Goal: Task Accomplishment & Management: Use online tool/utility

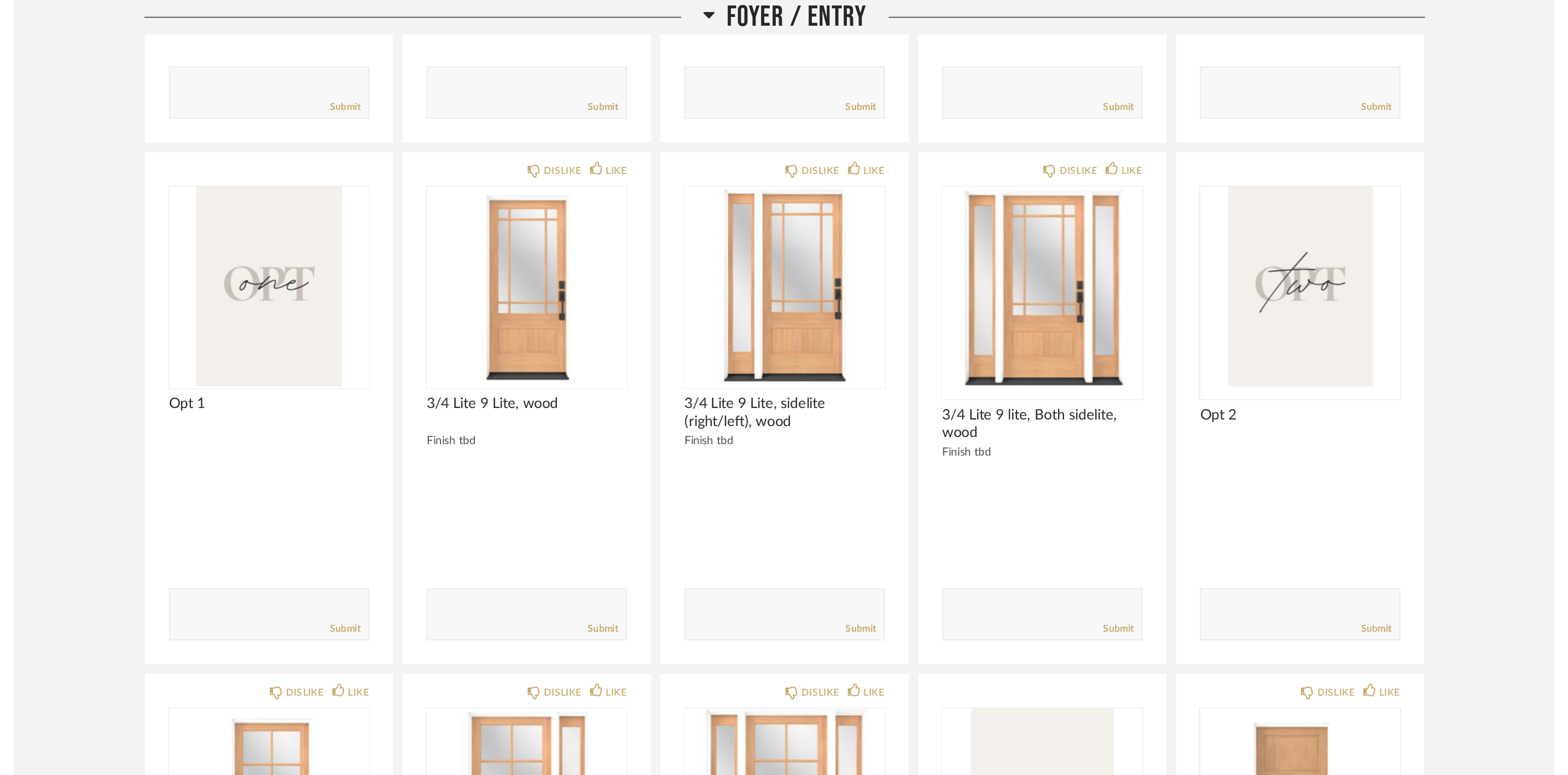
scroll to position [2278, 0]
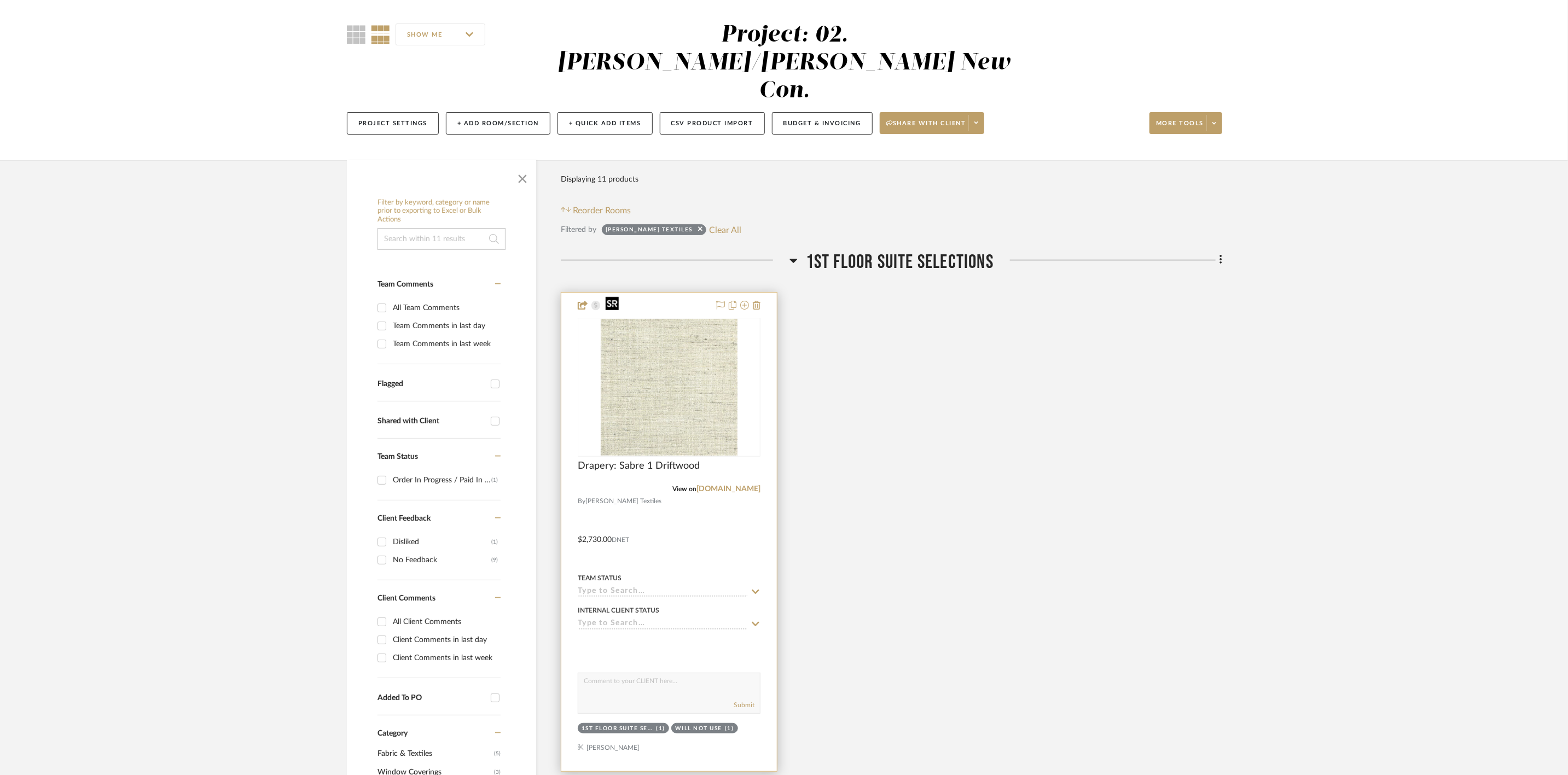
click at [695, 366] on img "0" at bounding box center [668, 387] width 137 height 136
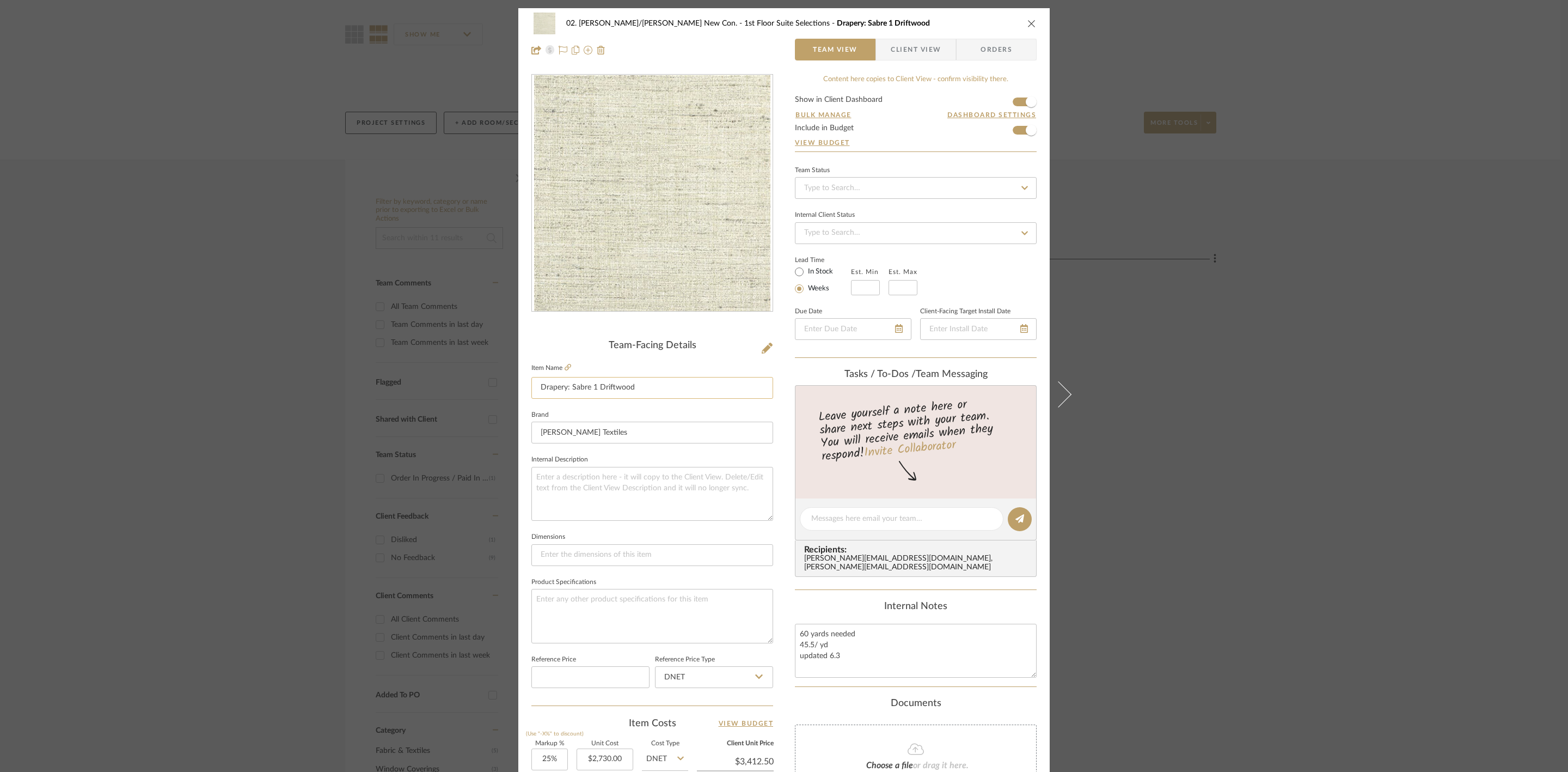
drag, startPoint x: 649, startPoint y: 394, endPoint x: 570, endPoint y: 389, distance: 79.2
click at [570, 389] on input "Drapery: Sabre 1 Driftwood" at bounding box center [652, 388] width 242 height 22
click at [1158, 400] on div "02. Mazzarelli/Rothstein New Con. 1st Floor Suite Selections Drapery: Sabre 1 D…" at bounding box center [784, 386] width 1568 height 772
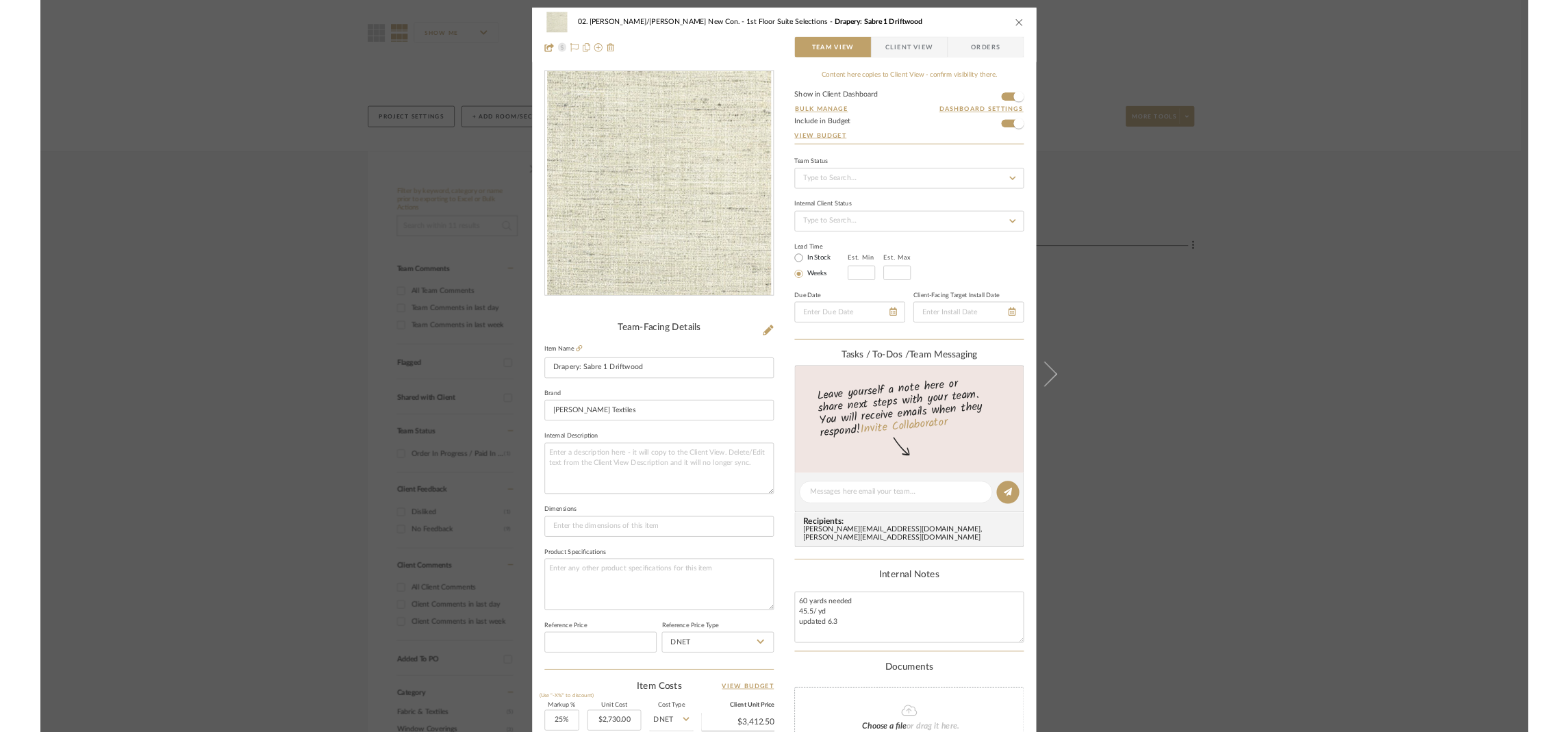
scroll to position [103, 0]
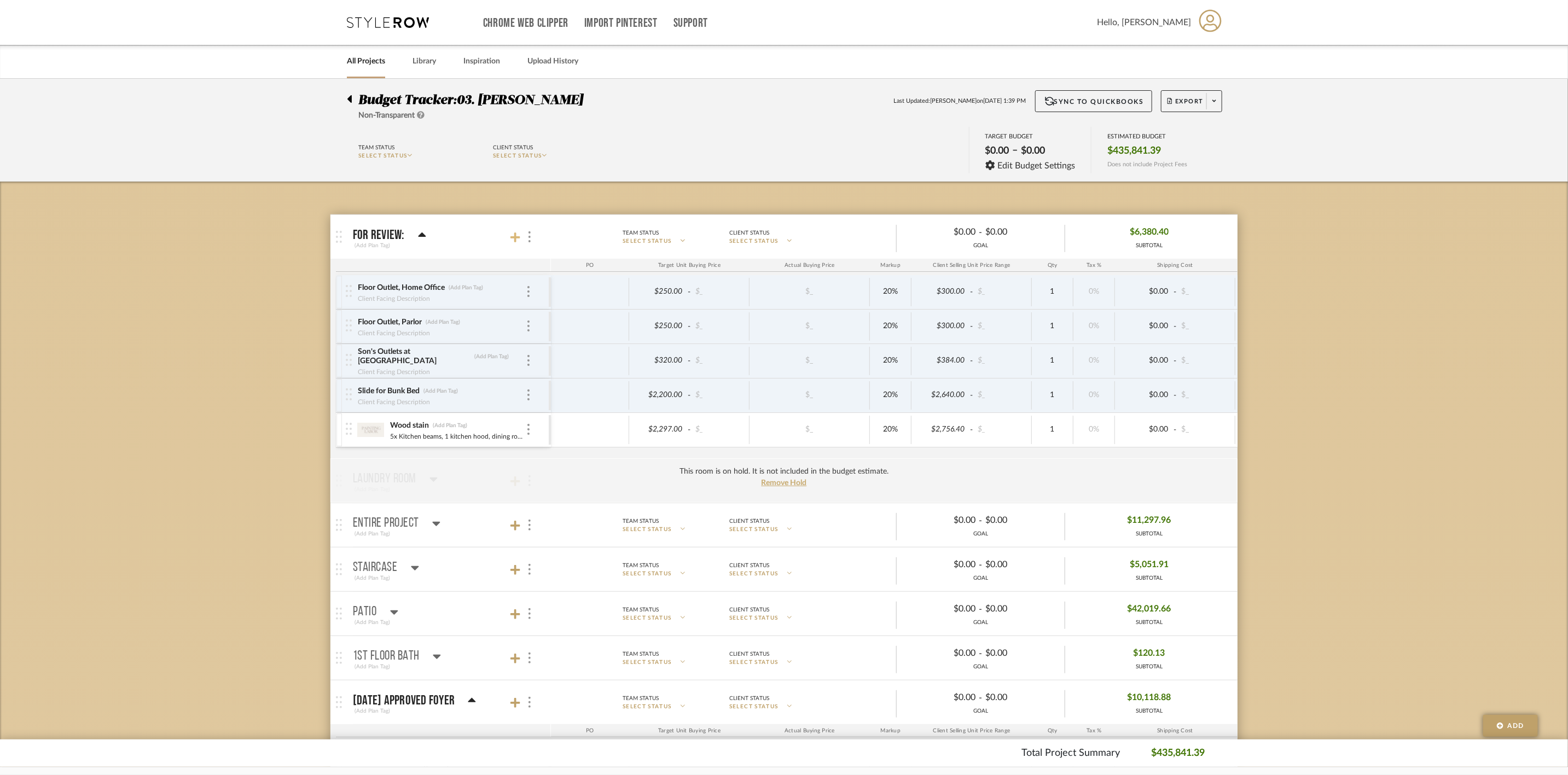
click at [514, 234] on icon at bounding box center [515, 237] width 10 height 10
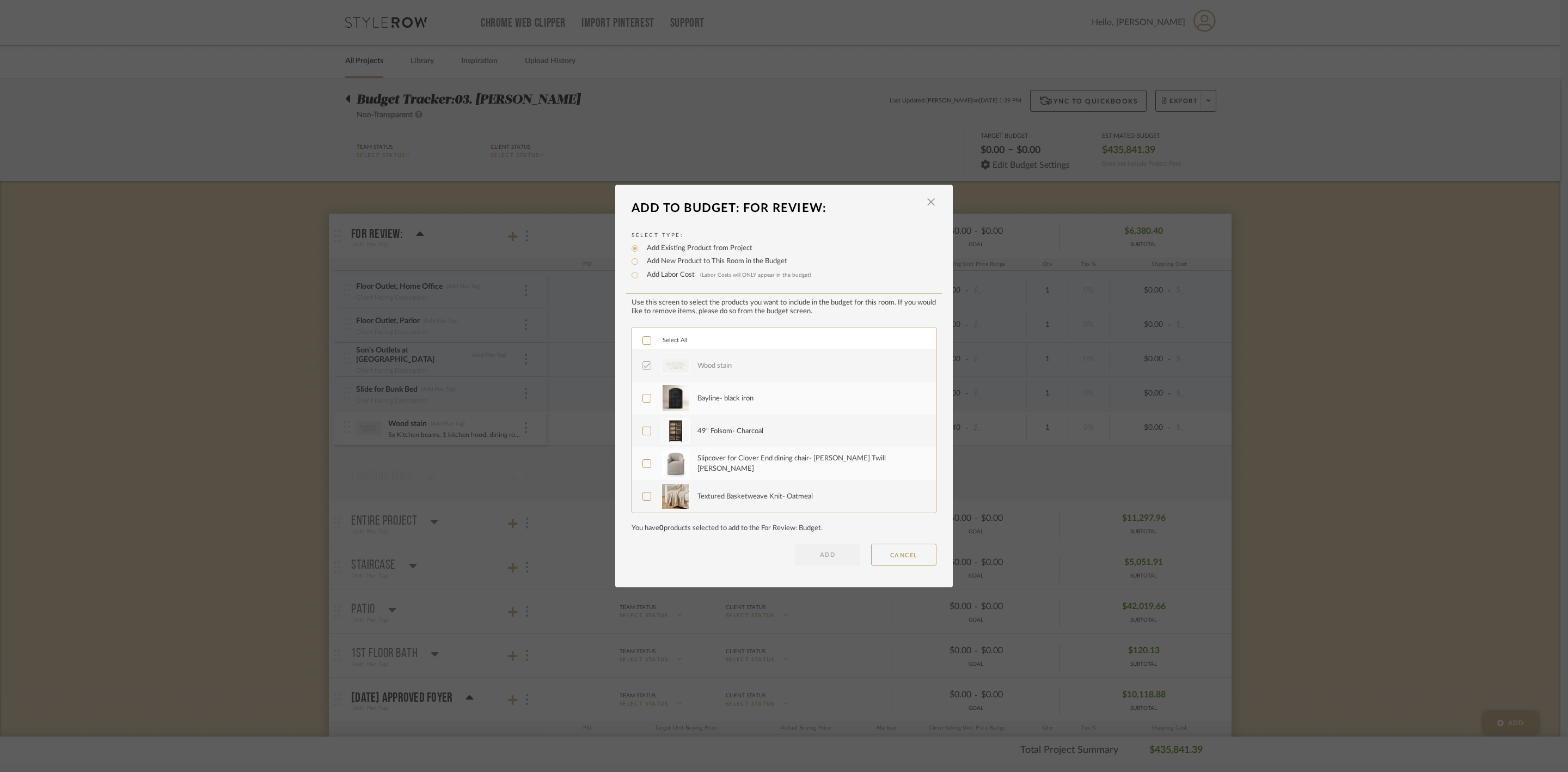
click at [673, 273] on label "Add Labor Cost (Labor Costs will ONLY appear in the budget)" at bounding box center [726, 275] width 170 height 11
click at [641, 273] on input "Add Labor Cost (Labor Costs will ONLY appear in the budget)" at bounding box center [634, 275] width 13 height 13
radio input "true"
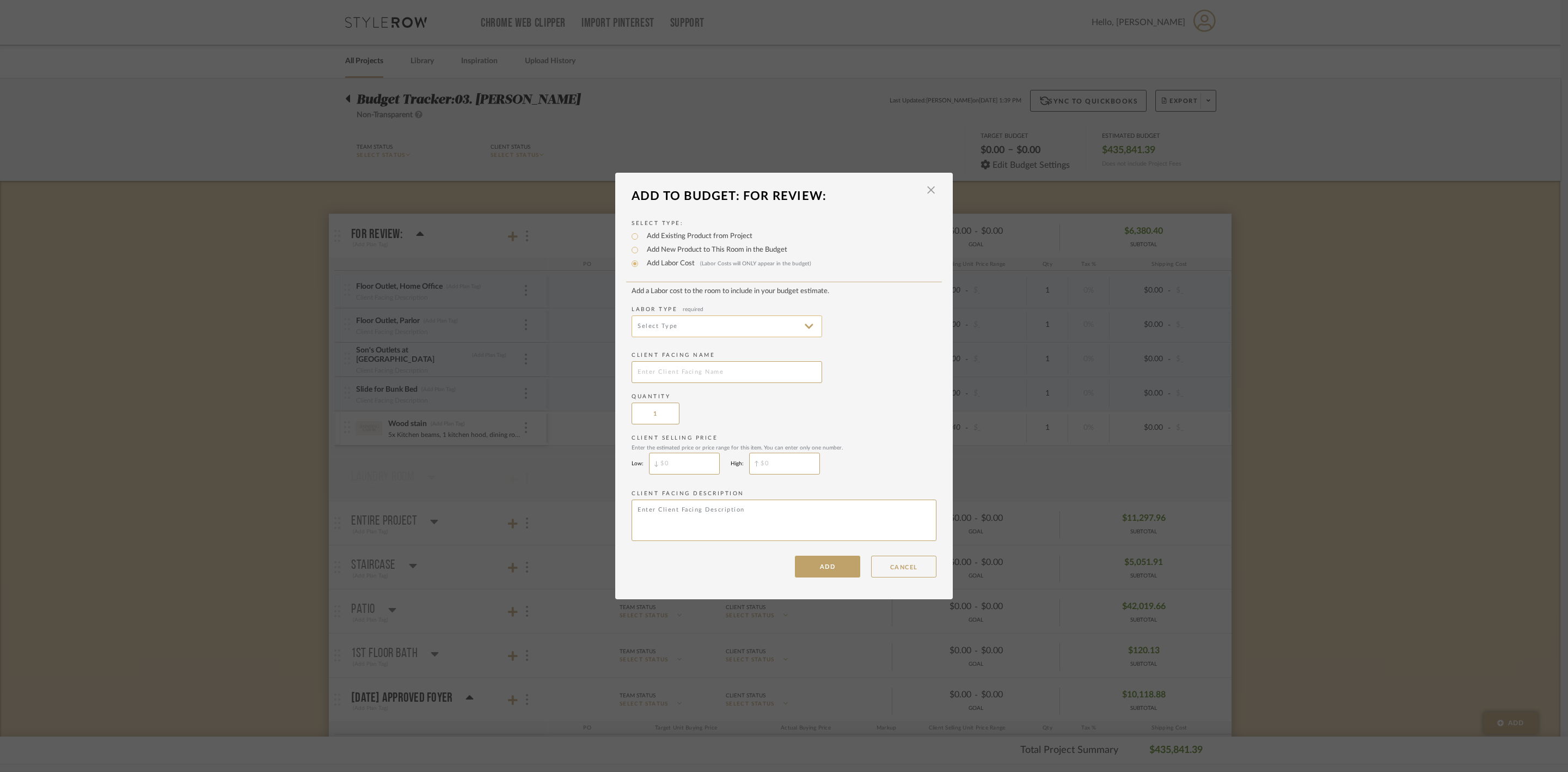
click at [778, 324] on input at bounding box center [727, 326] width 191 height 22
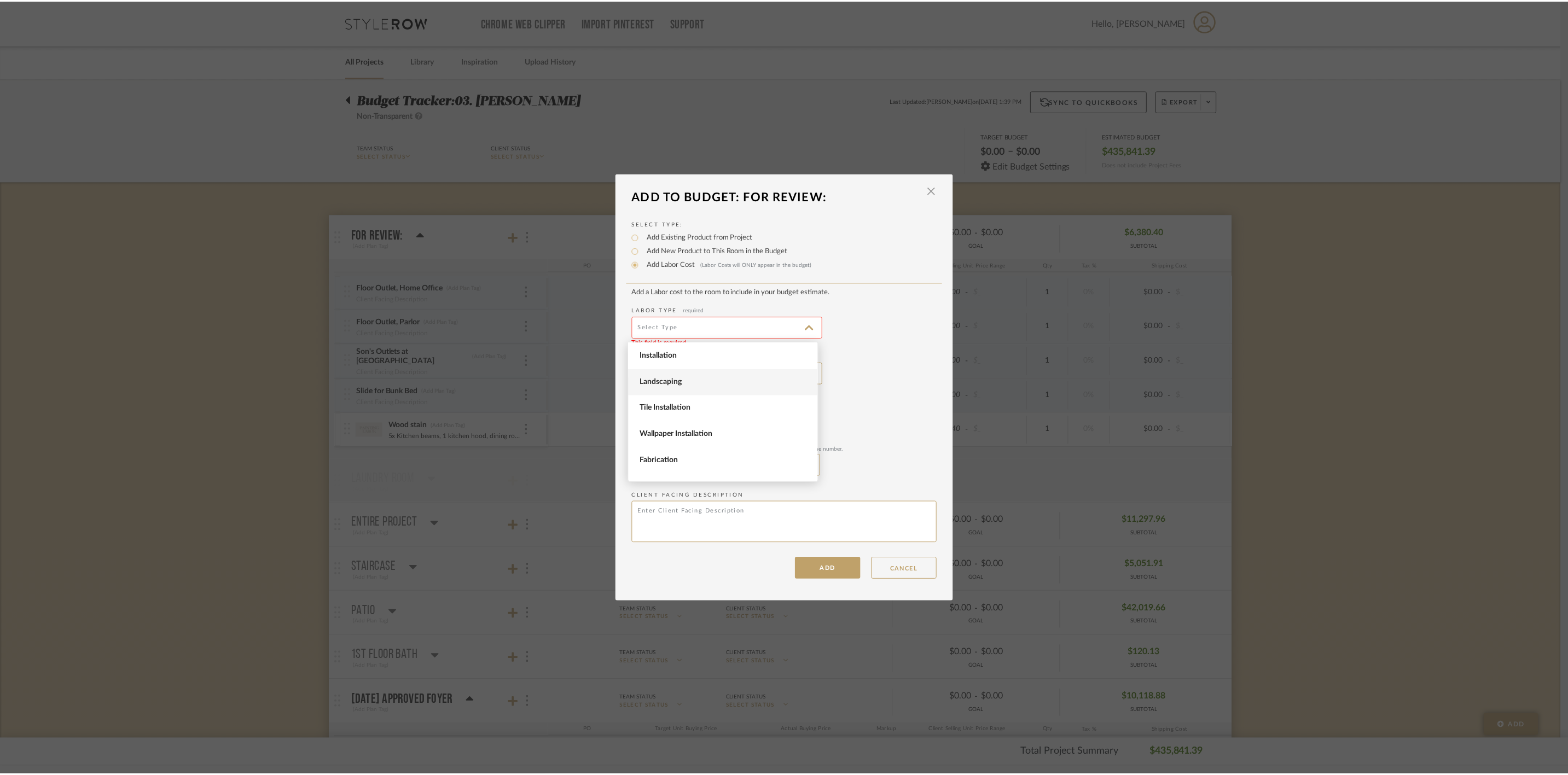
scroll to position [150, 0]
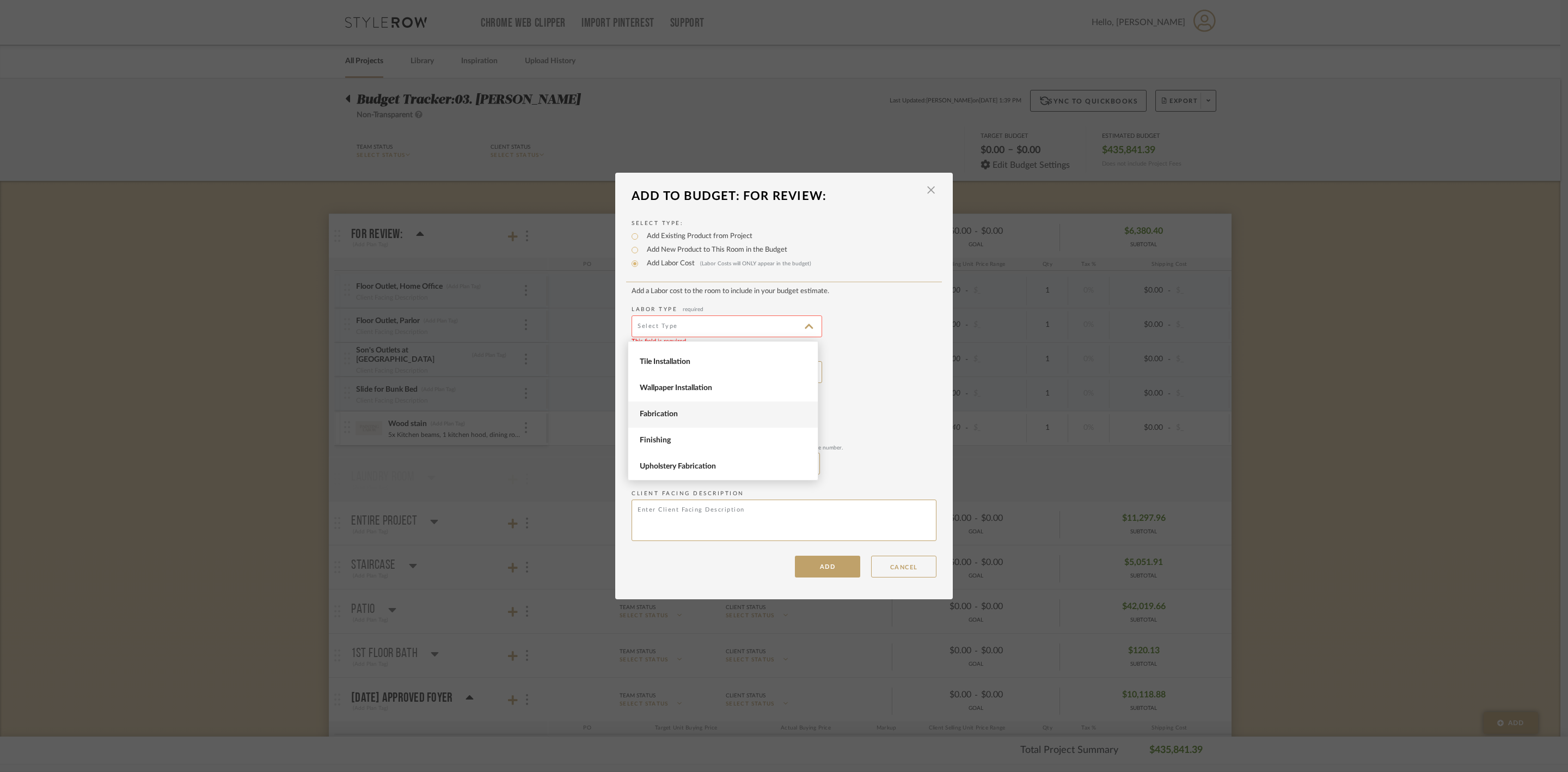
click at [707, 415] on span "Fabrication" at bounding box center [724, 414] width 170 height 9
type input "Fabrication"
click at [699, 372] on input "text" at bounding box center [727, 372] width 191 height 22
type input "Carpet for Outlet"
click at [805, 564] on button "ADD" at bounding box center [827, 566] width 65 height 22
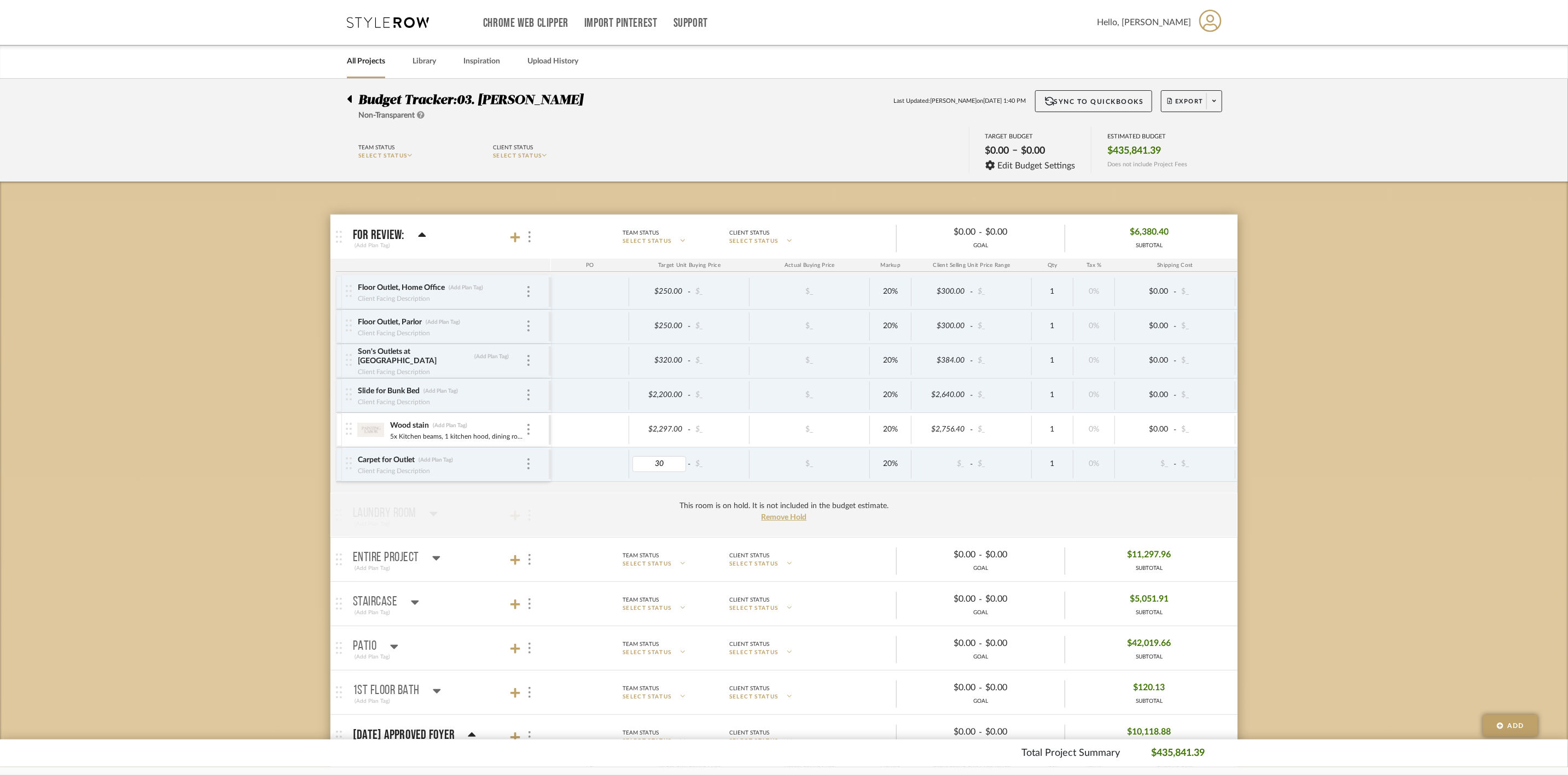
type input "300"
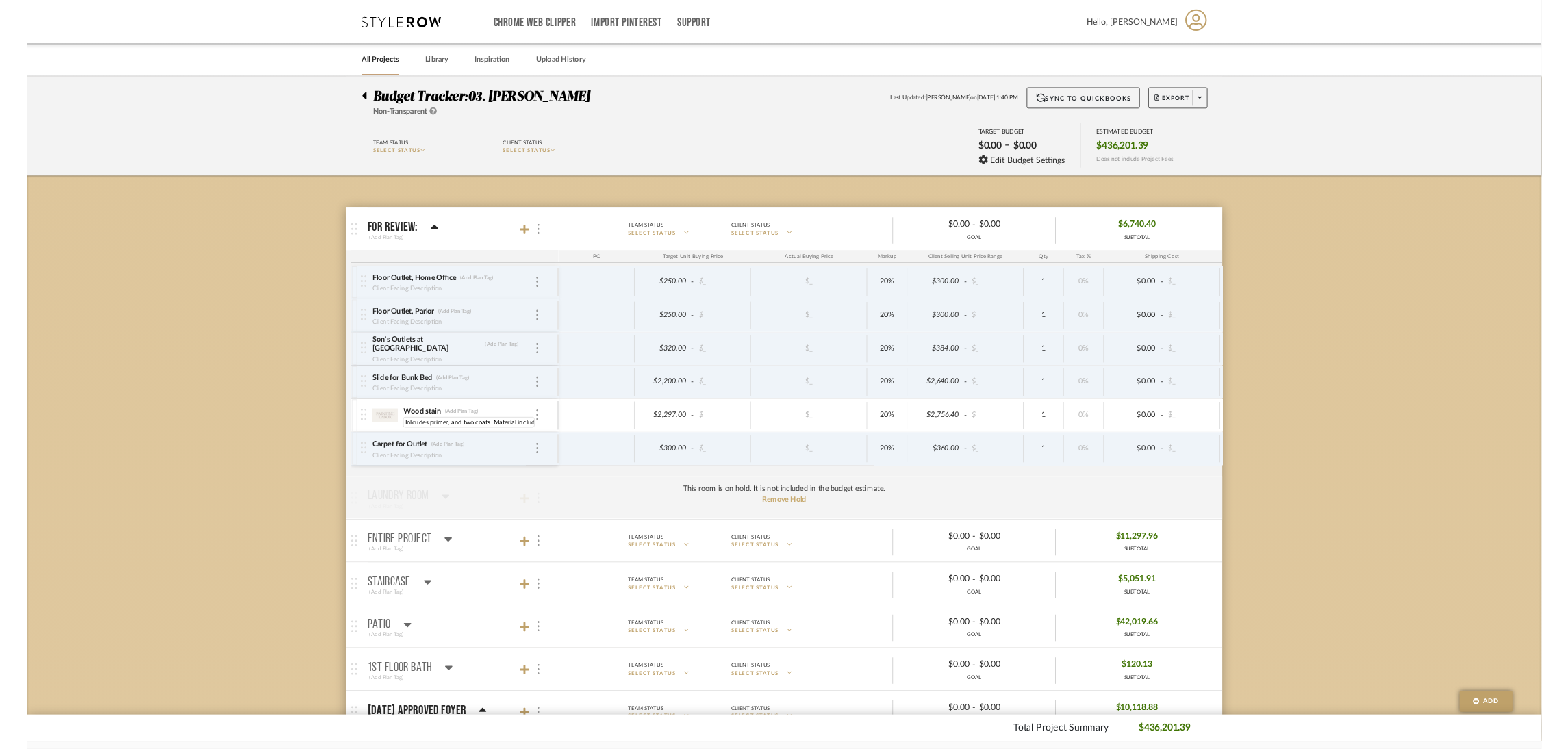
scroll to position [0, 267]
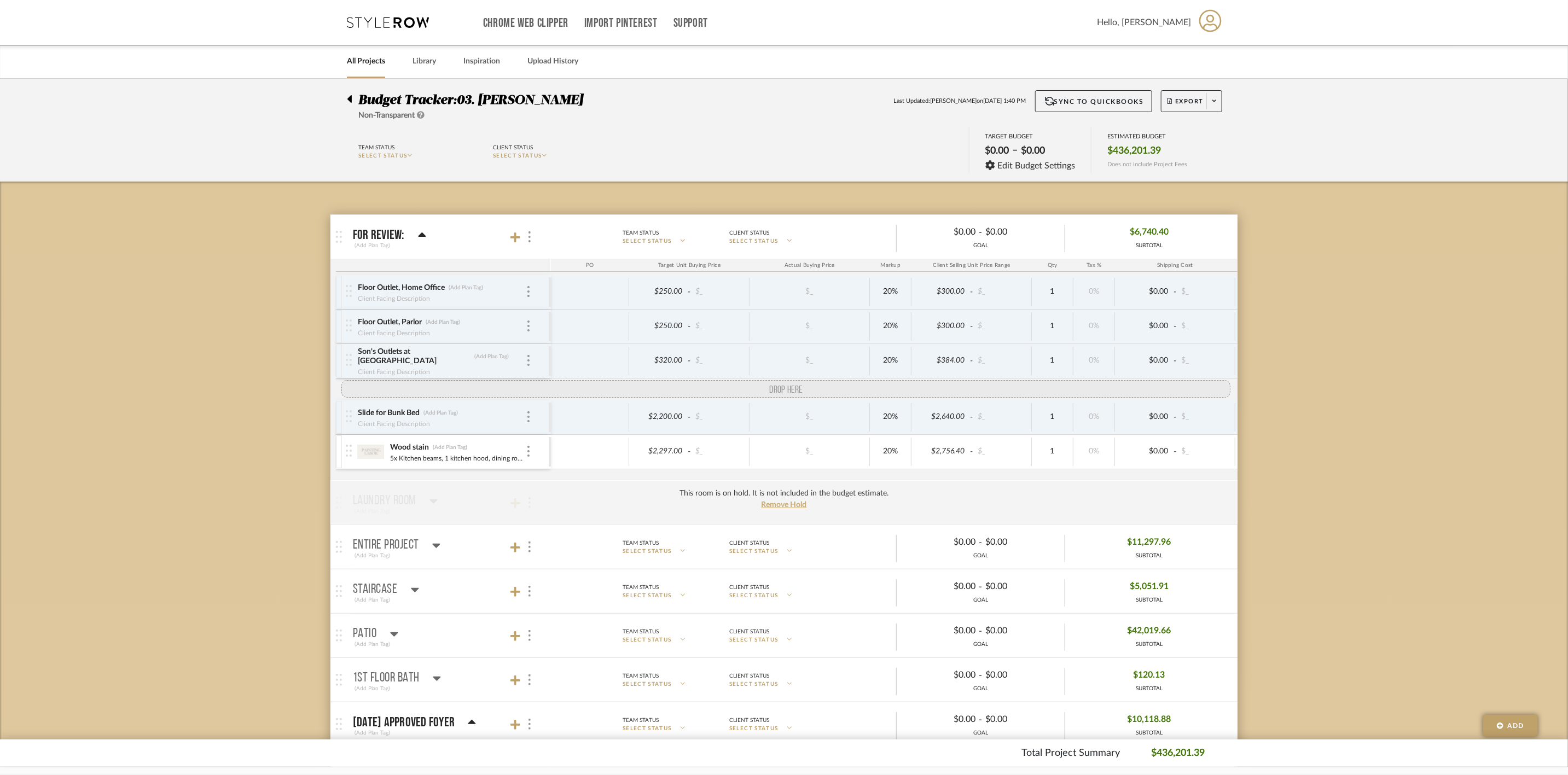
drag, startPoint x: 348, startPoint y: 470, endPoint x: 361, endPoint y: 399, distance: 72.2
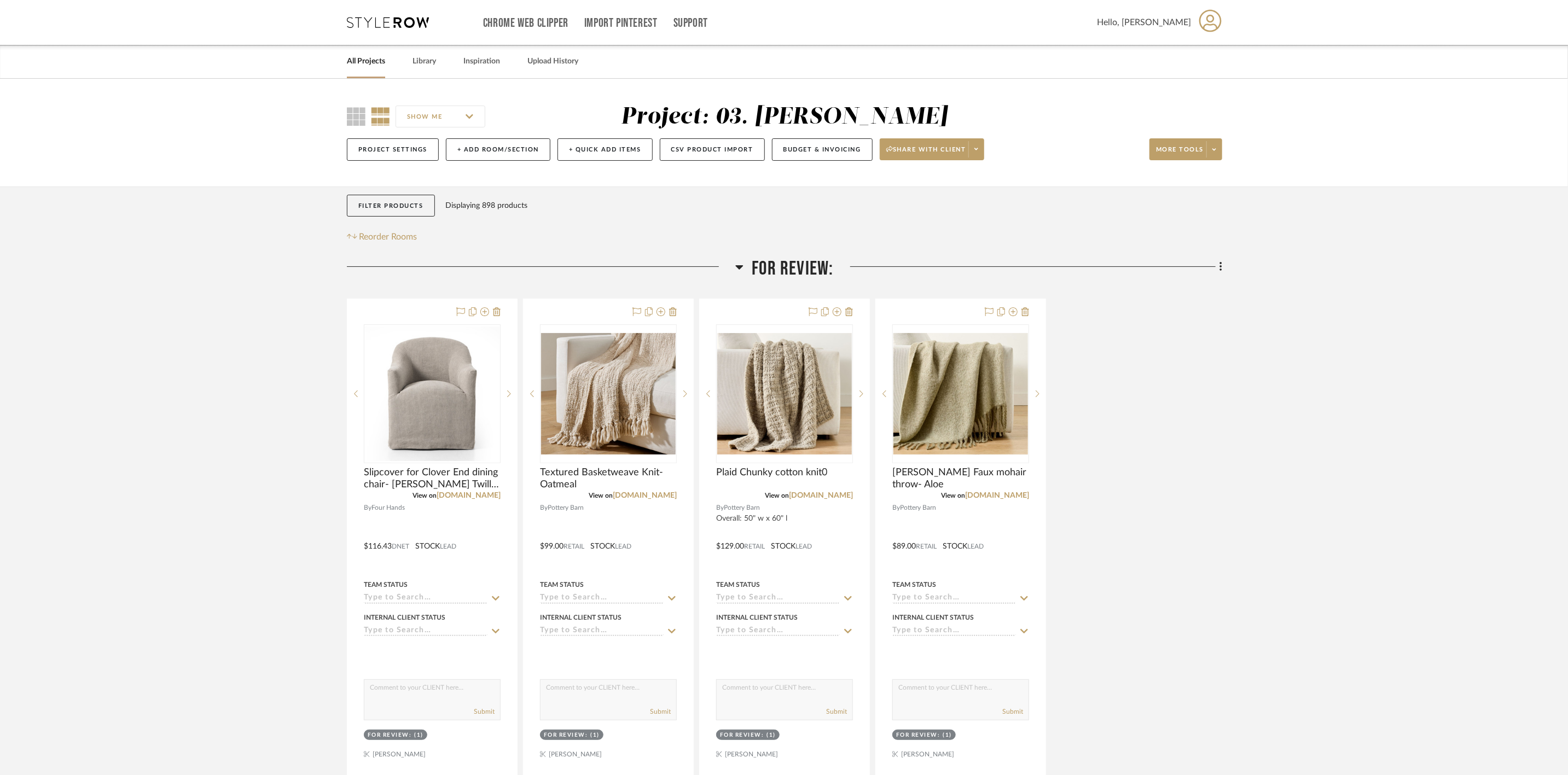
click at [777, 268] on span "For Review:" at bounding box center [793, 268] width 81 height 23
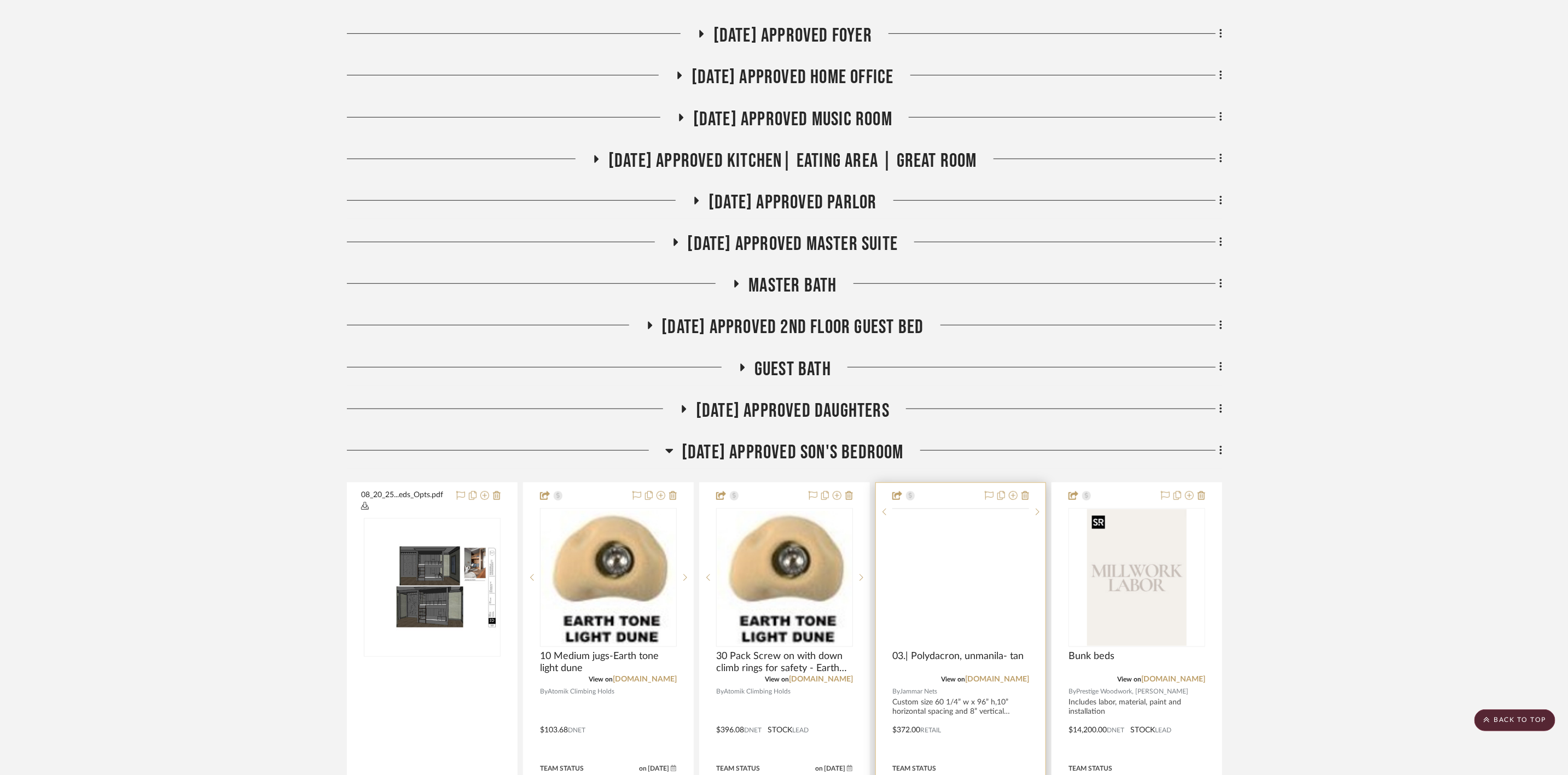
scroll to position [492, 0]
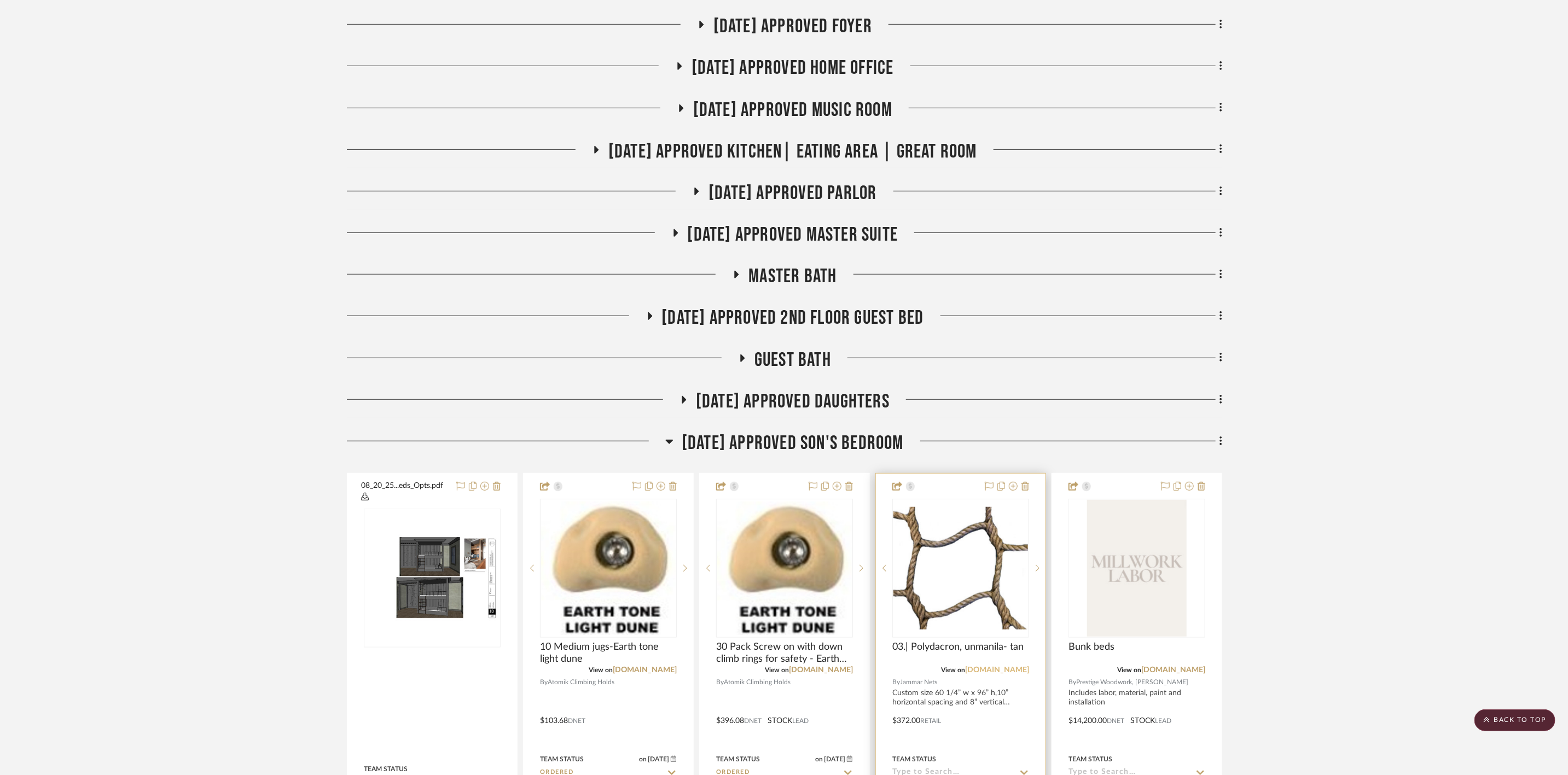
click at [1014, 672] on link "jammarnets.com" at bounding box center [996, 669] width 64 height 8
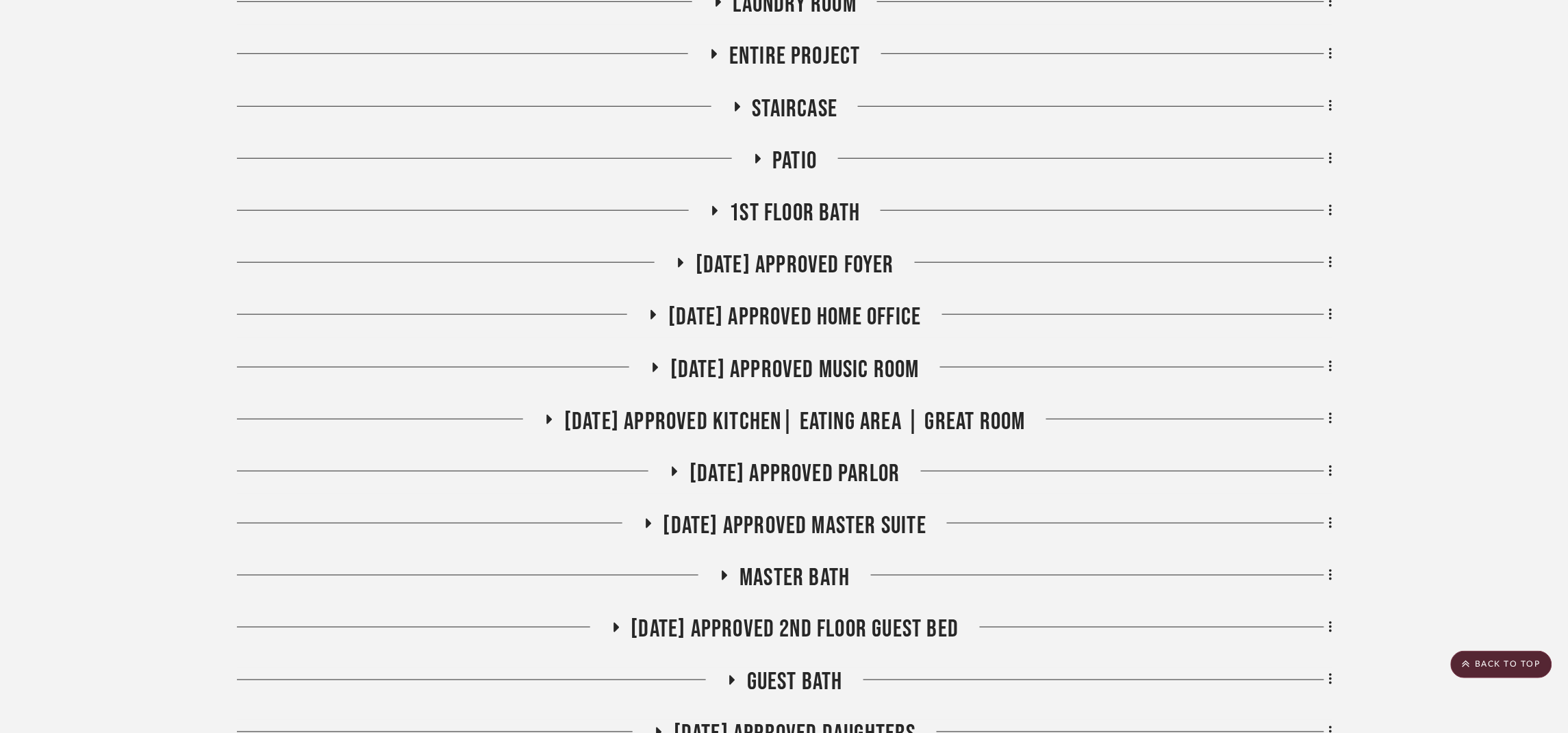
scroll to position [0, 0]
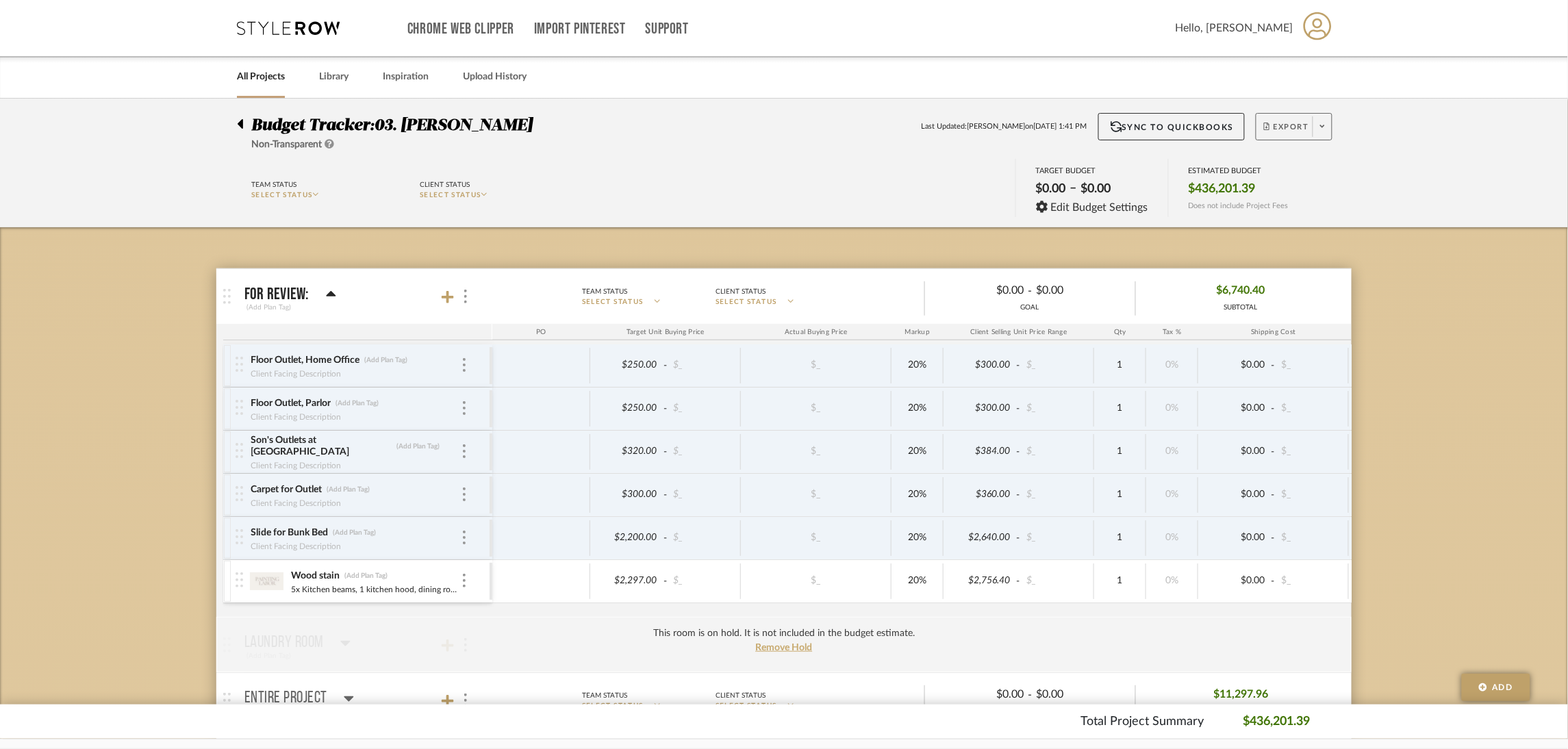
click at [1296, 129] on span "Export" at bounding box center [1287, 132] width 45 height 21
click at [1301, 161] on span "Export PDF" at bounding box center [1318, 165] width 103 height 11
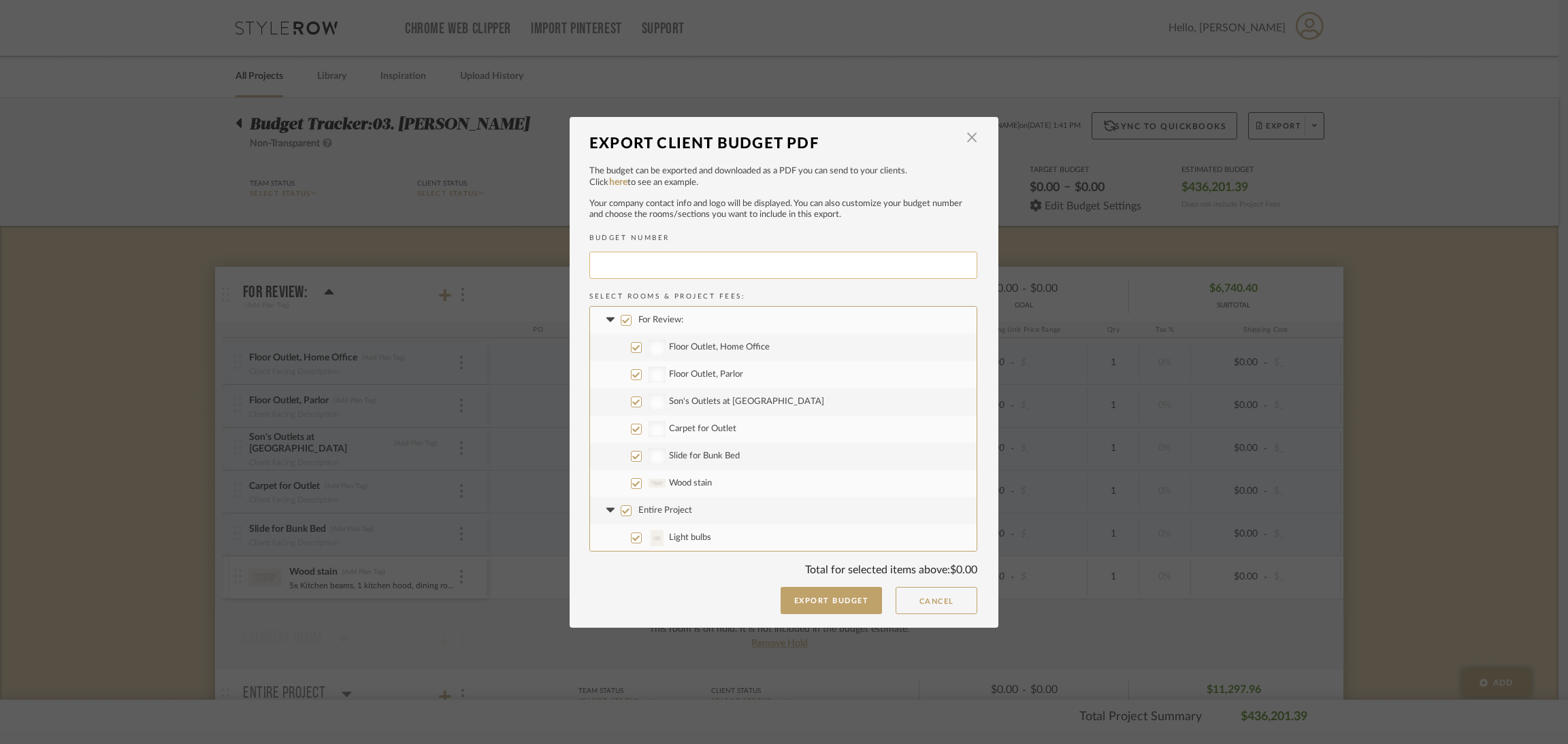
type input "[PERSON_NAME]-009"
click at [623, 510] on input "Entire Project" at bounding box center [626, 511] width 11 height 11
checkbox input "false"
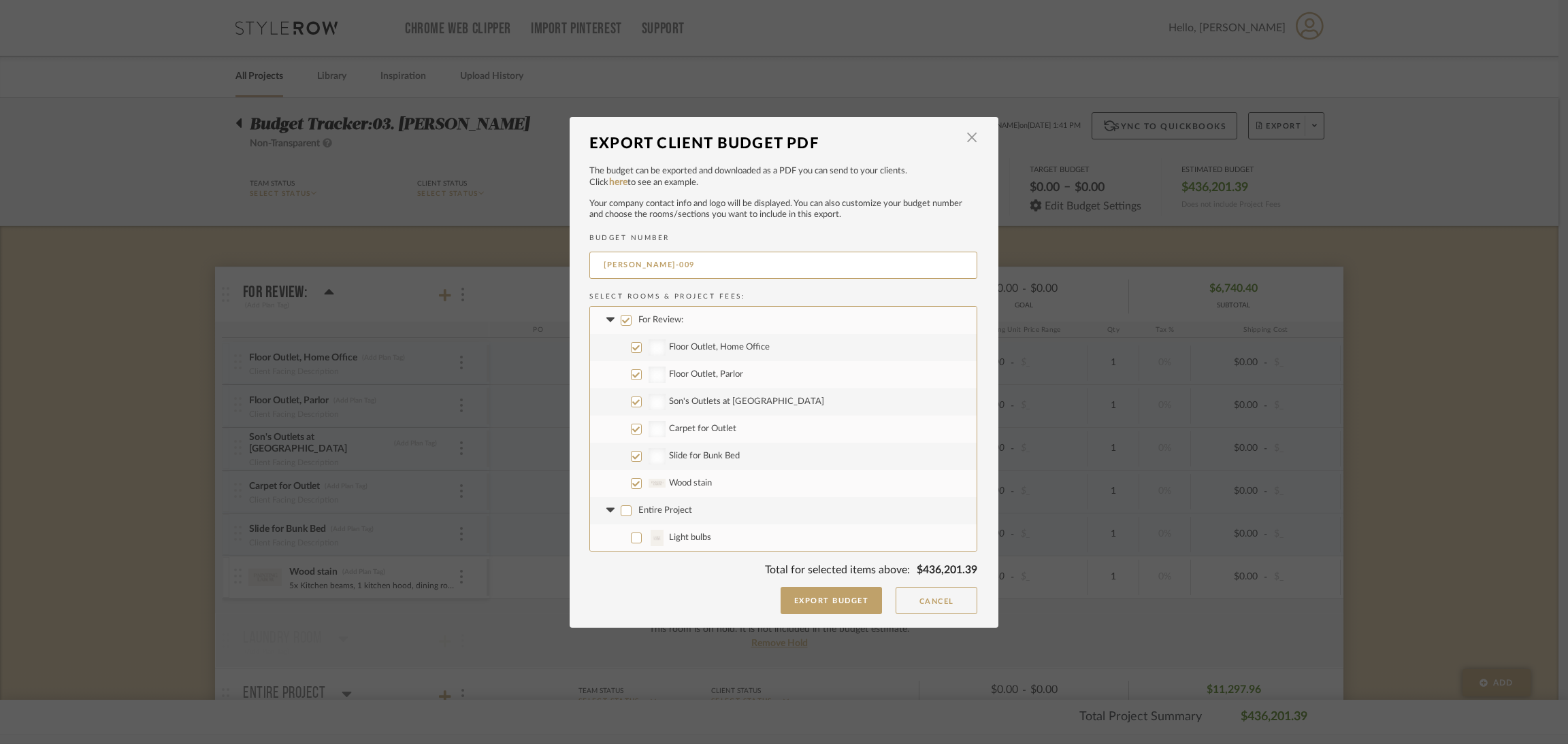
click at [605, 509] on icon at bounding box center [610, 511] width 14 height 6
click at [620, 537] on input "Staircase" at bounding box center [626, 539] width 11 height 11
checkbox input "false"
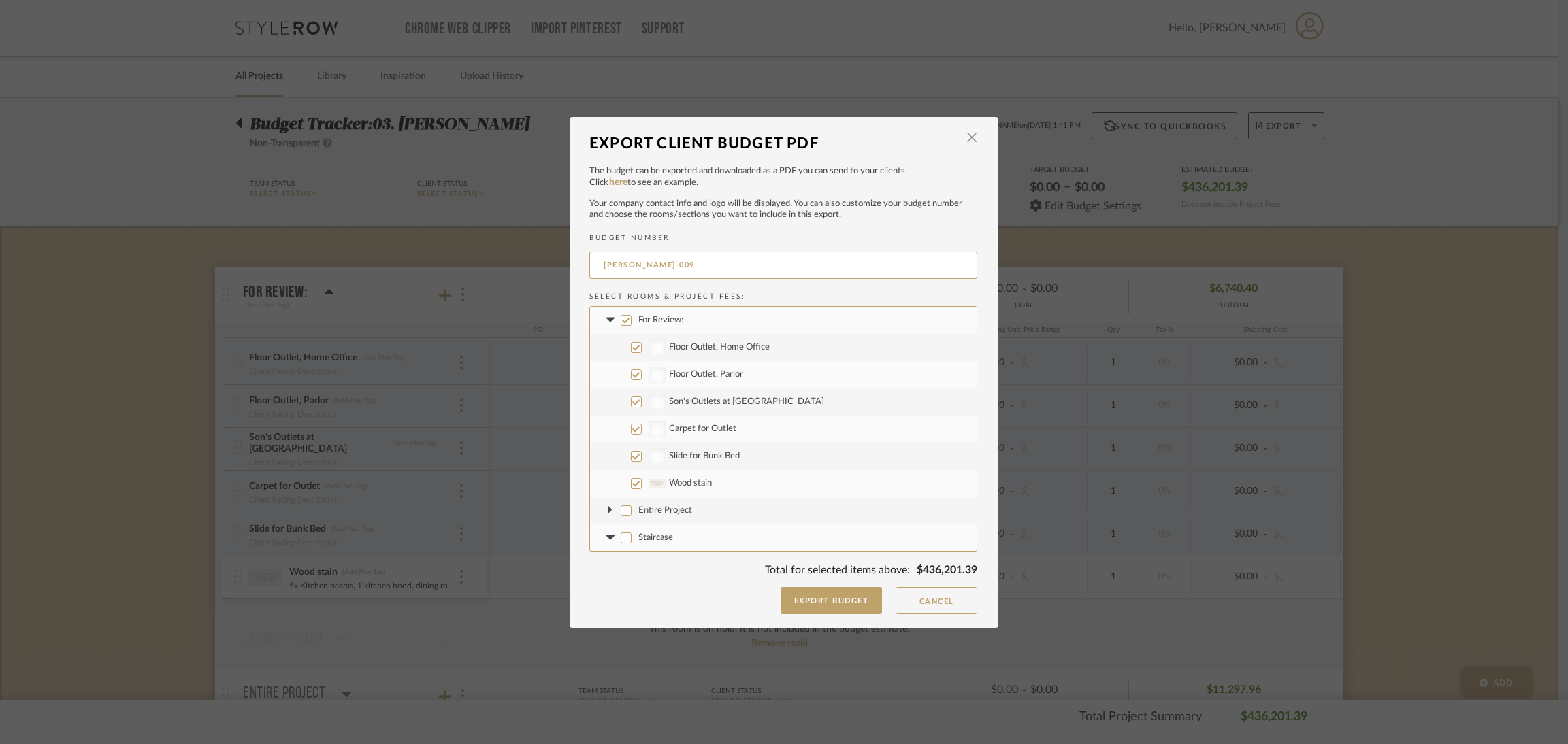
checkbox input "false"
click at [606, 536] on icon at bounding box center [610, 538] width 8 height 5
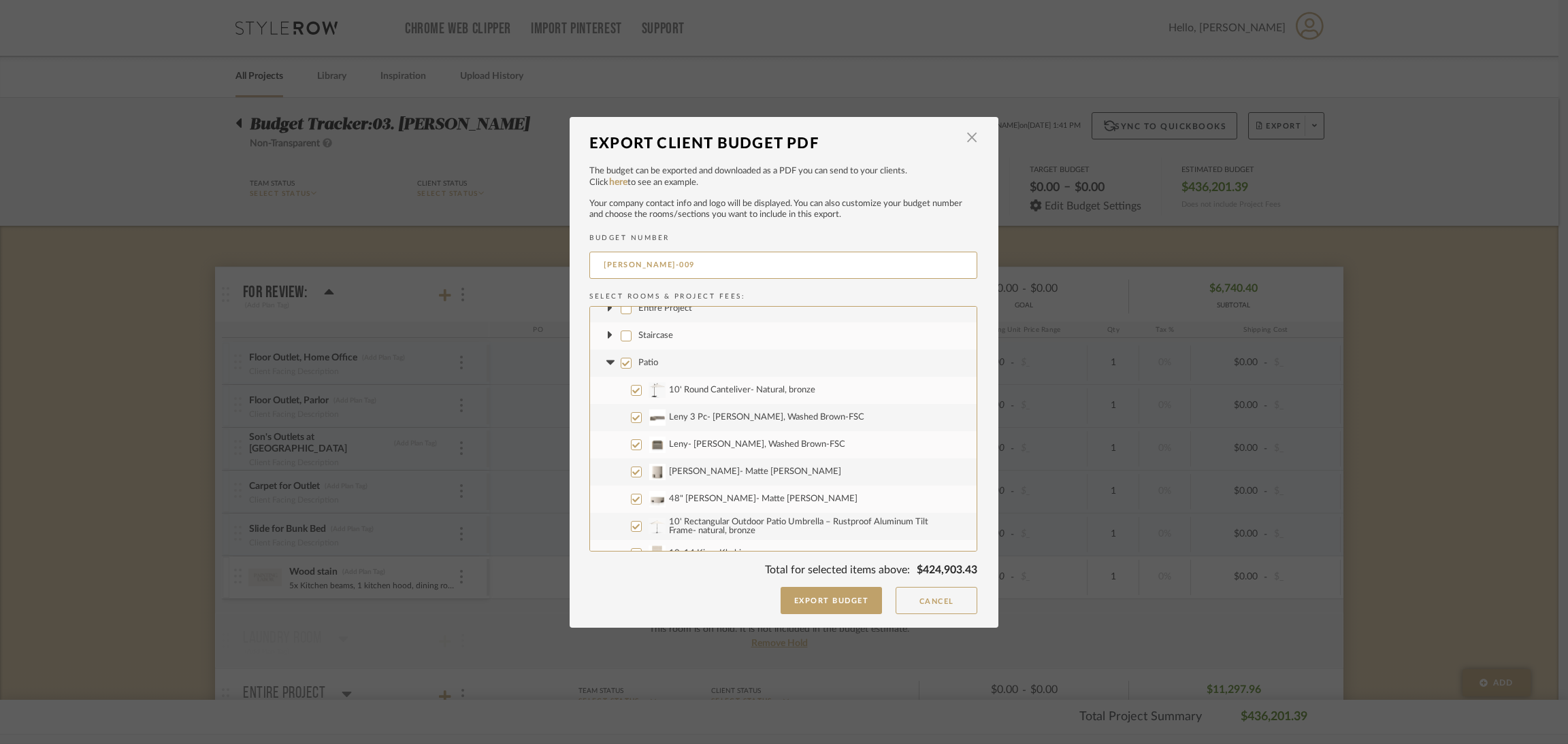
scroll to position [205, 0]
click at [620, 360] on input "Patio" at bounding box center [626, 361] width 11 height 11
checkbox input "false"
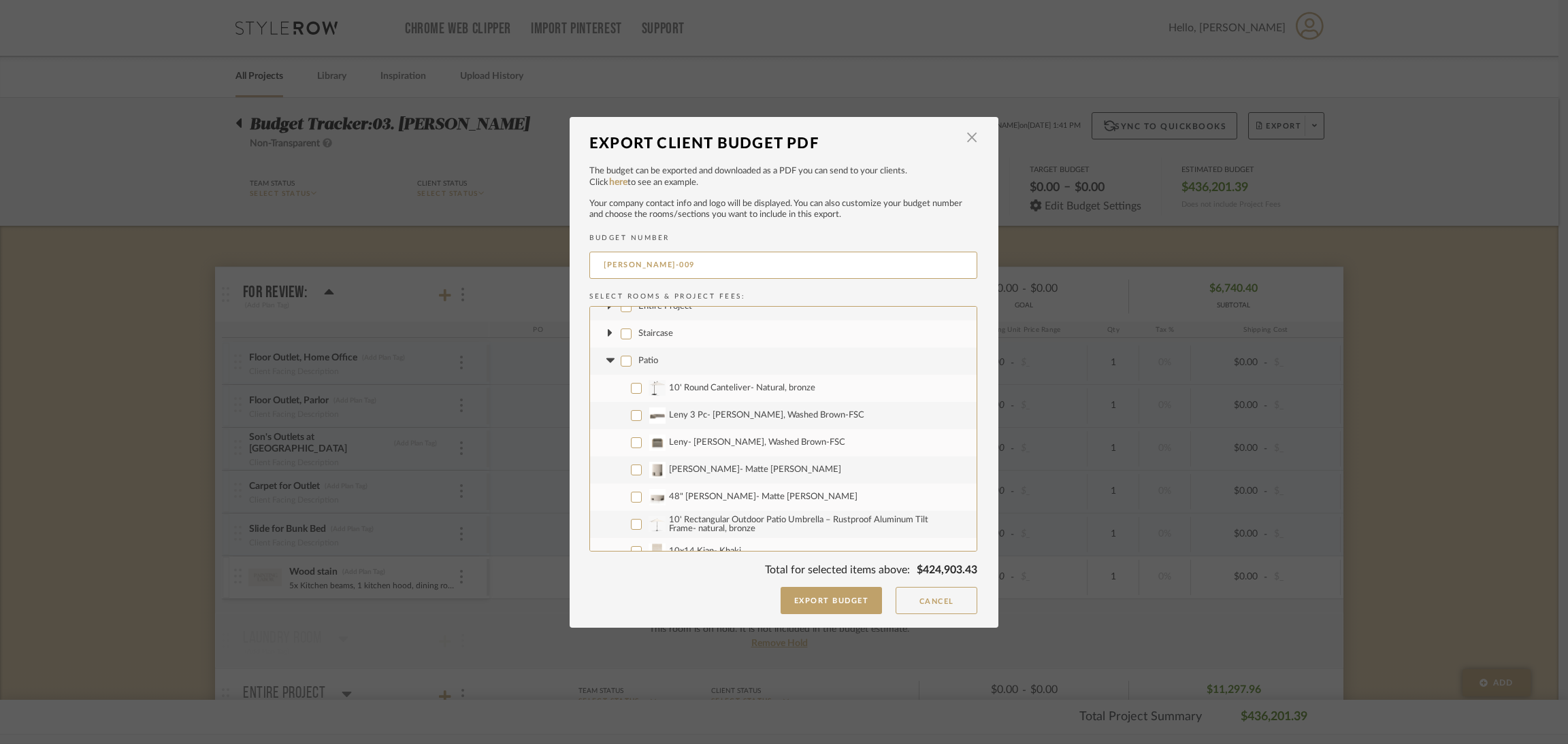
checkbox input "false"
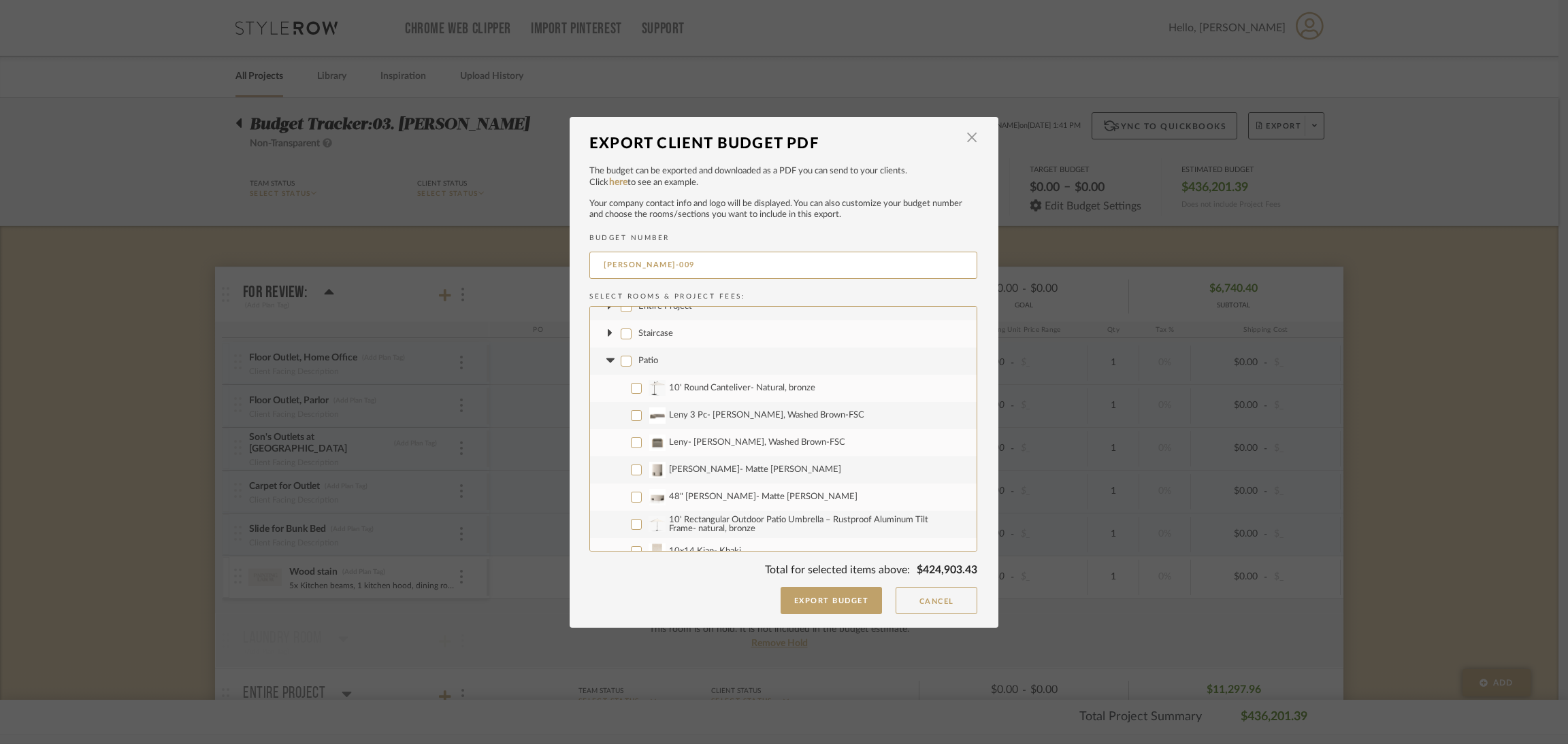
checkbox input "false"
click at [603, 358] on icon at bounding box center [610, 361] width 14 height 6
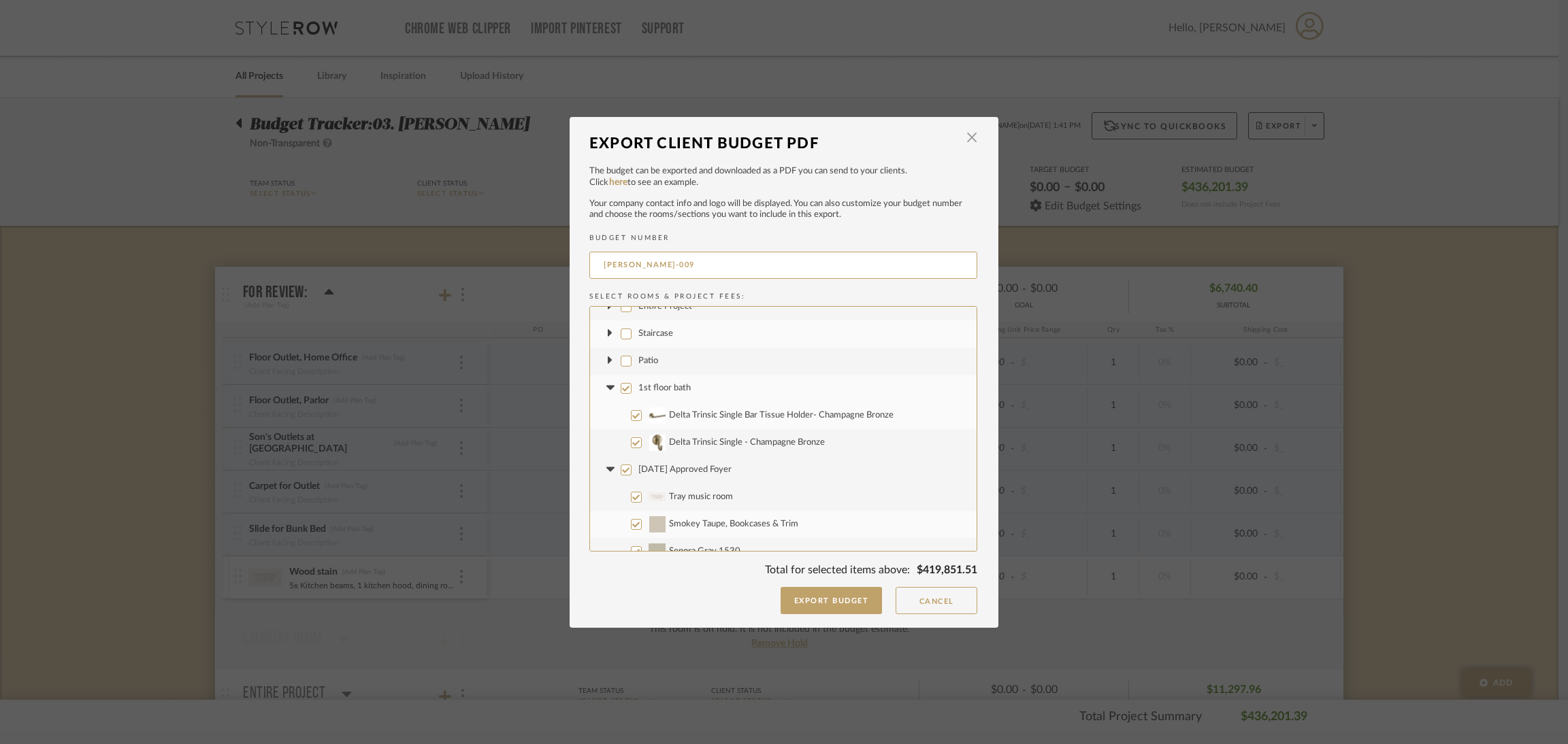
click at [622, 392] on input "1st floor bath" at bounding box center [626, 388] width 11 height 11
checkbox input "false"
click at [603, 389] on icon at bounding box center [610, 388] width 14 height 6
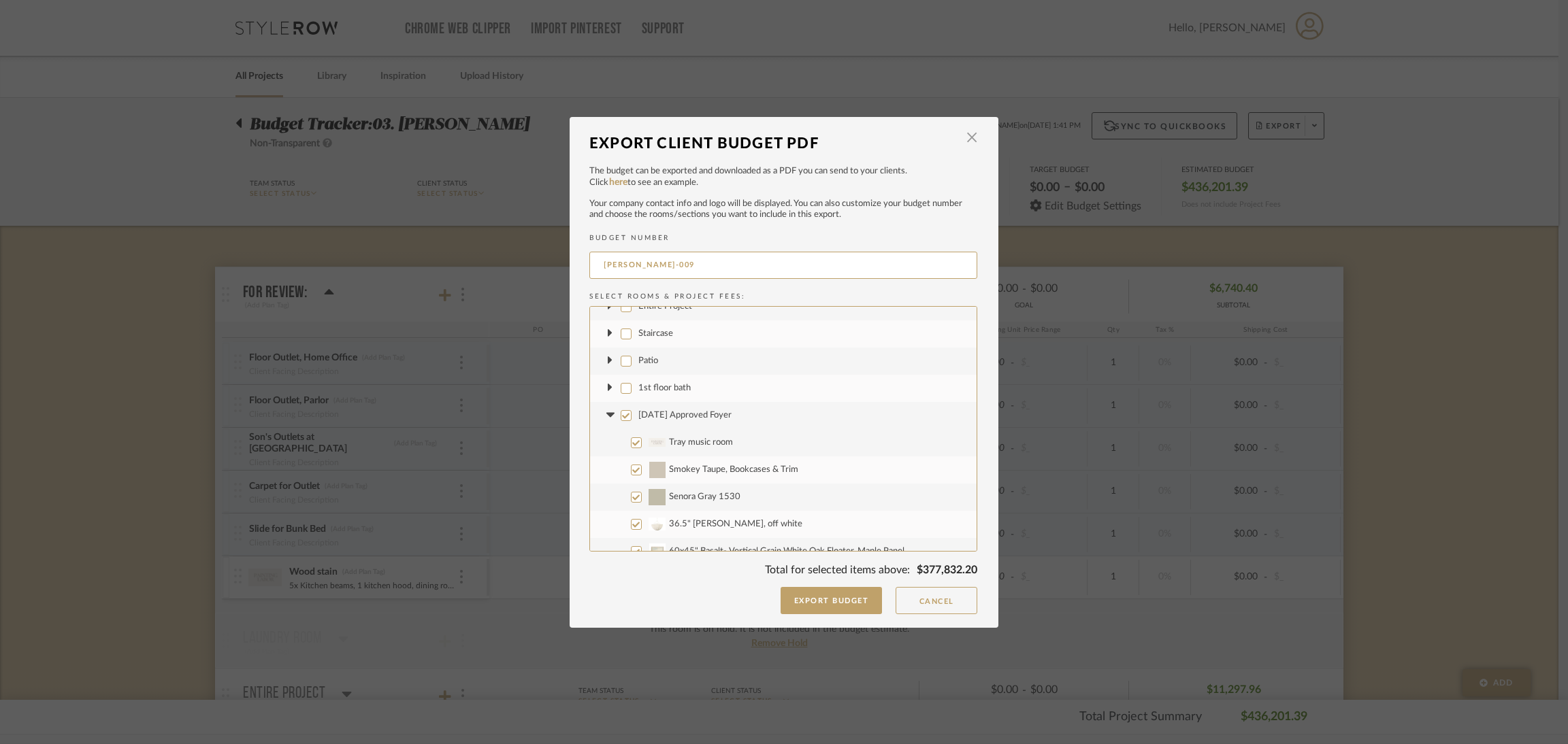
click at [623, 415] on input "[DATE] Approved Foyer" at bounding box center [626, 416] width 11 height 11
checkbox input "false"
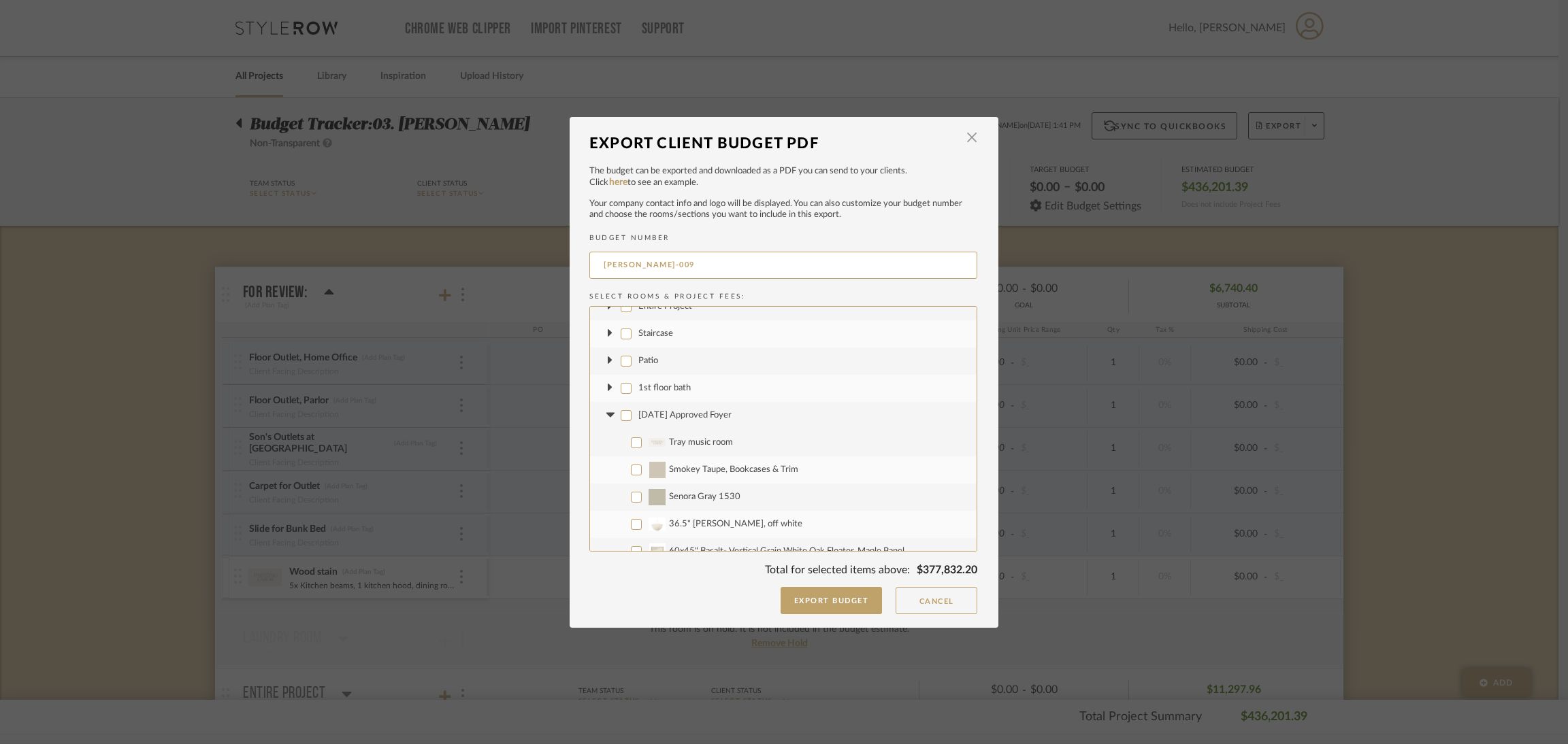
checkbox input "false"
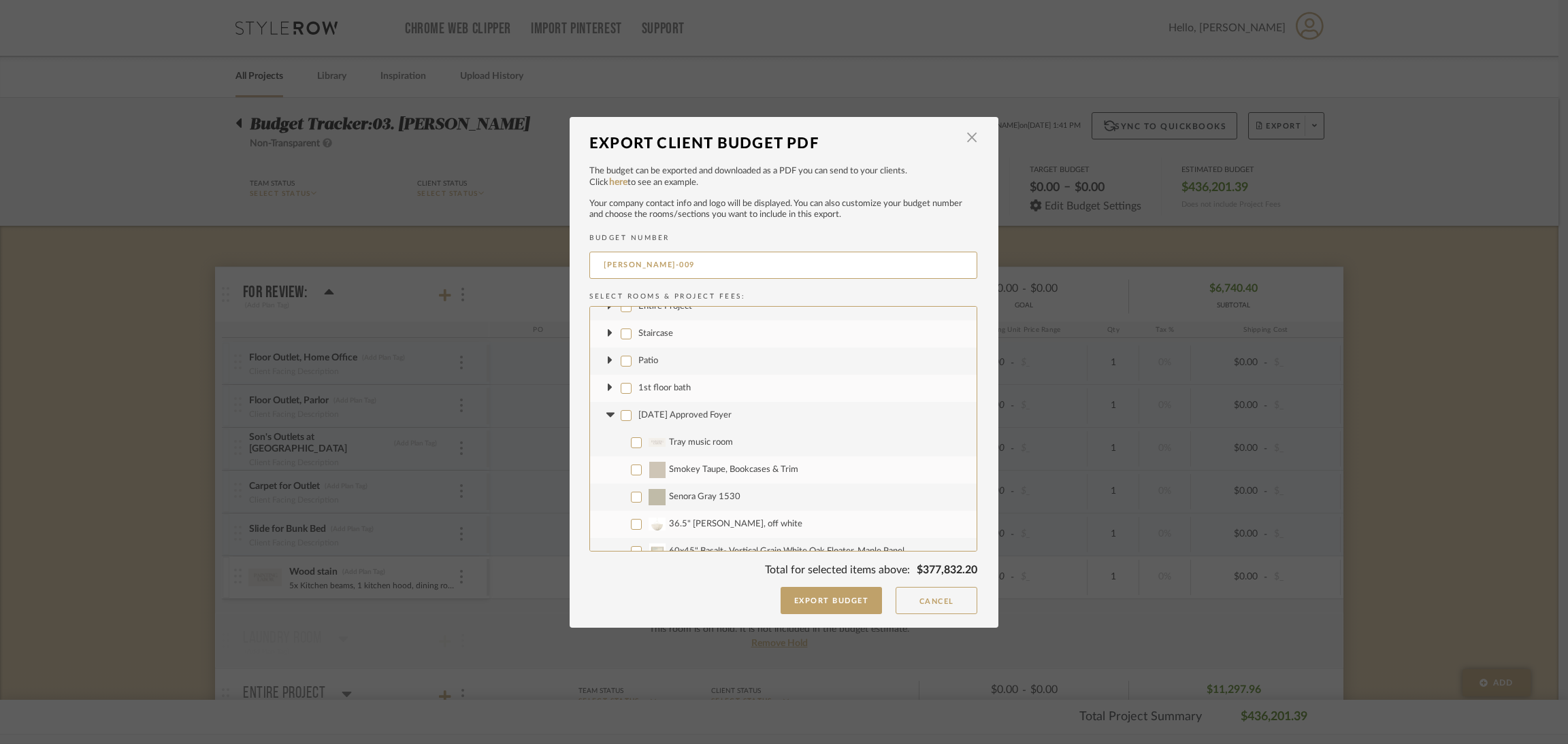
checkbox input "false"
click at [603, 416] on icon at bounding box center [610, 416] width 14 height 6
drag, startPoint x: 631, startPoint y: 443, endPoint x: 623, endPoint y: 442, distance: 8.1
click at [631, 442] on label "[DATE] Approved Home Office" at bounding box center [784, 443] width 387 height 27
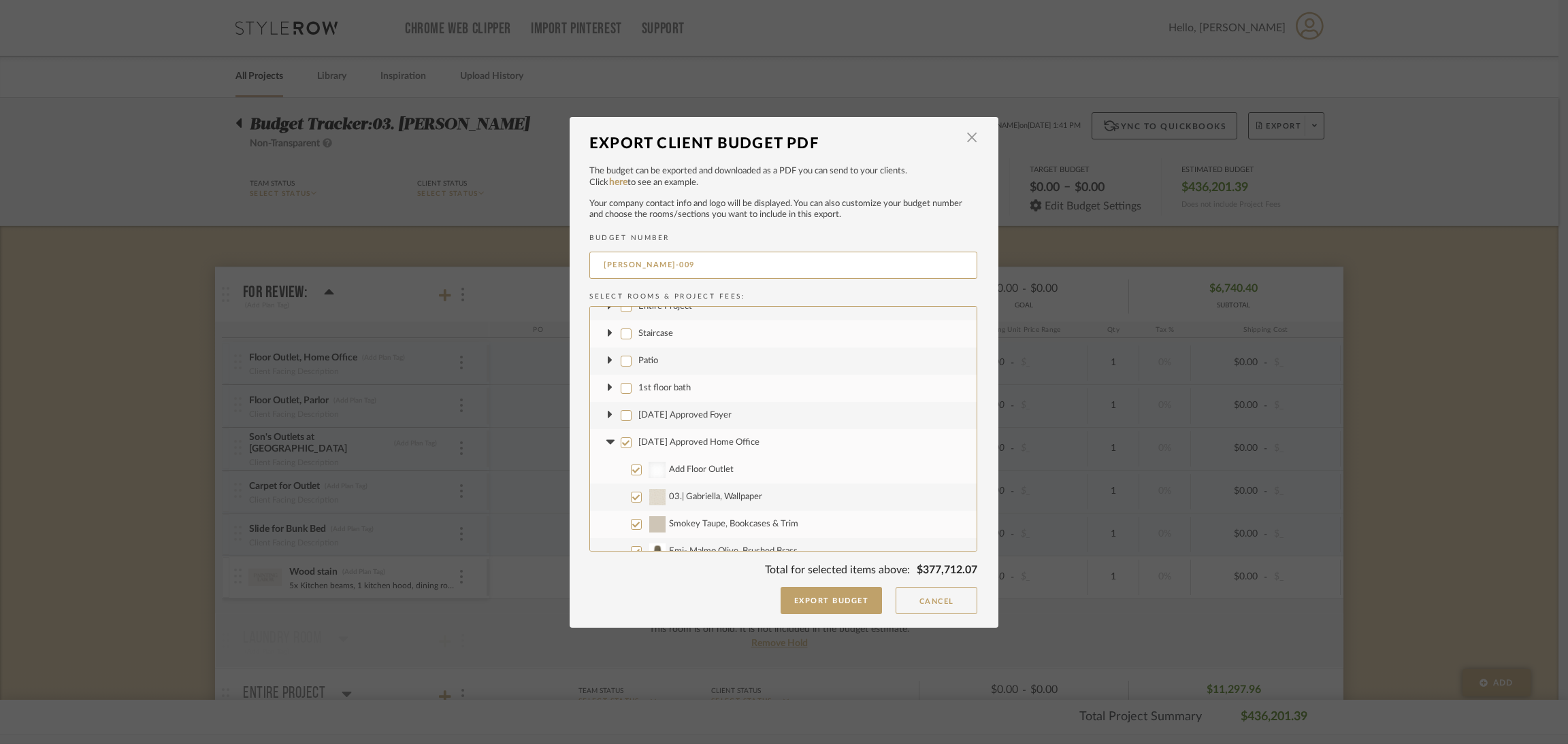
click at [631, 442] on input "[DATE] Approved Home Office" at bounding box center [626, 443] width 11 height 11
checkbox input "false"
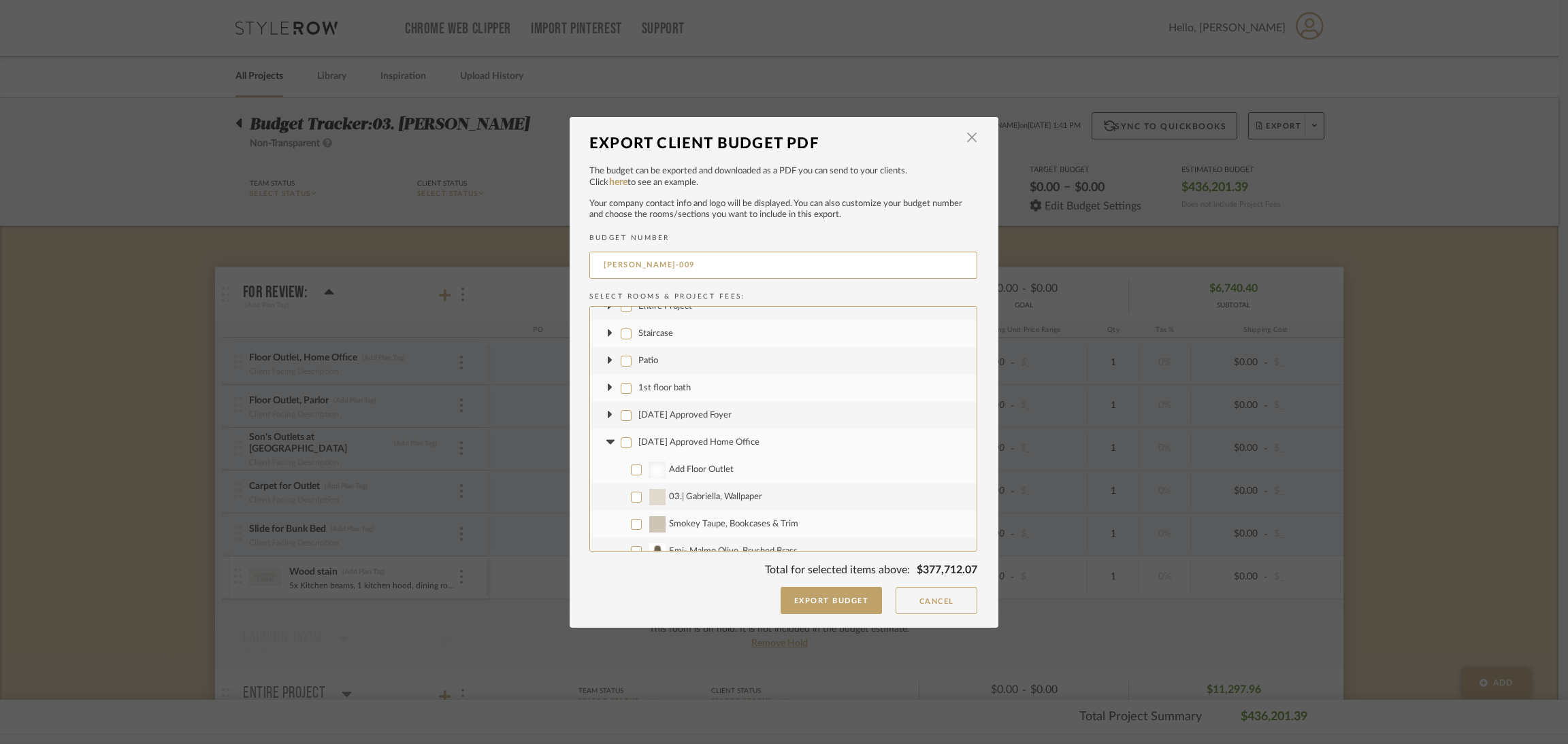
checkbox input "false"
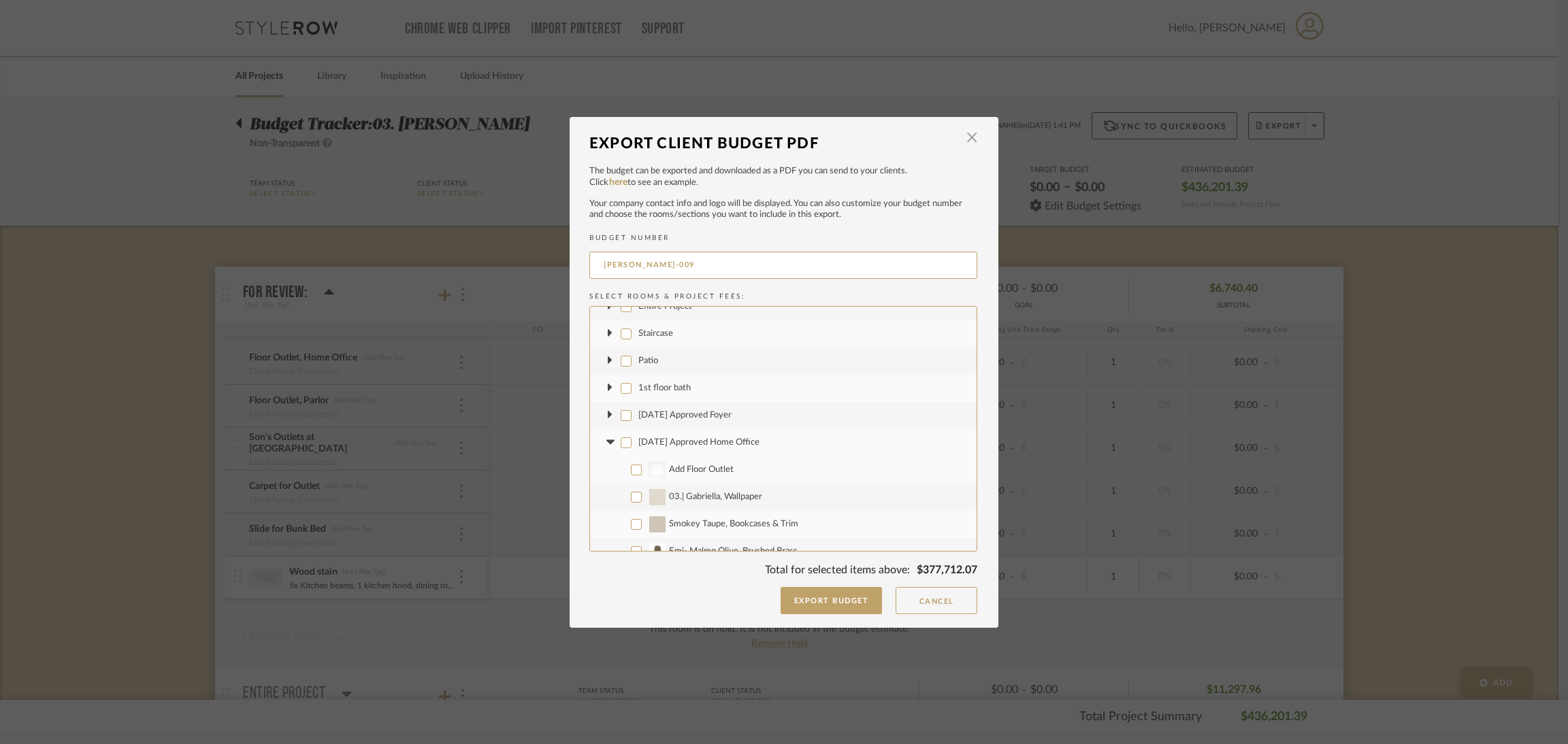
checkbox input "false"
drag, startPoint x: 601, startPoint y: 445, endPoint x: 622, endPoint y: 462, distance: 27.0
click at [603, 443] on icon at bounding box center [610, 443] width 14 height 6
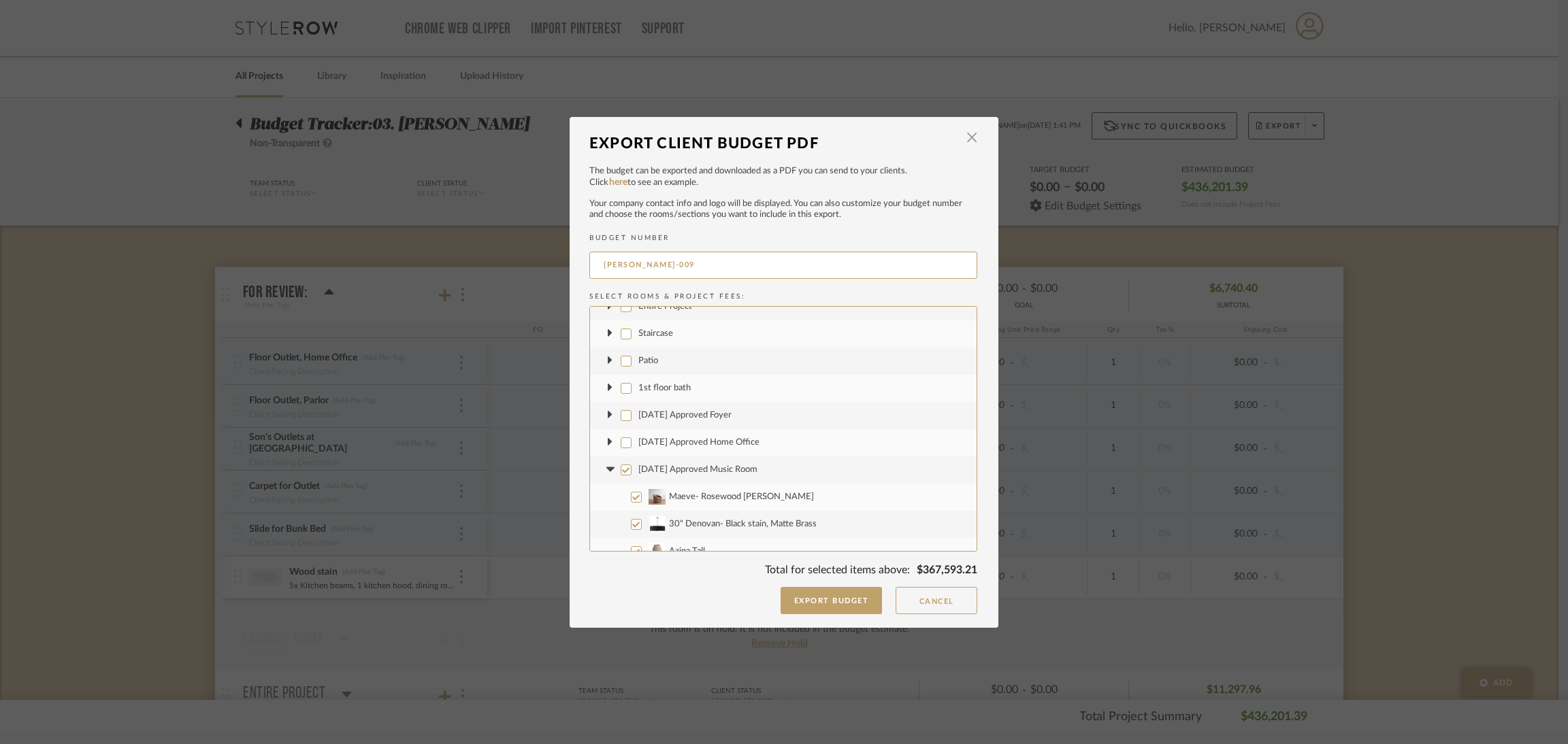
click at [630, 469] on label "[DATE] Approved Music Room" at bounding box center [784, 470] width 387 height 27
click at [630, 469] on input "[DATE] Approved Music Room" at bounding box center [626, 470] width 11 height 11
checkbox input "false"
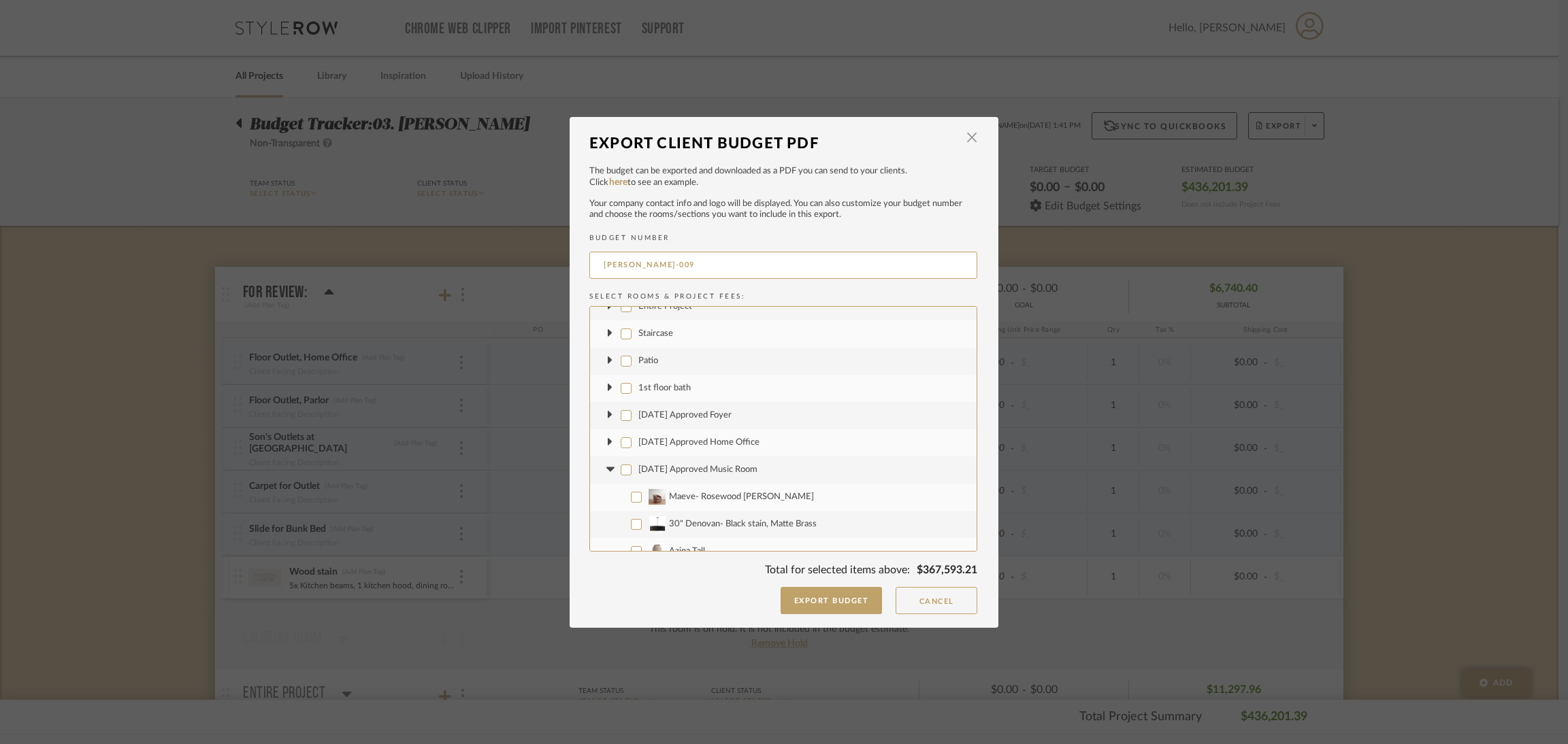
checkbox input "false"
click at [605, 465] on fa-icon at bounding box center [610, 469] width 14 height 14
click at [638, 496] on span "[DATE] Approved Kitchen| Eating Area | Great Room" at bounding box center [739, 496] width 204 height 8
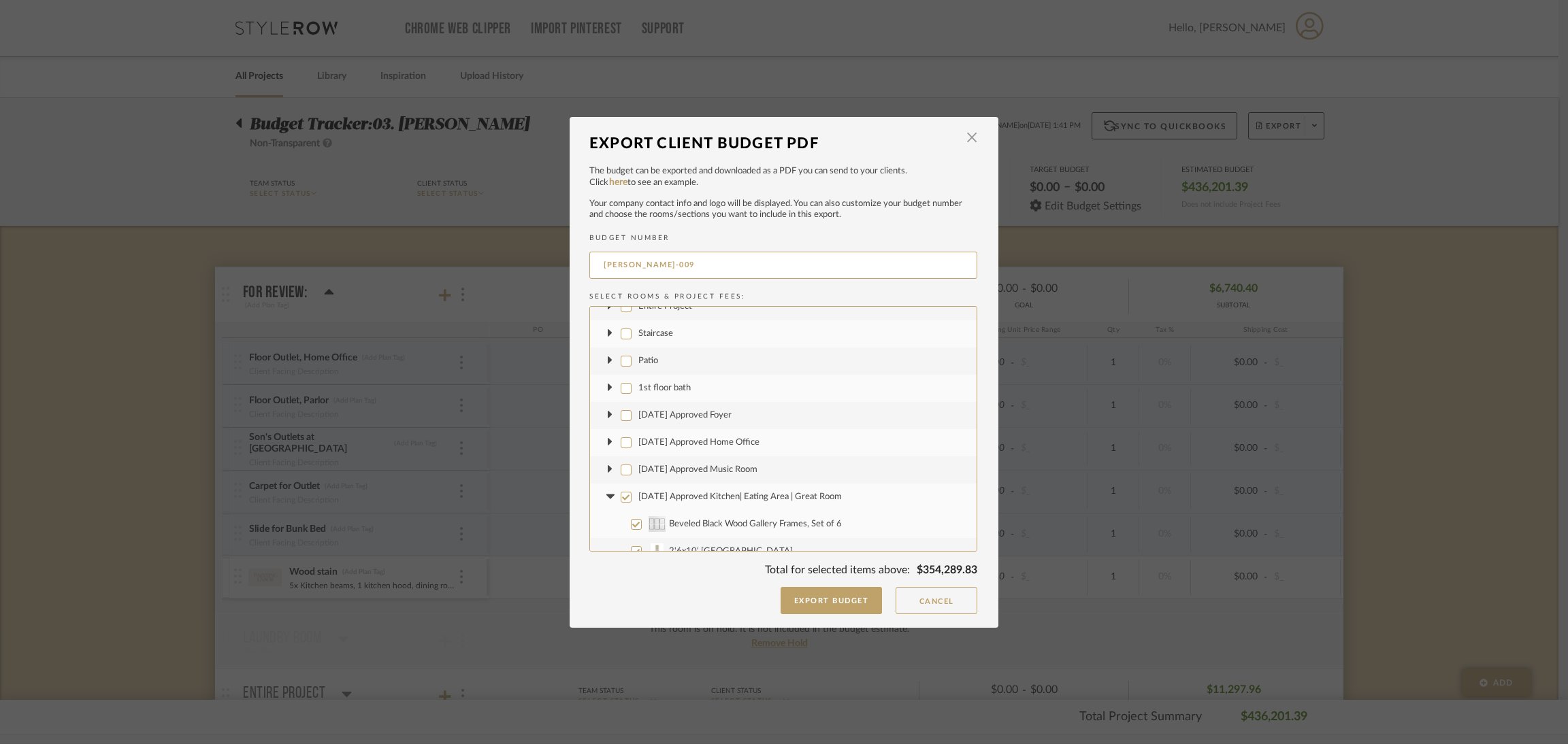
click at [632, 496] on input "[DATE] Approved Kitchen| Eating Area | Great Room" at bounding box center [626, 497] width 11 height 11
checkbox input "false"
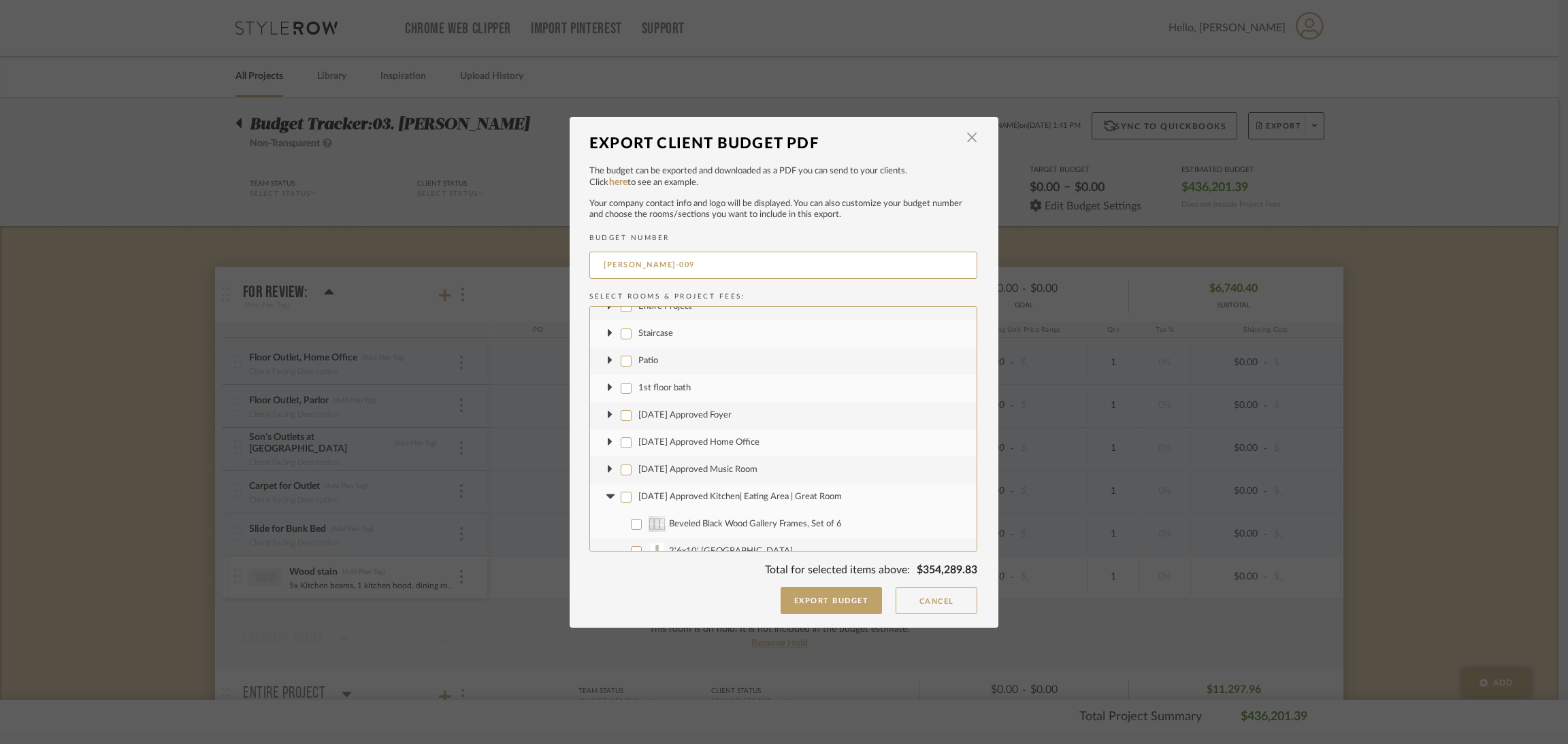
checkbox input "false"
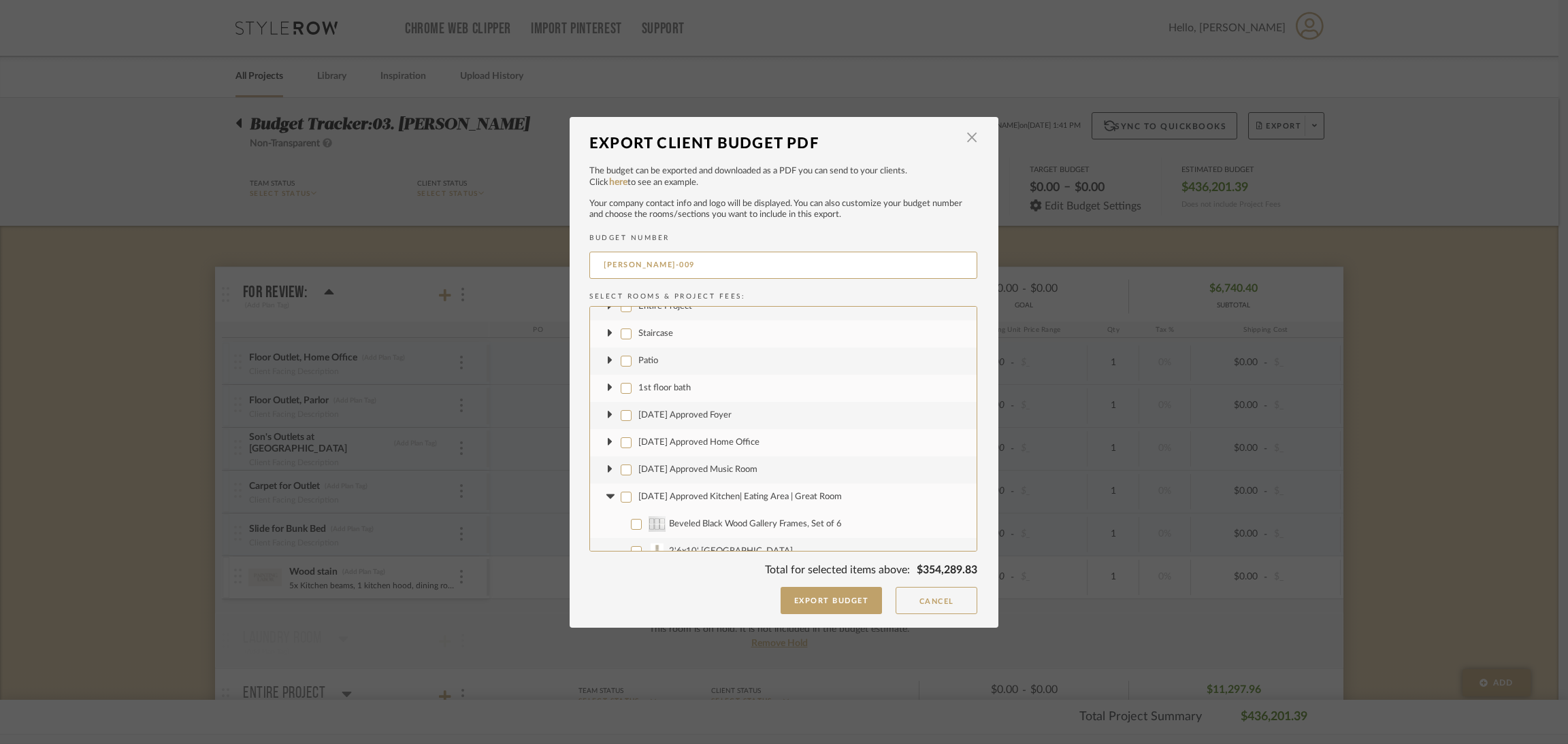
checkbox input "false"
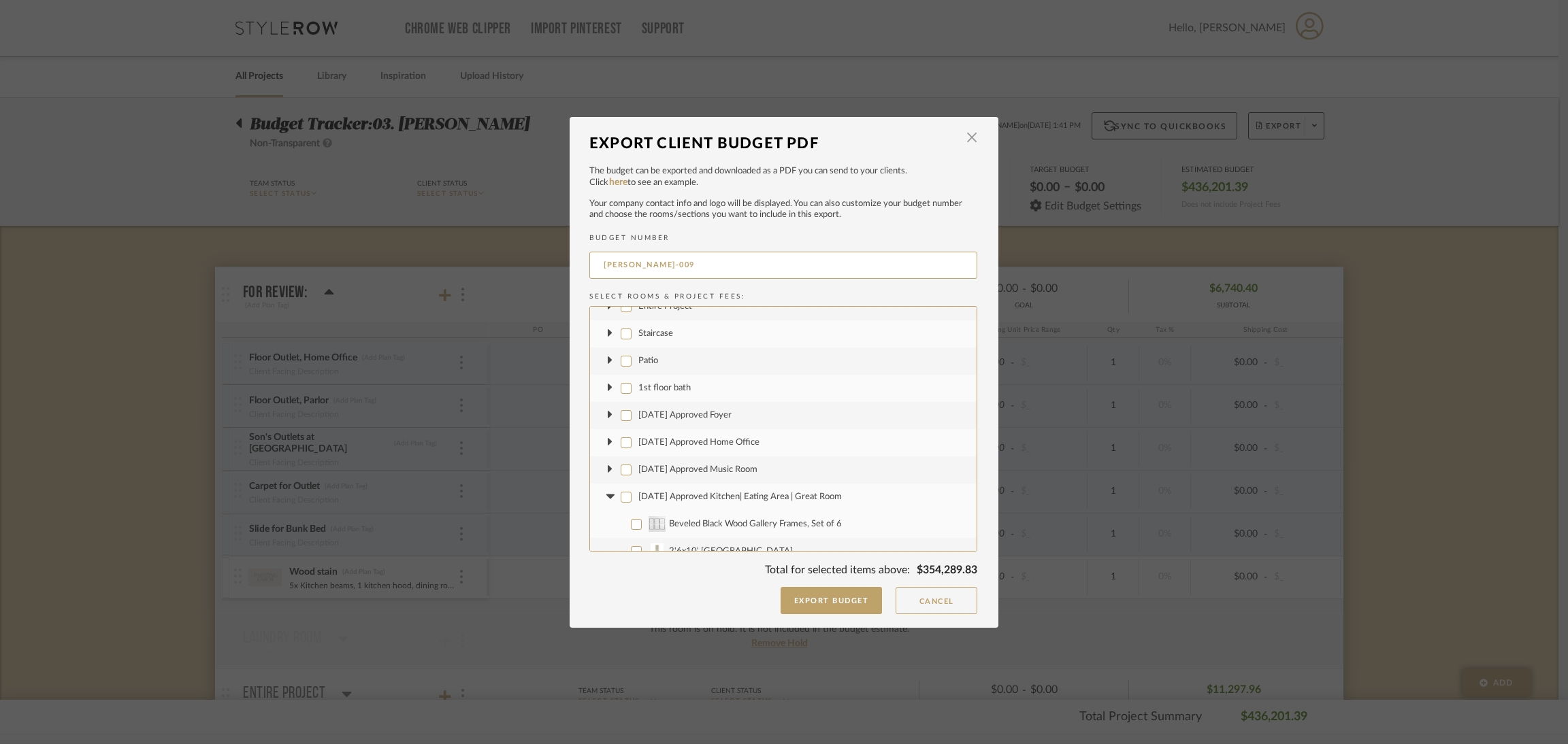
checkbox input "false"
click at [606, 495] on icon at bounding box center [610, 496] width 8 height 5
click at [648, 520] on span "[DATE] Approved Parlor" at bounding box center [685, 524] width 95 height 8
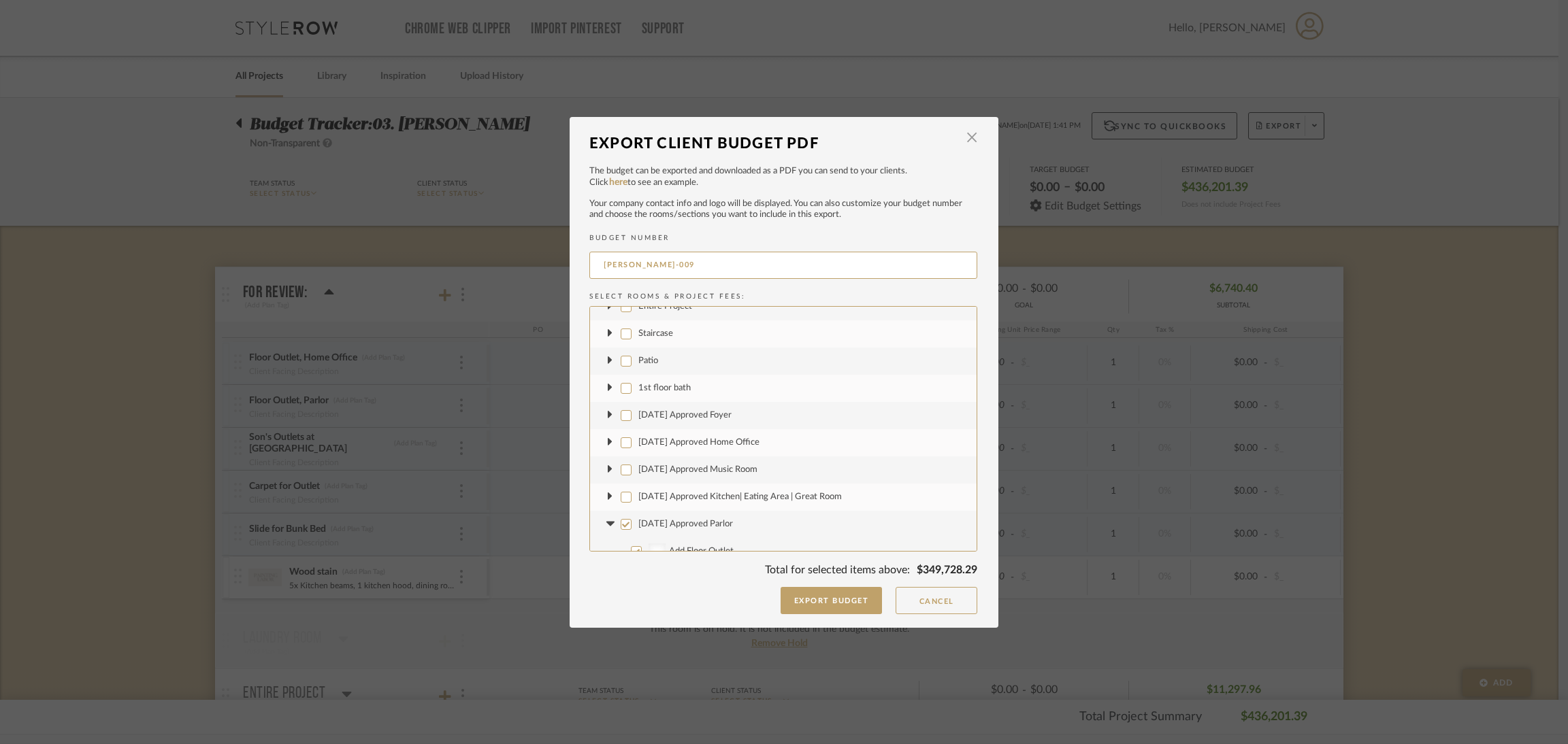
click at [632, 519] on input "[DATE] Approved Parlor" at bounding box center [626, 524] width 11 height 11
checkbox input "false"
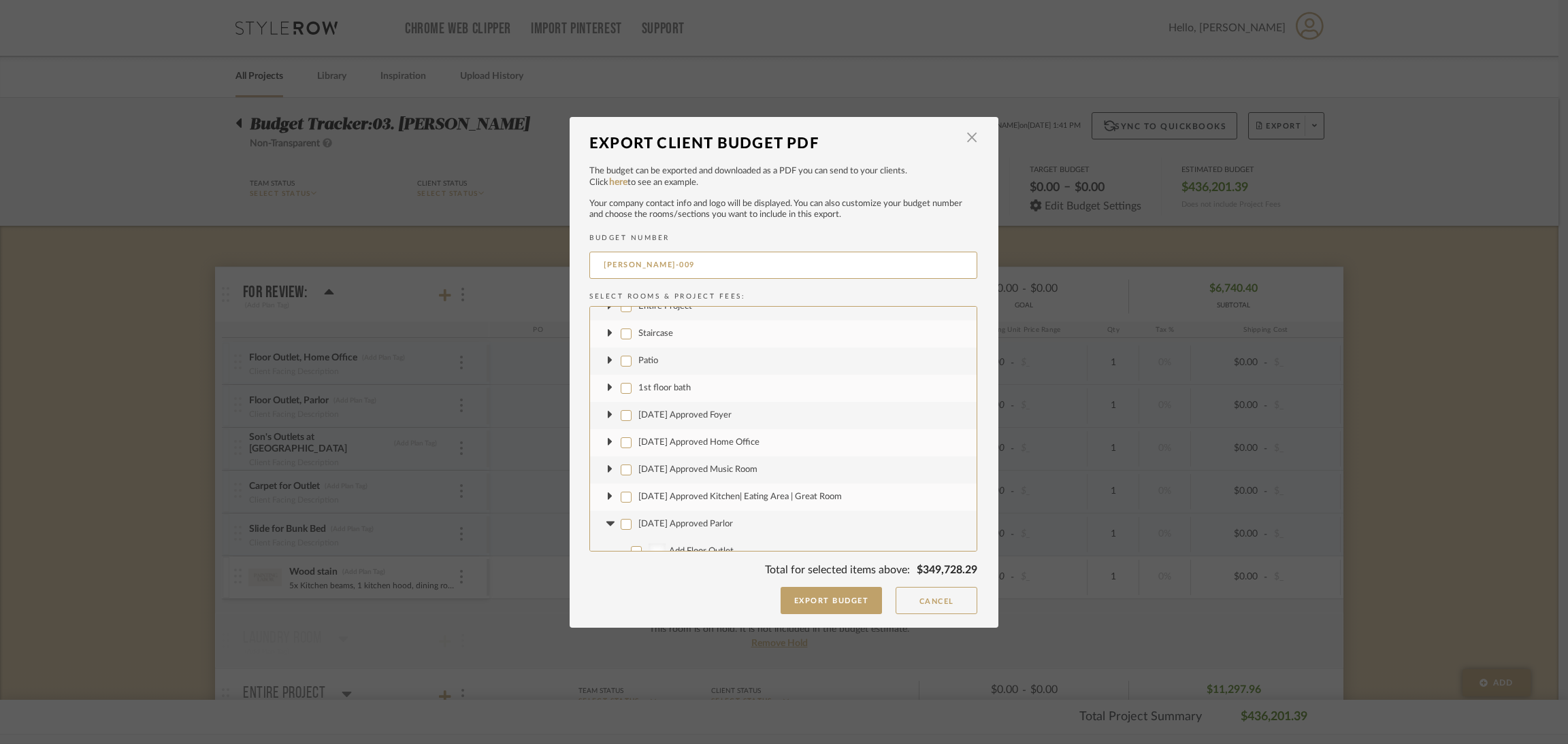
checkbox input "false"
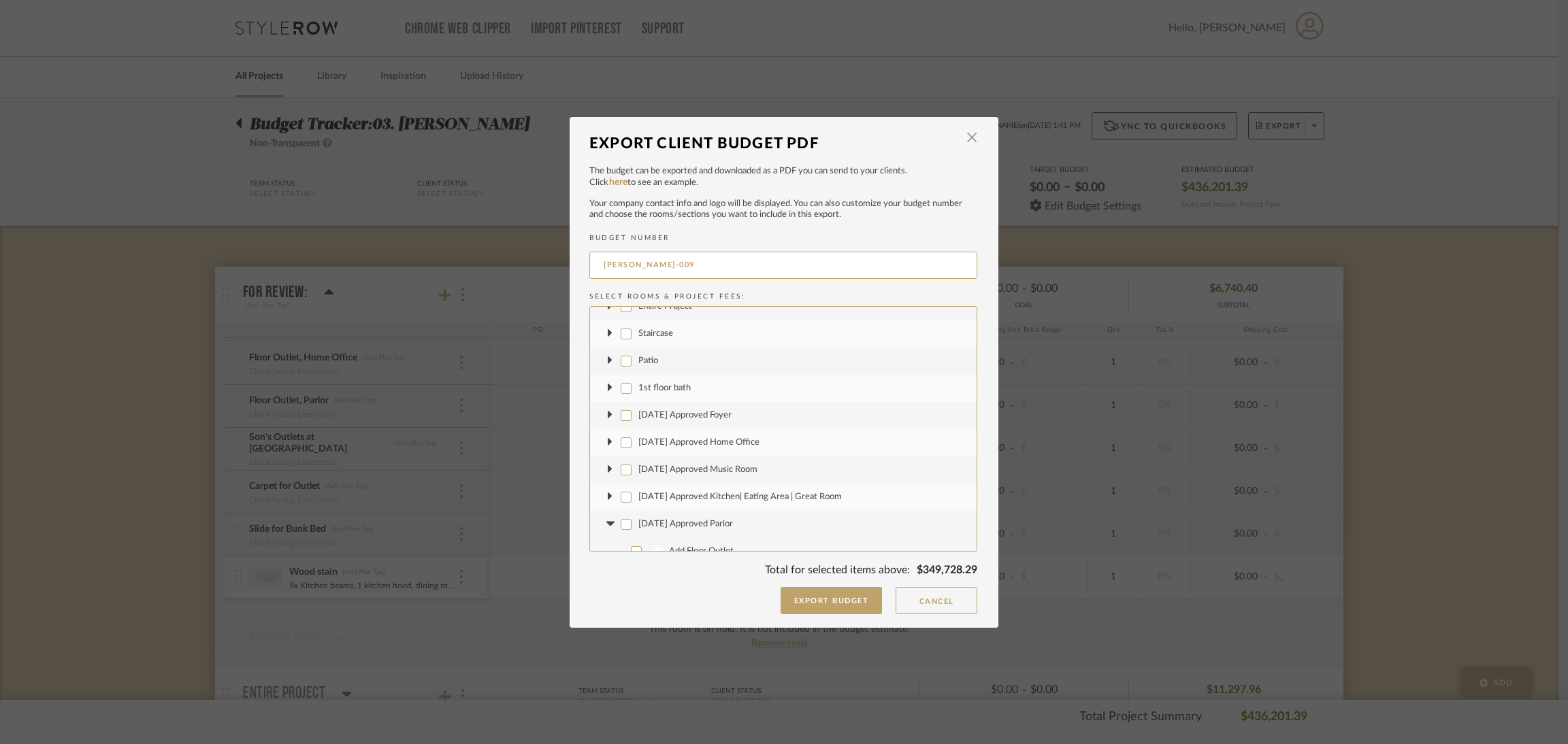
checkbox input "false"
click at [606, 519] on fa-icon at bounding box center [610, 524] width 14 height 14
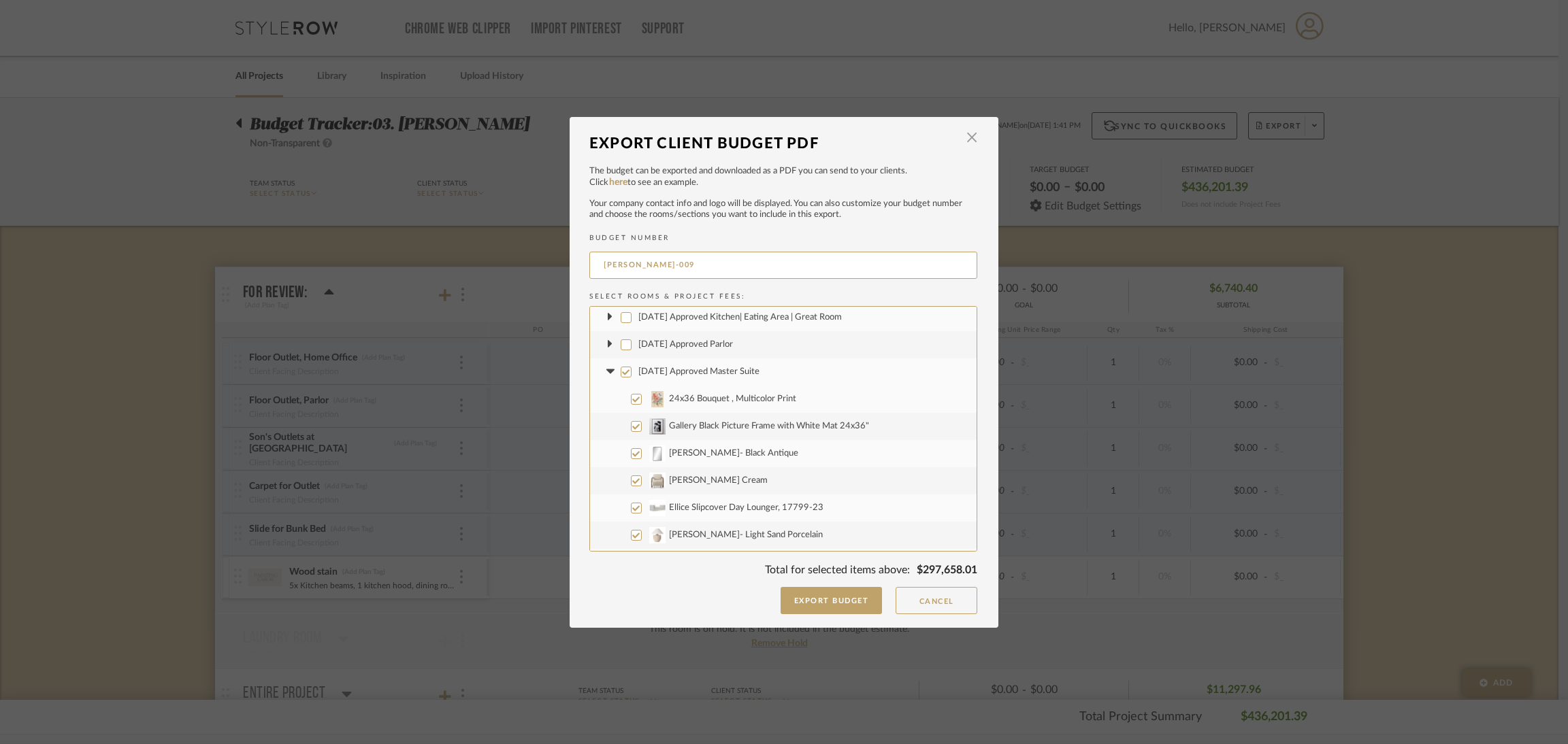
scroll to position [408, 0]
click at [640, 343] on span "[DATE] Approved Master Suite" at bounding box center [698, 347] width 121 height 8
click at [632, 343] on input "[DATE] Approved Master Suite" at bounding box center [626, 348] width 11 height 11
checkbox input "false"
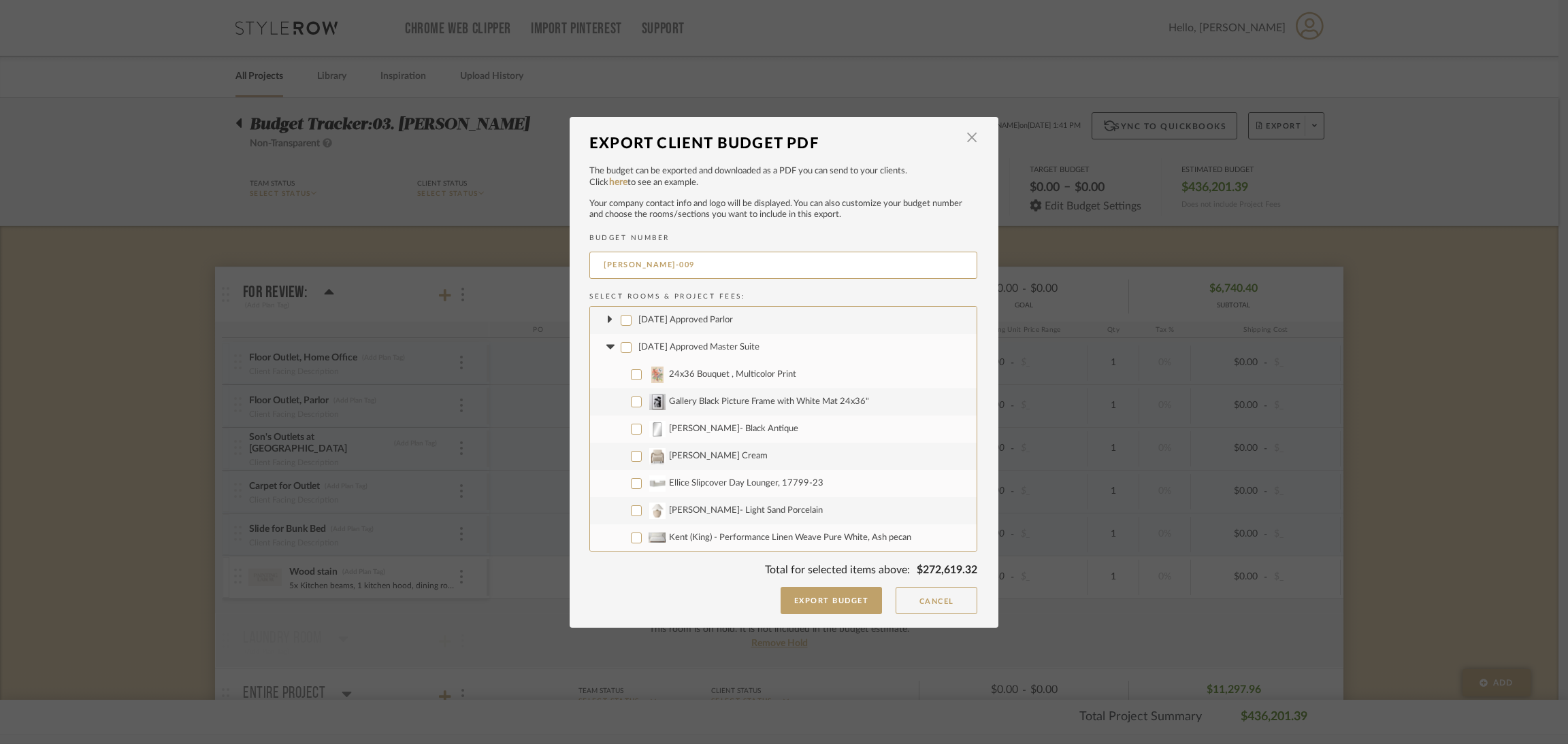
checkbox input "false"
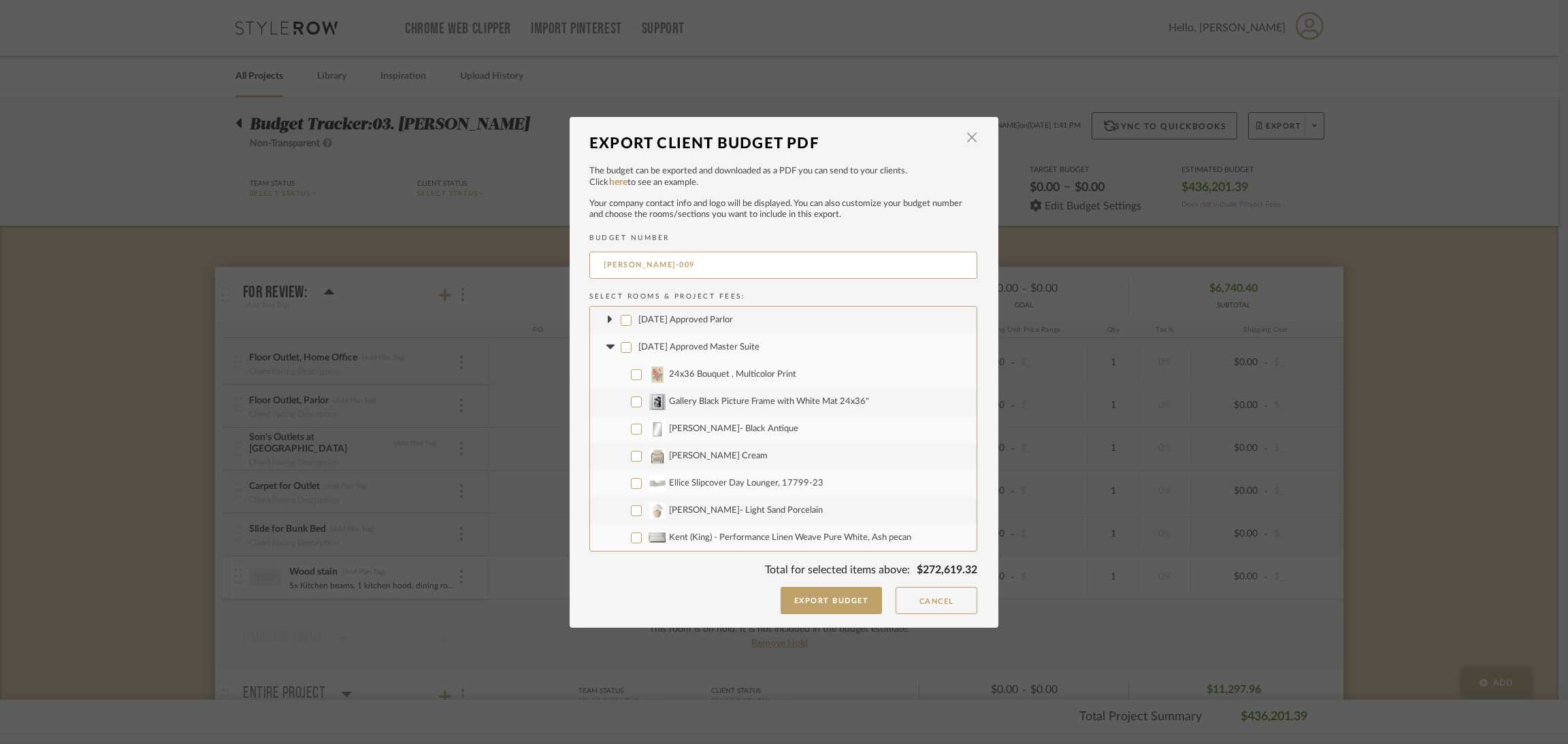
checkbox input "false"
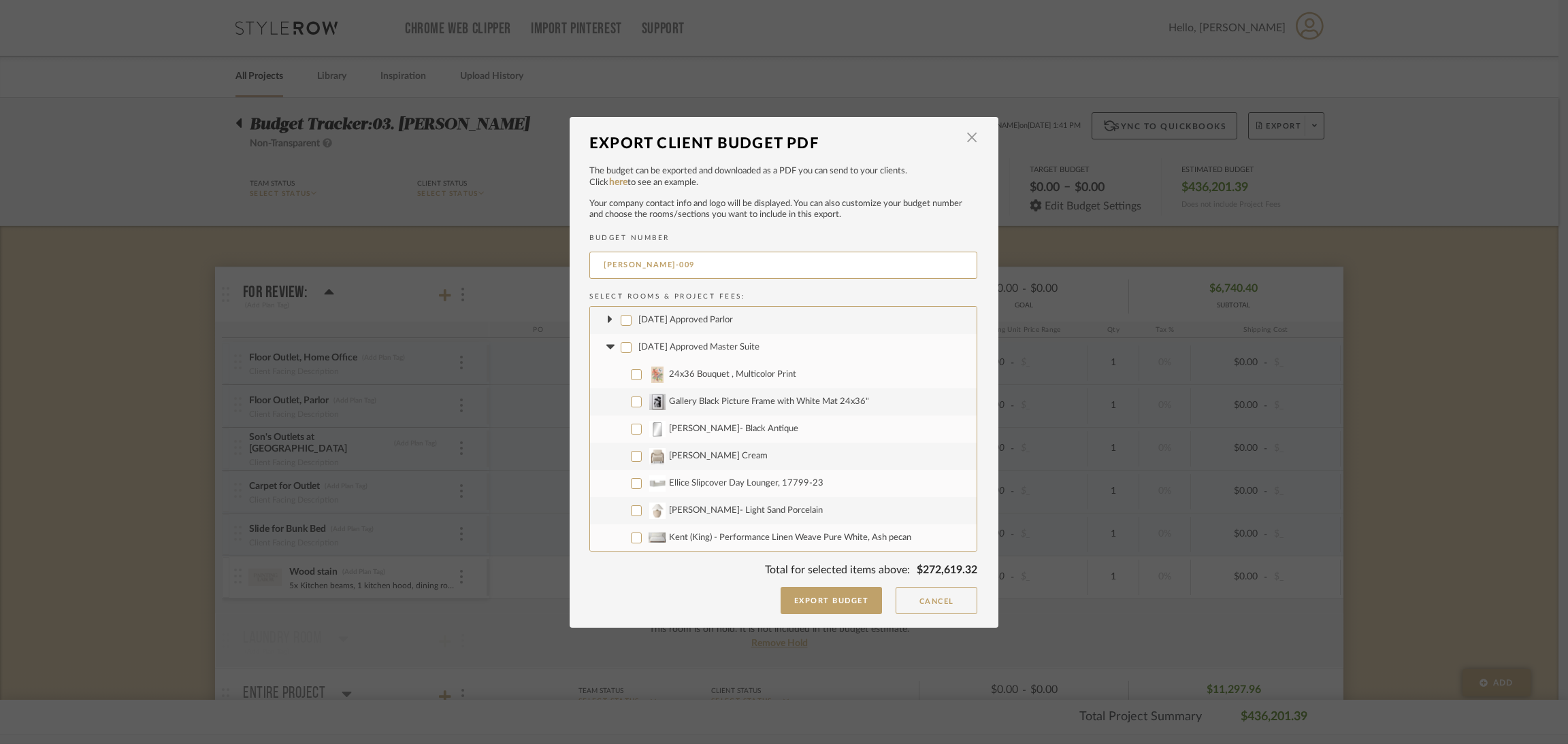
checkbox input "false"
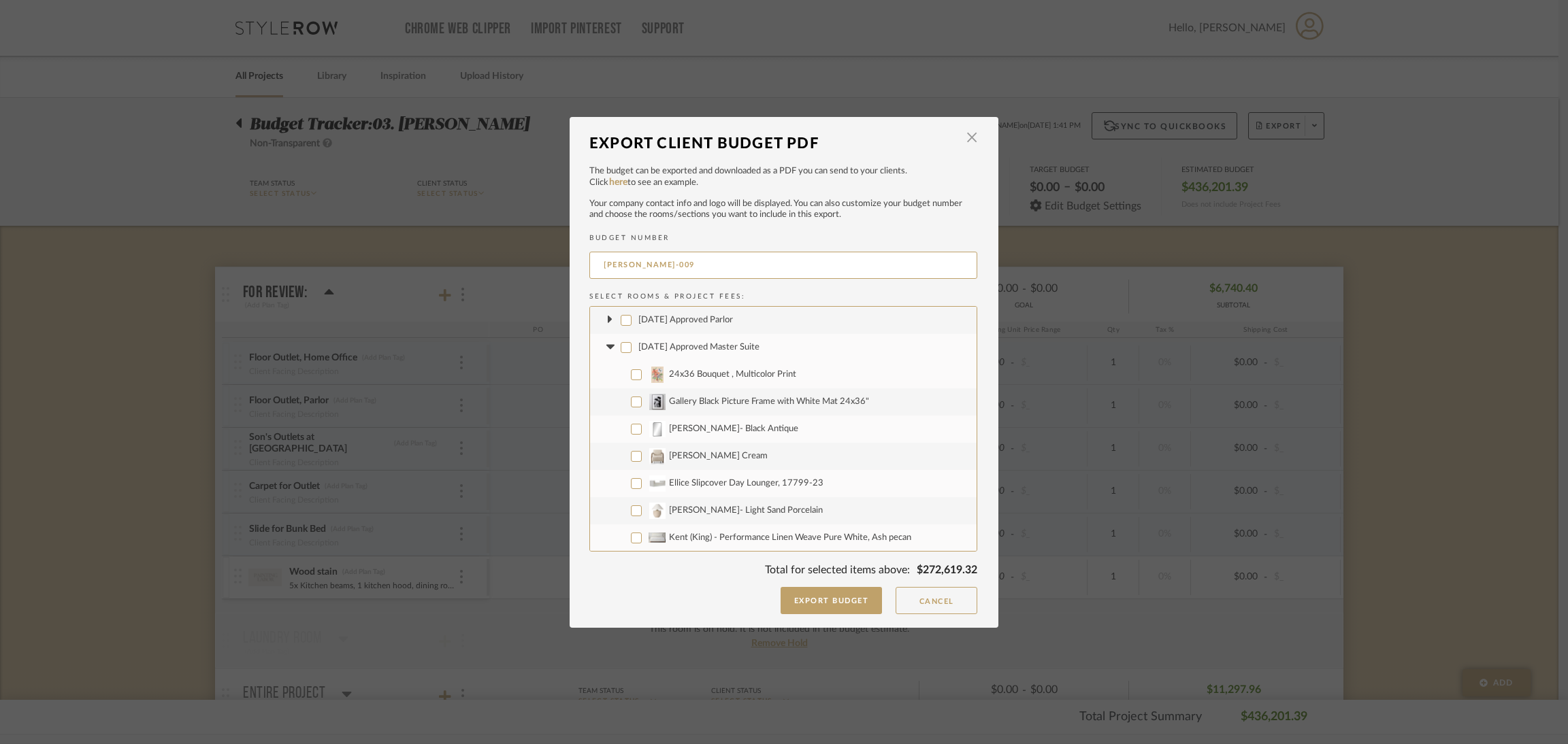
checkbox input "false"
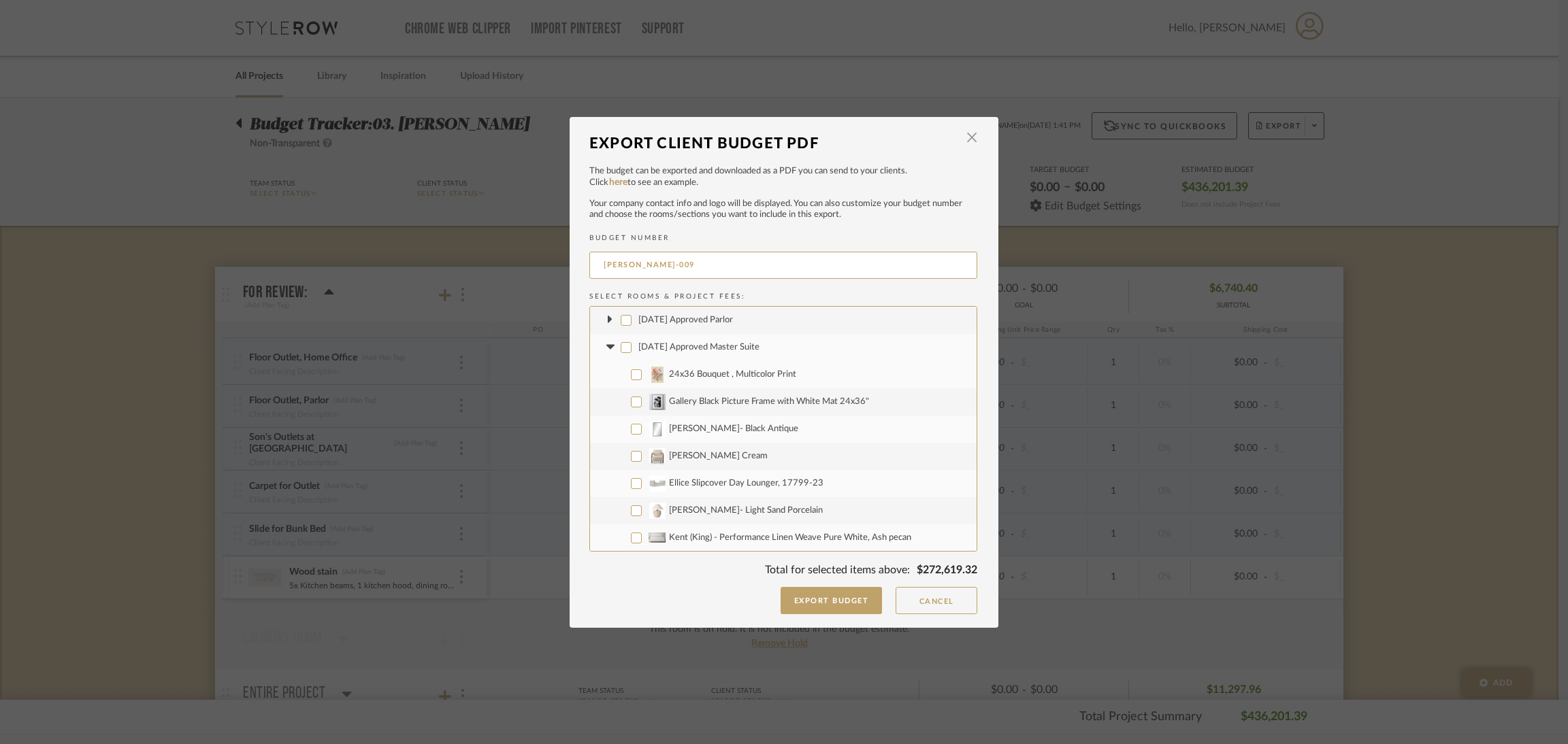
checkbox input "false"
click at [606, 346] on icon at bounding box center [610, 347] width 8 height 5
click at [606, 375] on icon at bounding box center [610, 374] width 8 height 5
click at [620, 375] on input "Master bath" at bounding box center [626, 375] width 11 height 11
checkbox input "false"
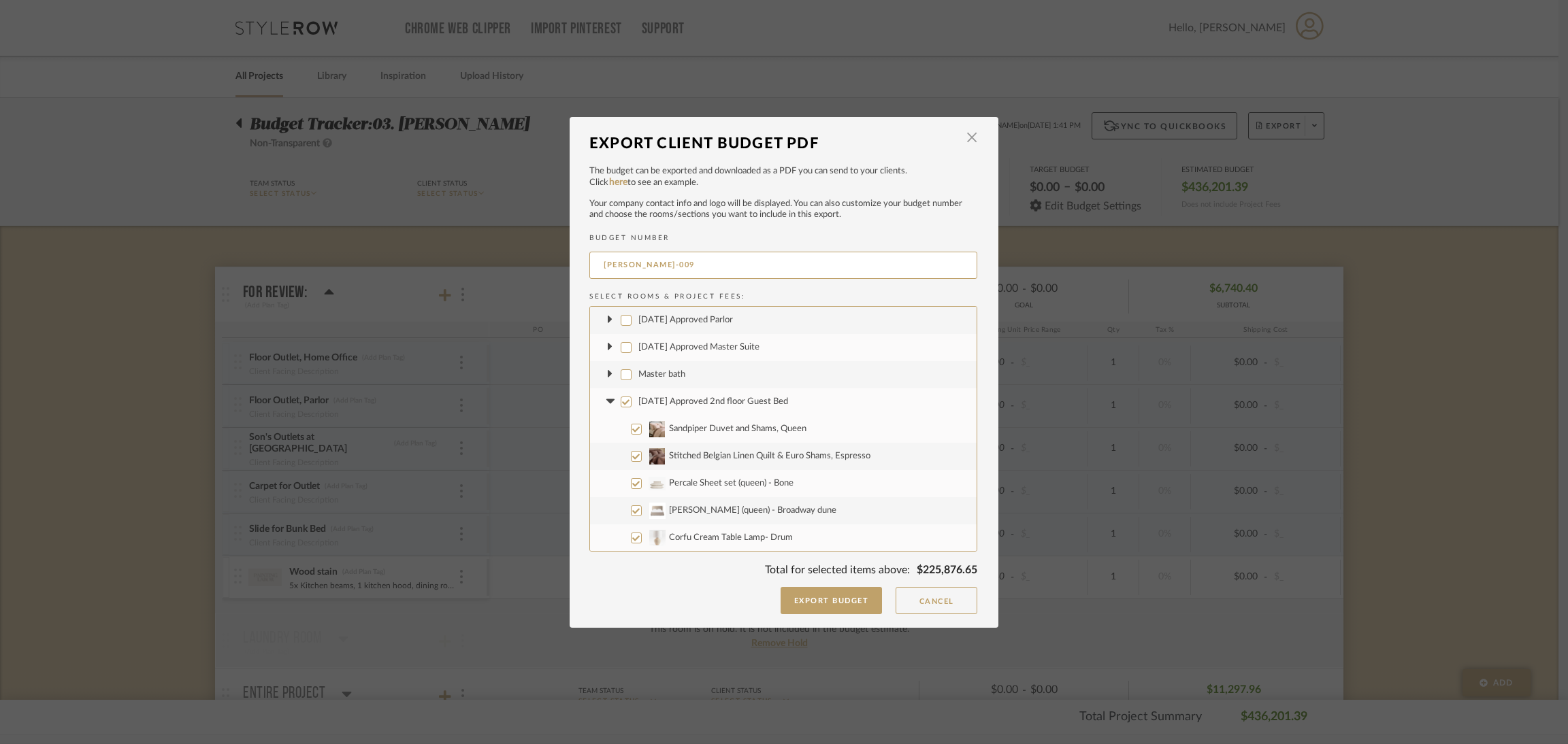
click at [620, 402] on input "[DATE] Approved 2nd floor Guest Bed" at bounding box center [626, 402] width 11 height 11
checkbox input "false"
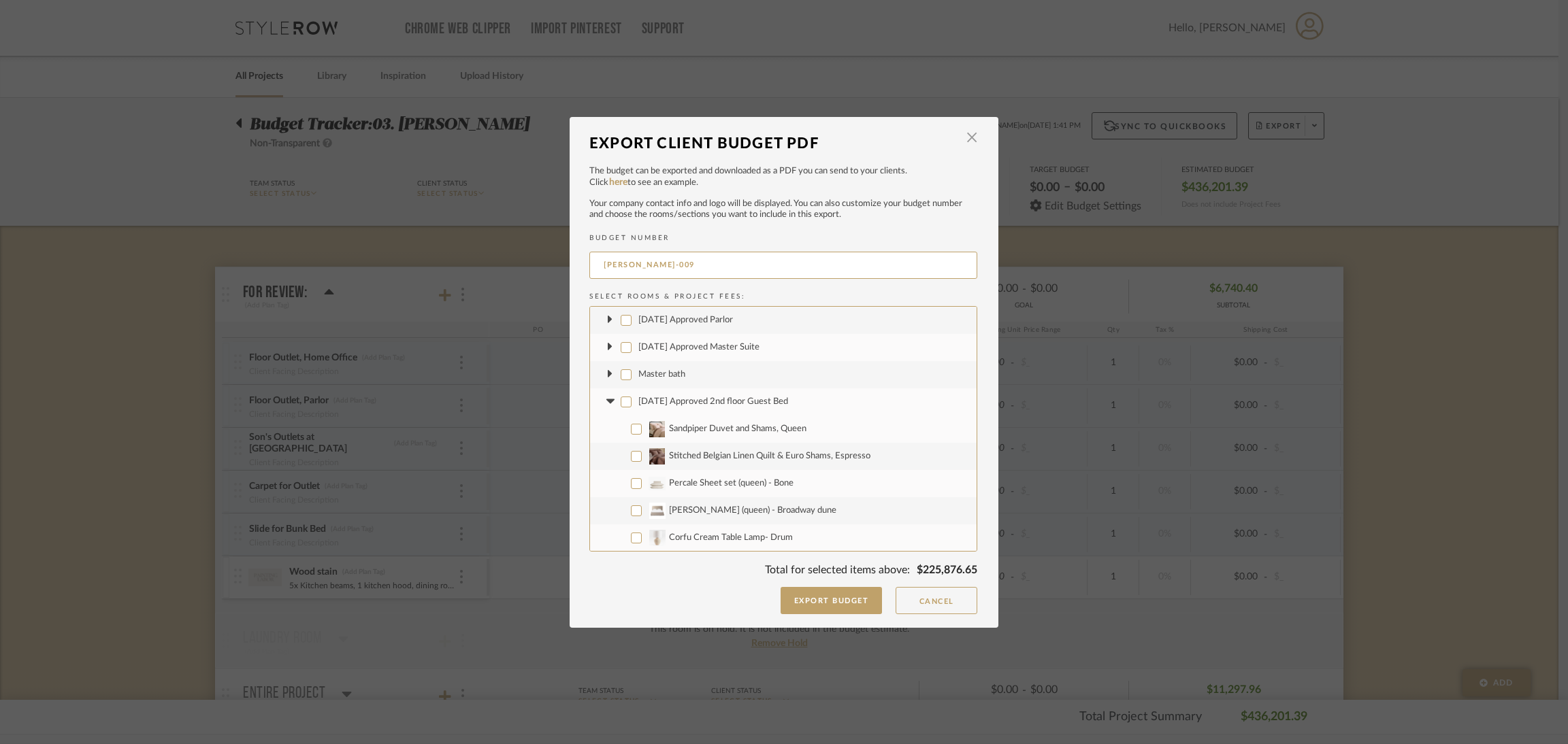
checkbox input "false"
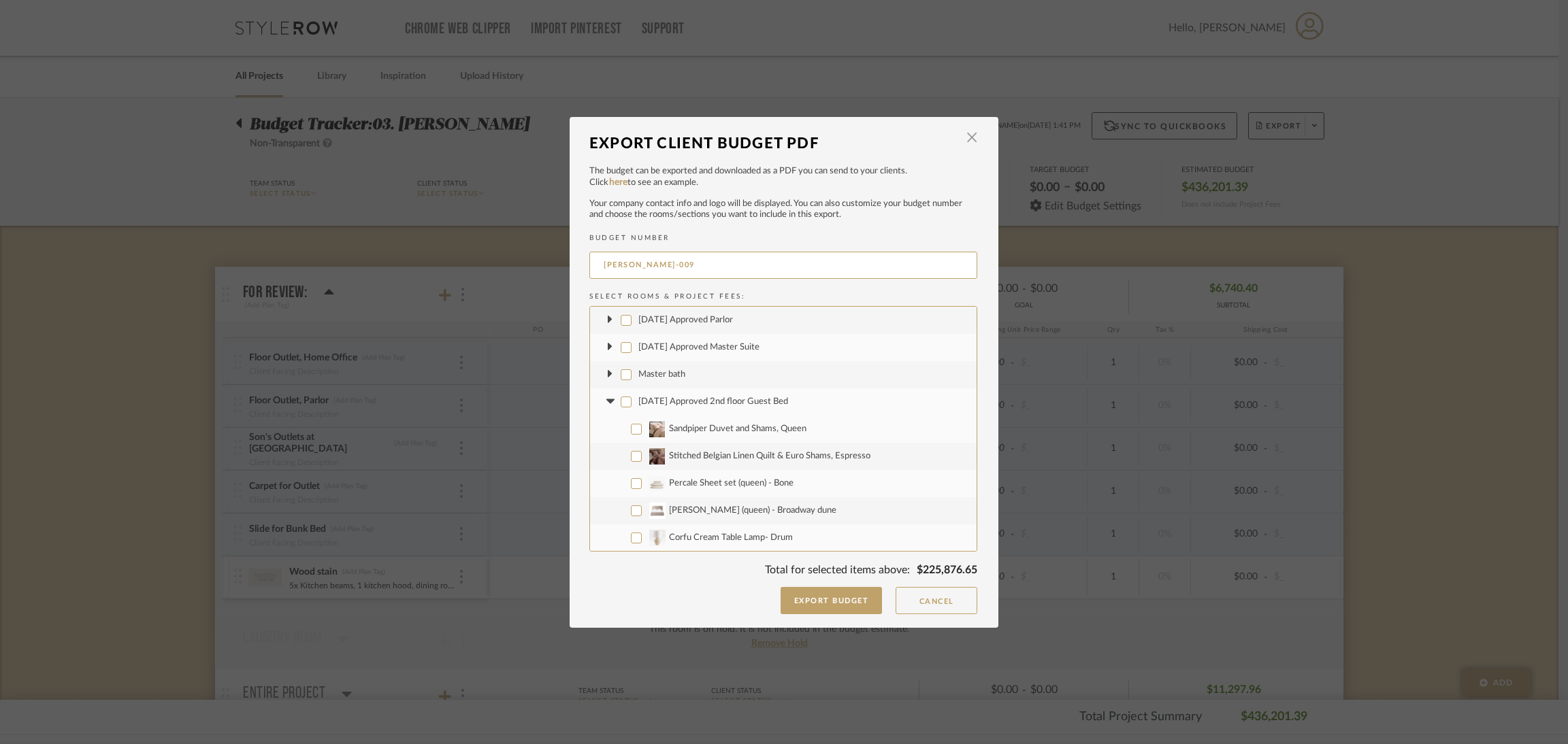
checkbox input "false"
click at [603, 404] on icon at bounding box center [610, 402] width 14 height 6
click at [620, 437] on label "Guest Bath" at bounding box center [784, 429] width 387 height 27
click at [620, 434] on input "Guest Bath" at bounding box center [626, 430] width 11 height 11
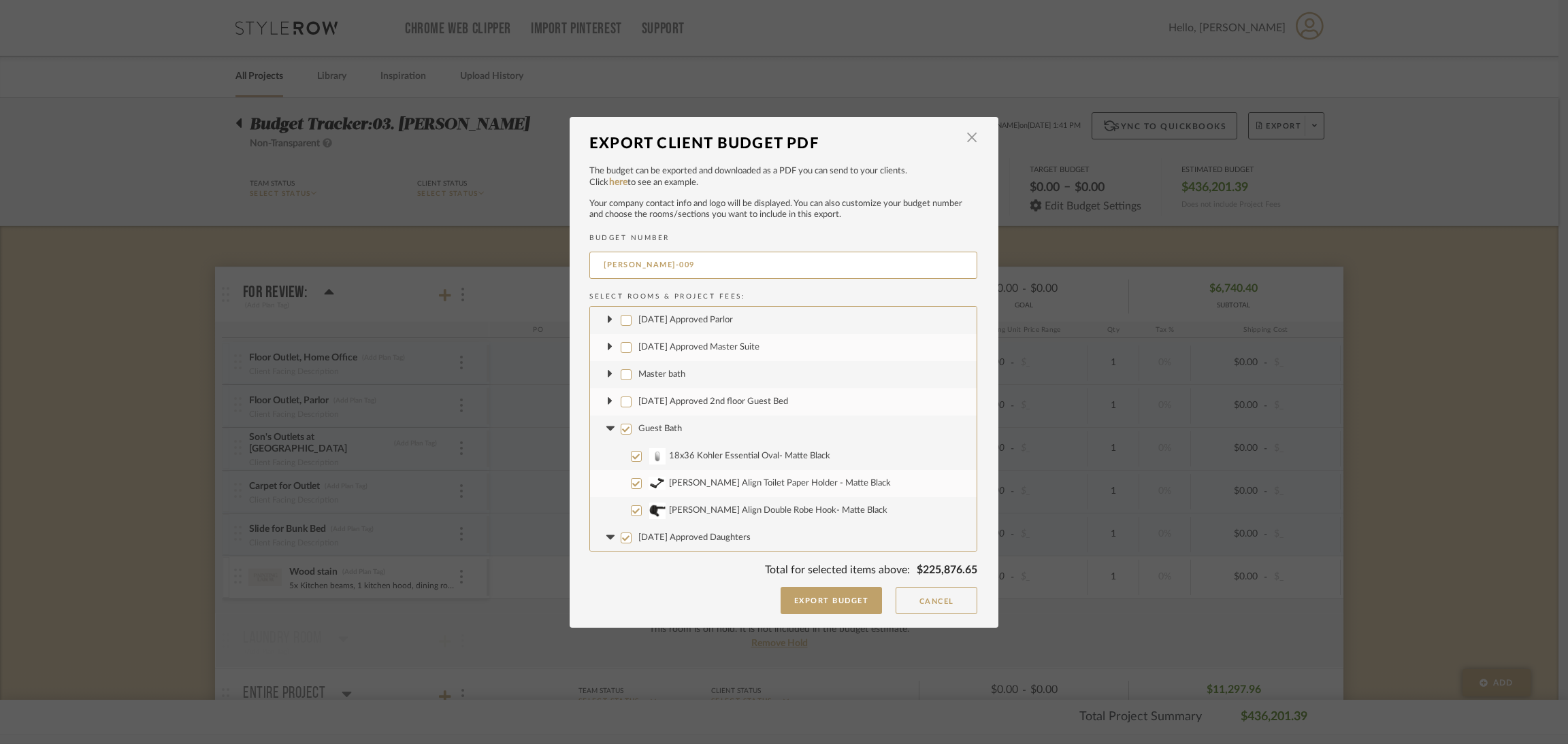
checkbox input "false"
click at [608, 433] on fa-icon at bounding box center [610, 429] width 14 height 14
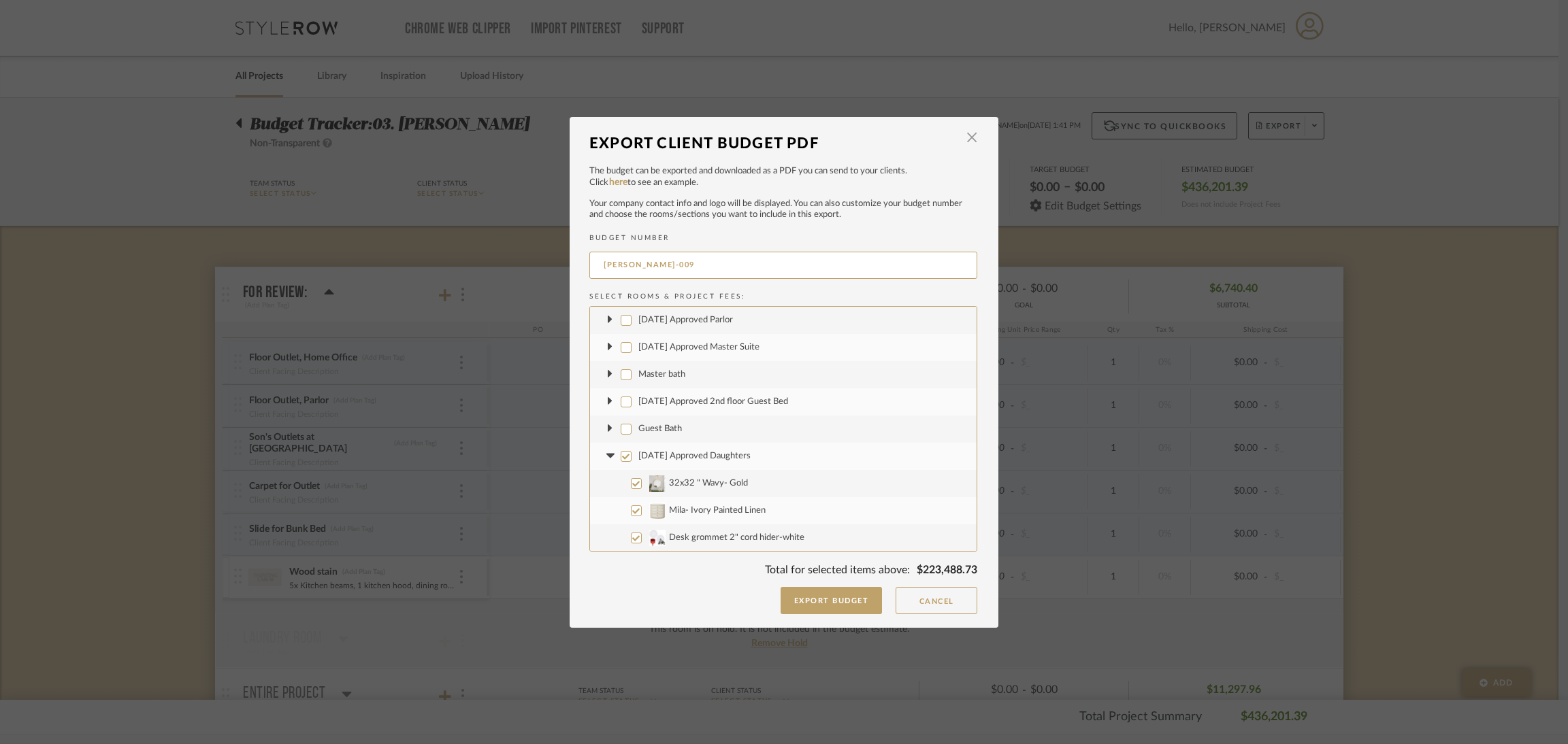
click at [622, 462] on label "[DATE] Approved Daughters" at bounding box center [784, 456] width 387 height 27
click at [622, 462] on input "[DATE] Approved Daughters" at bounding box center [626, 457] width 11 height 11
checkbox input "false"
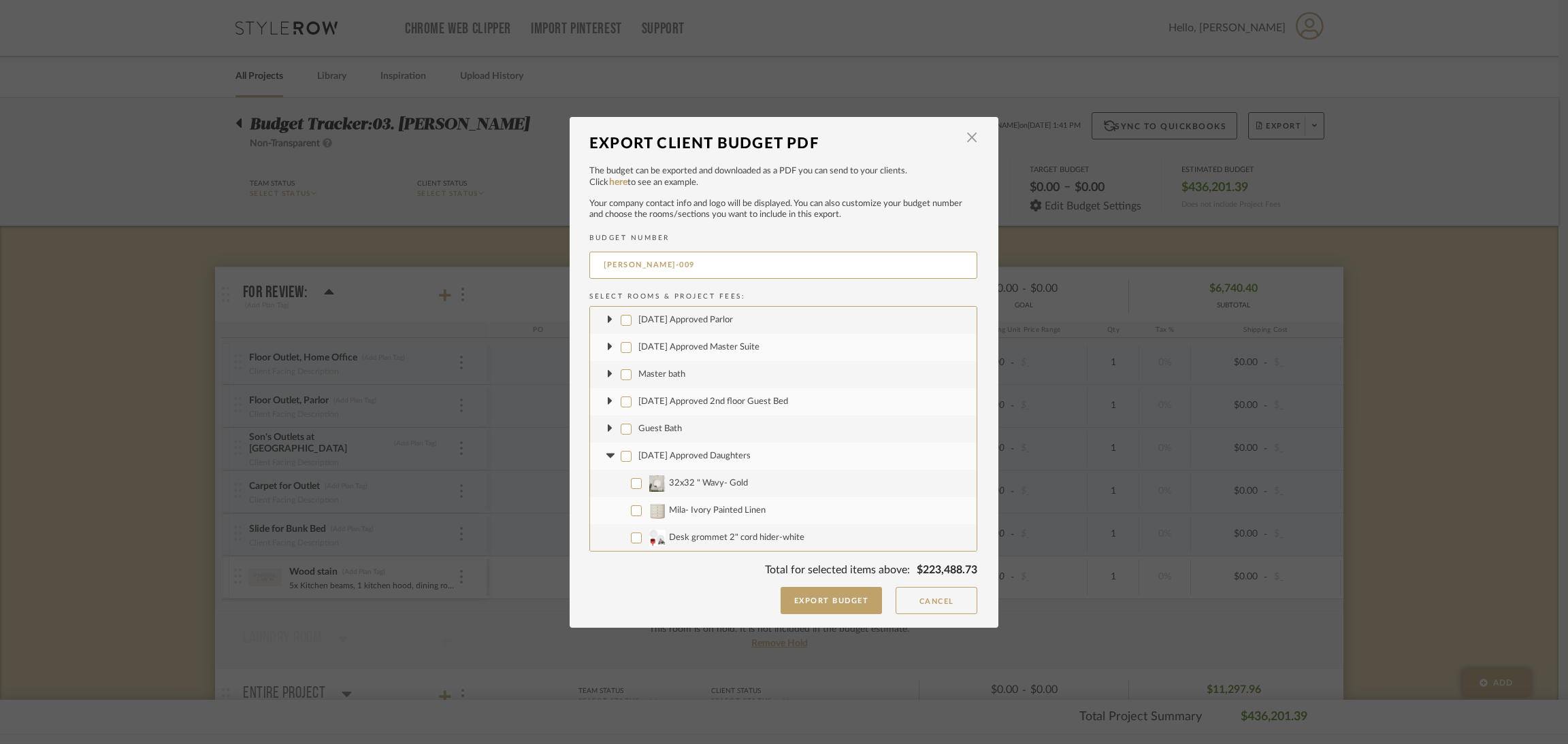
checkbox input "false"
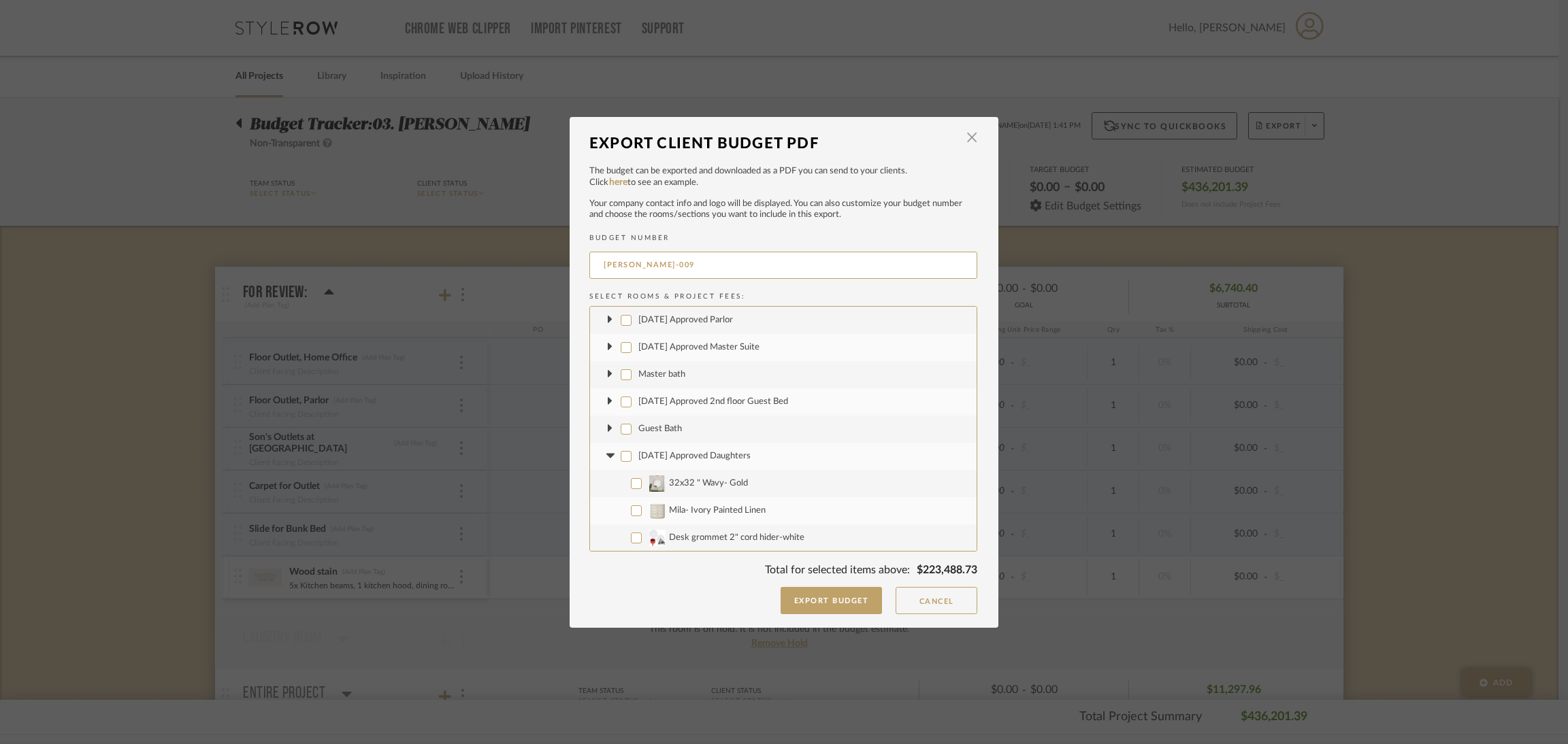
checkbox input "false"
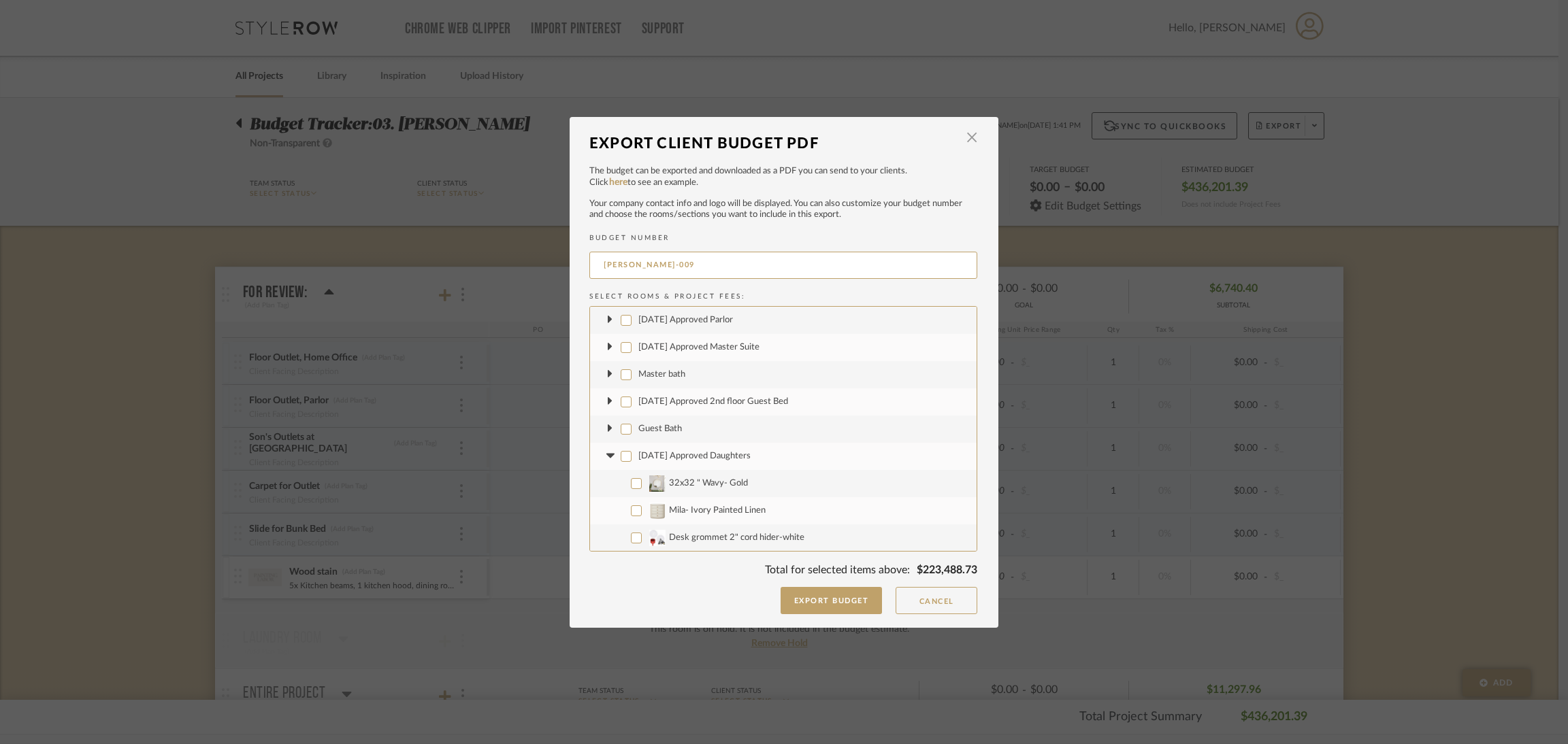
checkbox input "false"
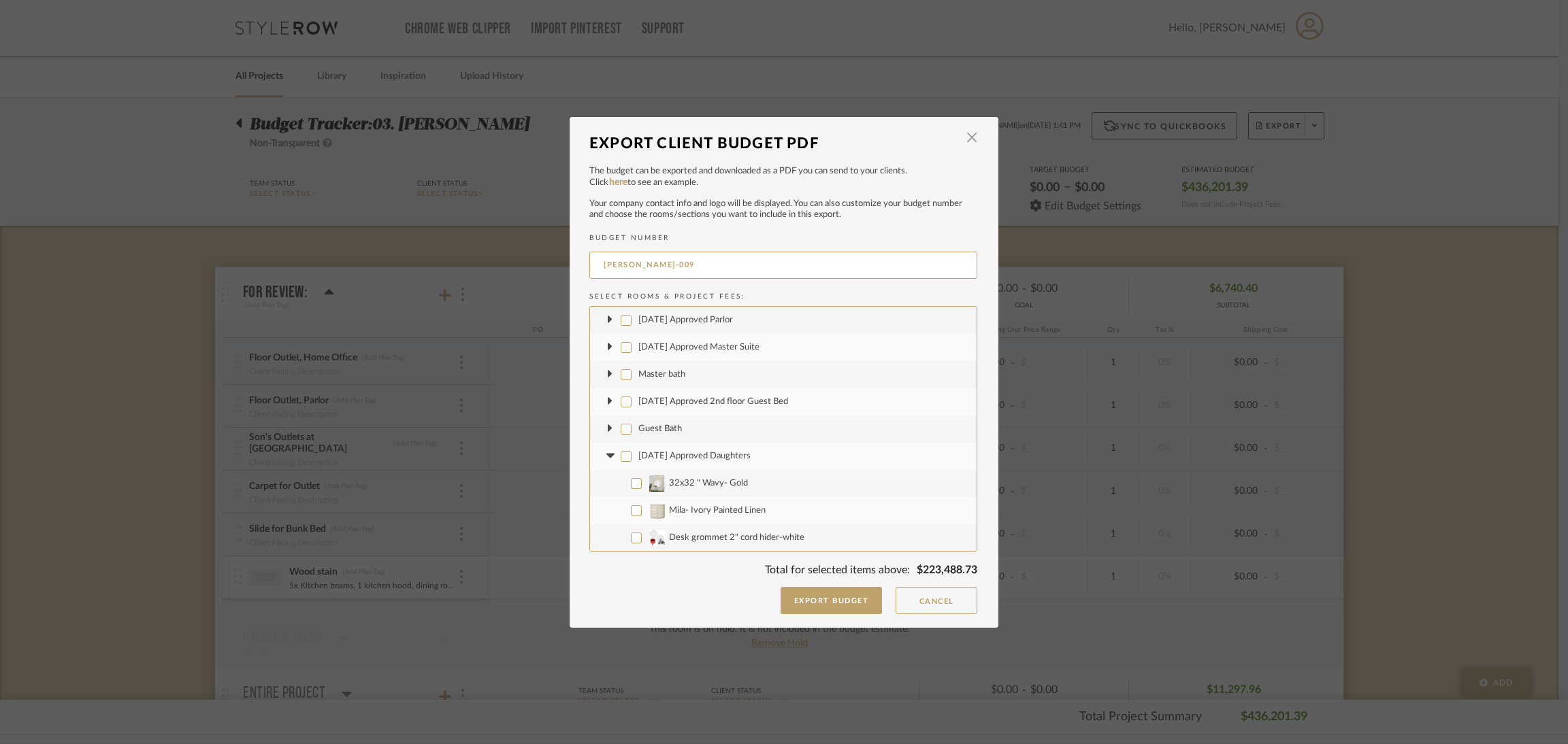
checkbox input "false"
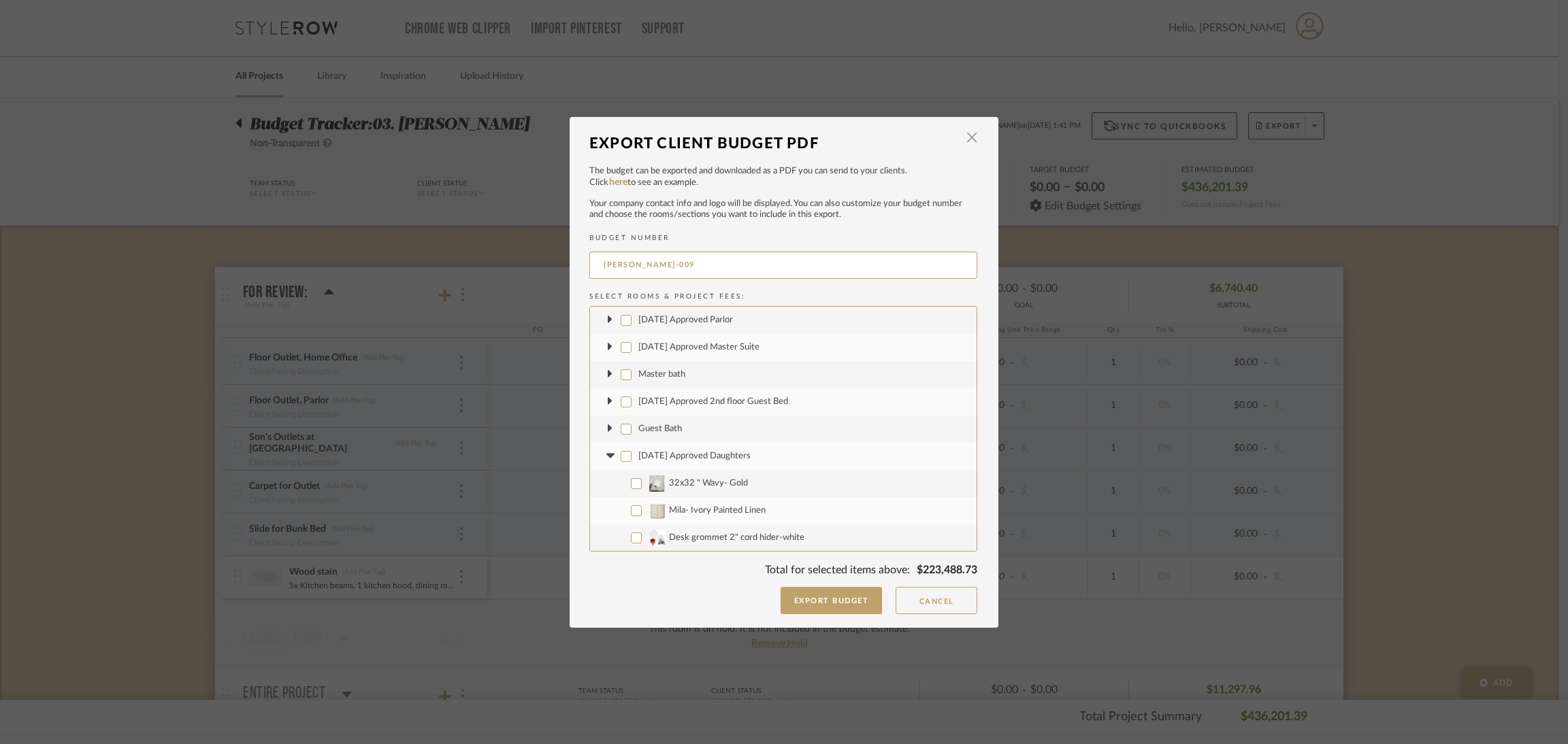
click at [608, 454] on icon at bounding box center [610, 456] width 8 height 5
click at [620, 487] on input "[DATE] Approved Son's Bedroom" at bounding box center [626, 484] width 11 height 11
checkbox input "false"
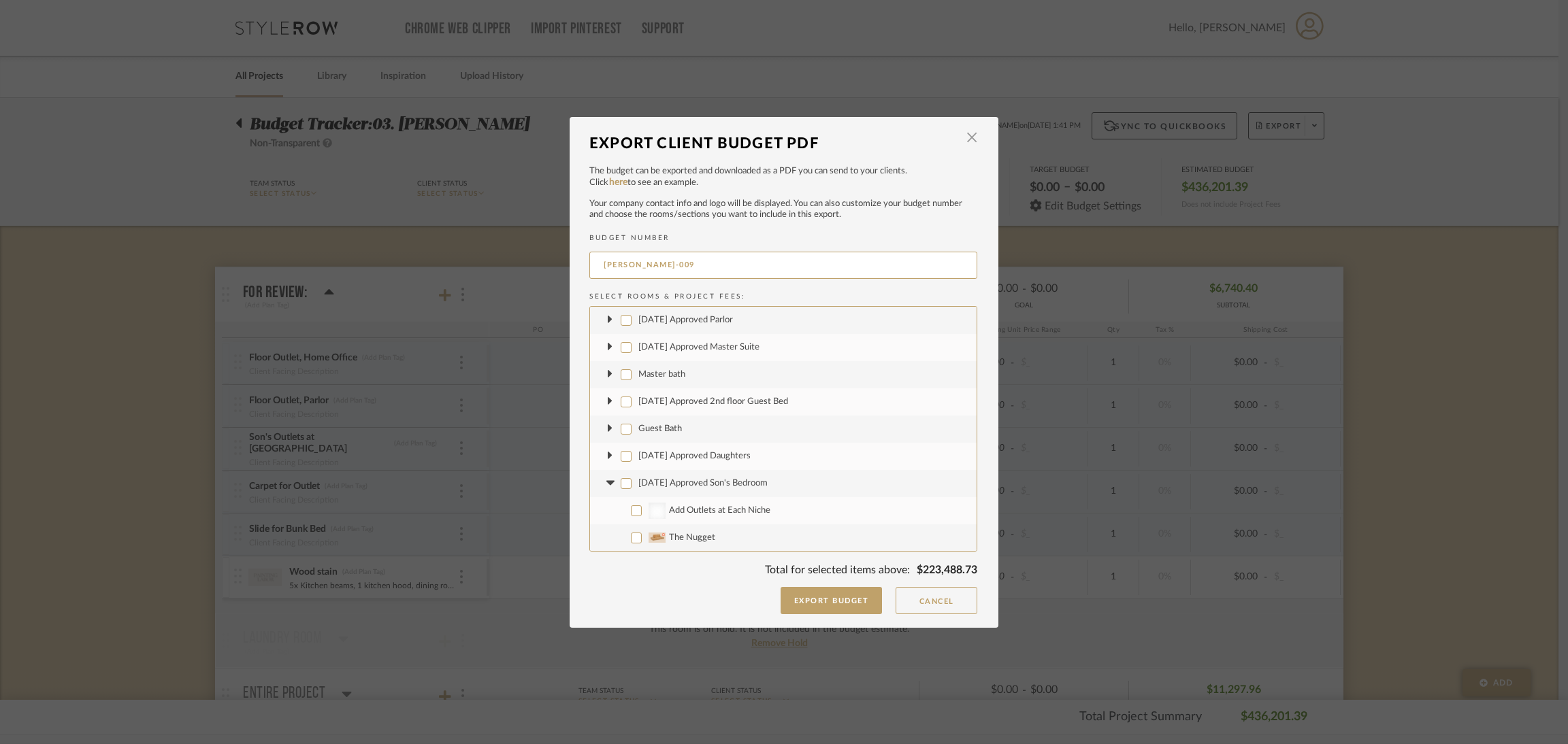
checkbox input "false"
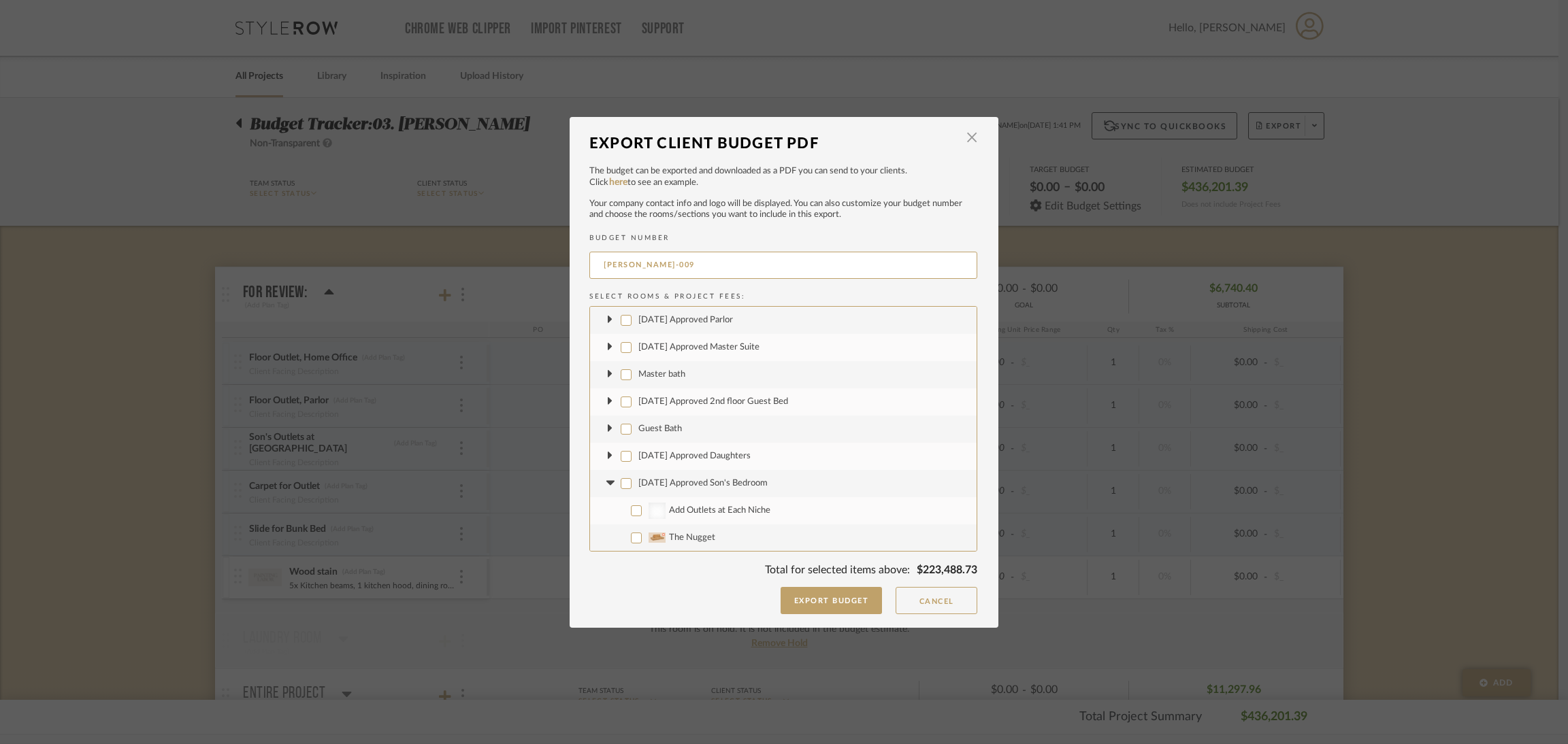
checkbox input "false"
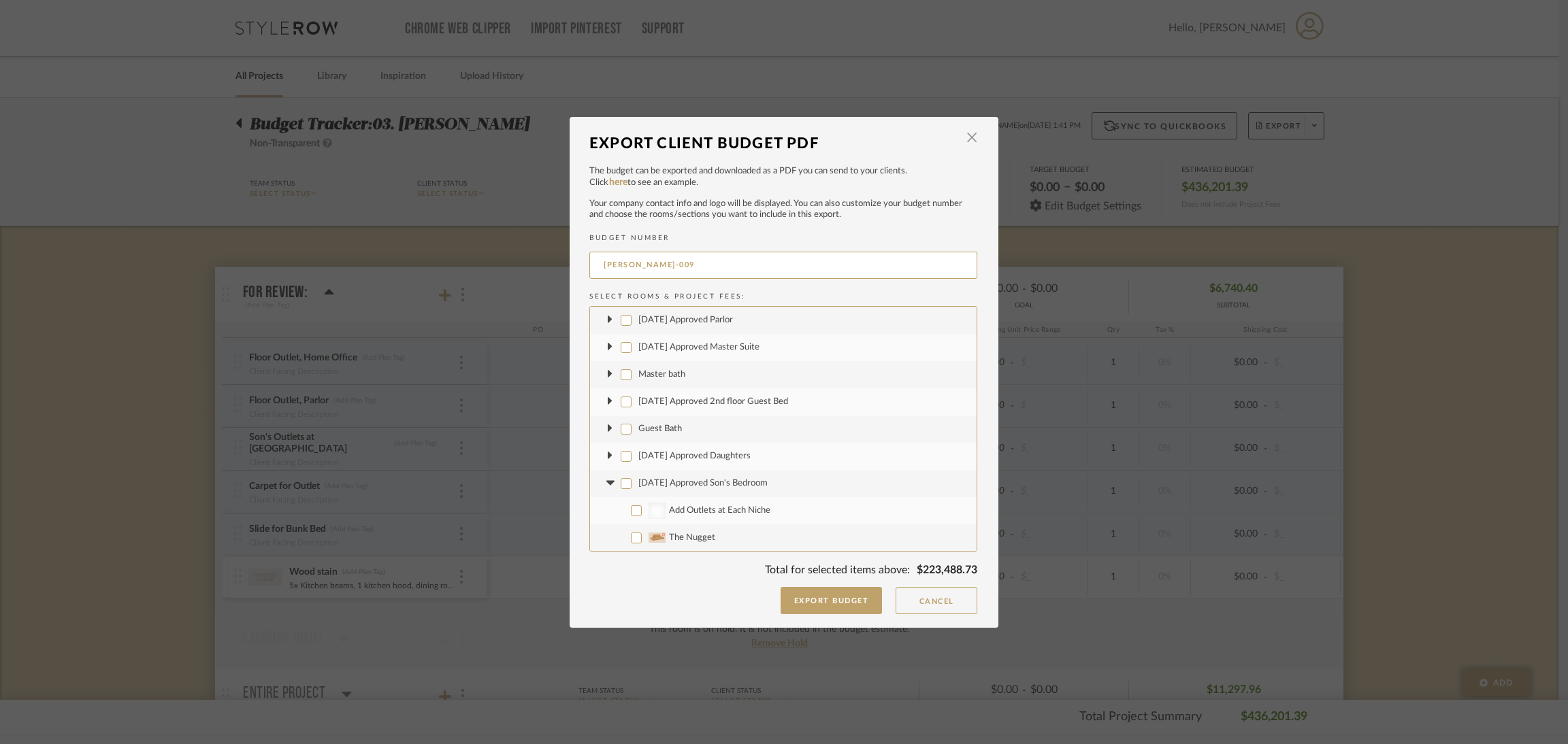
checkbox input "false"
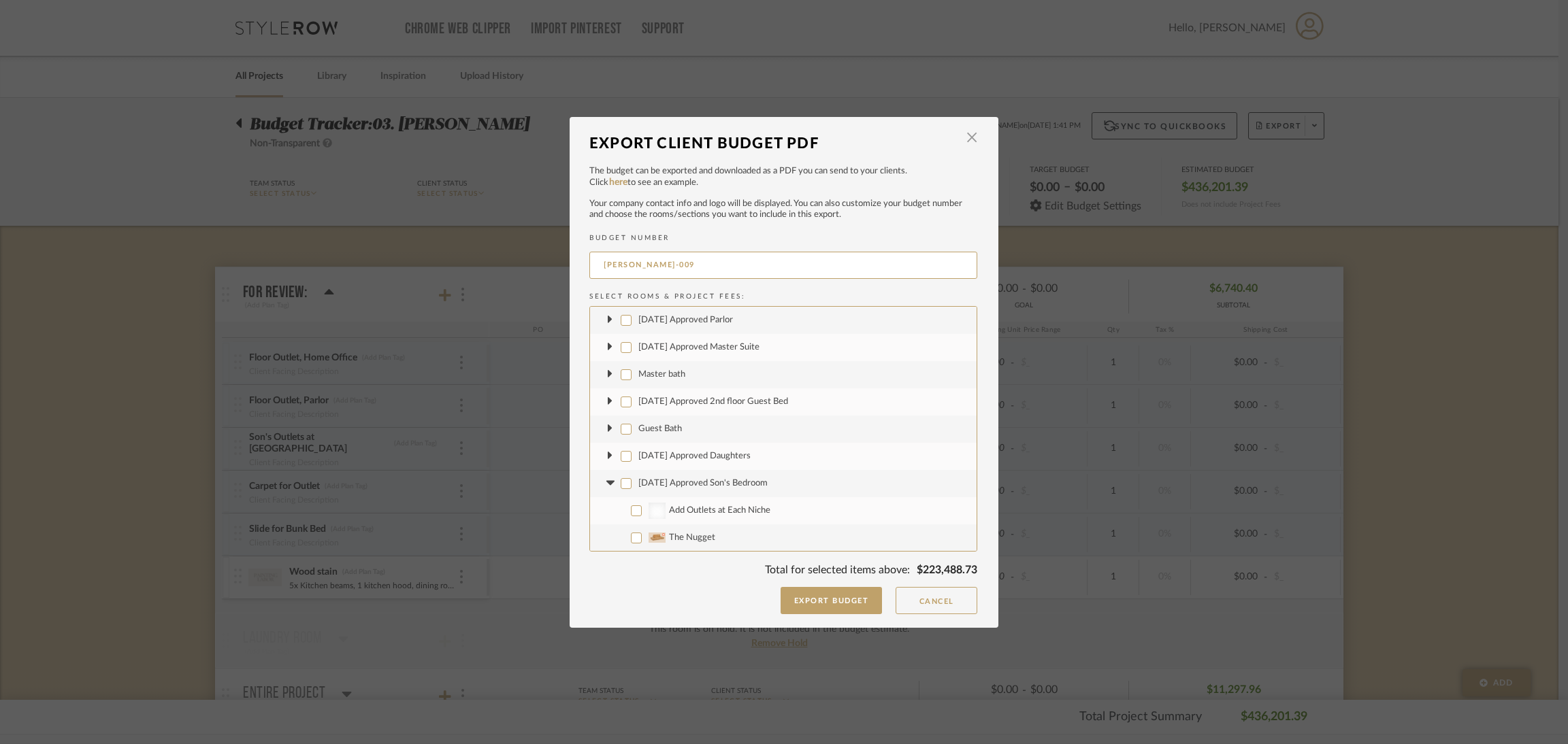
checkbox input "false"
click at [603, 481] on icon at bounding box center [610, 484] width 14 height 6
click at [620, 511] on input "[DATE] Approved Basement Guest" at bounding box center [626, 511] width 11 height 11
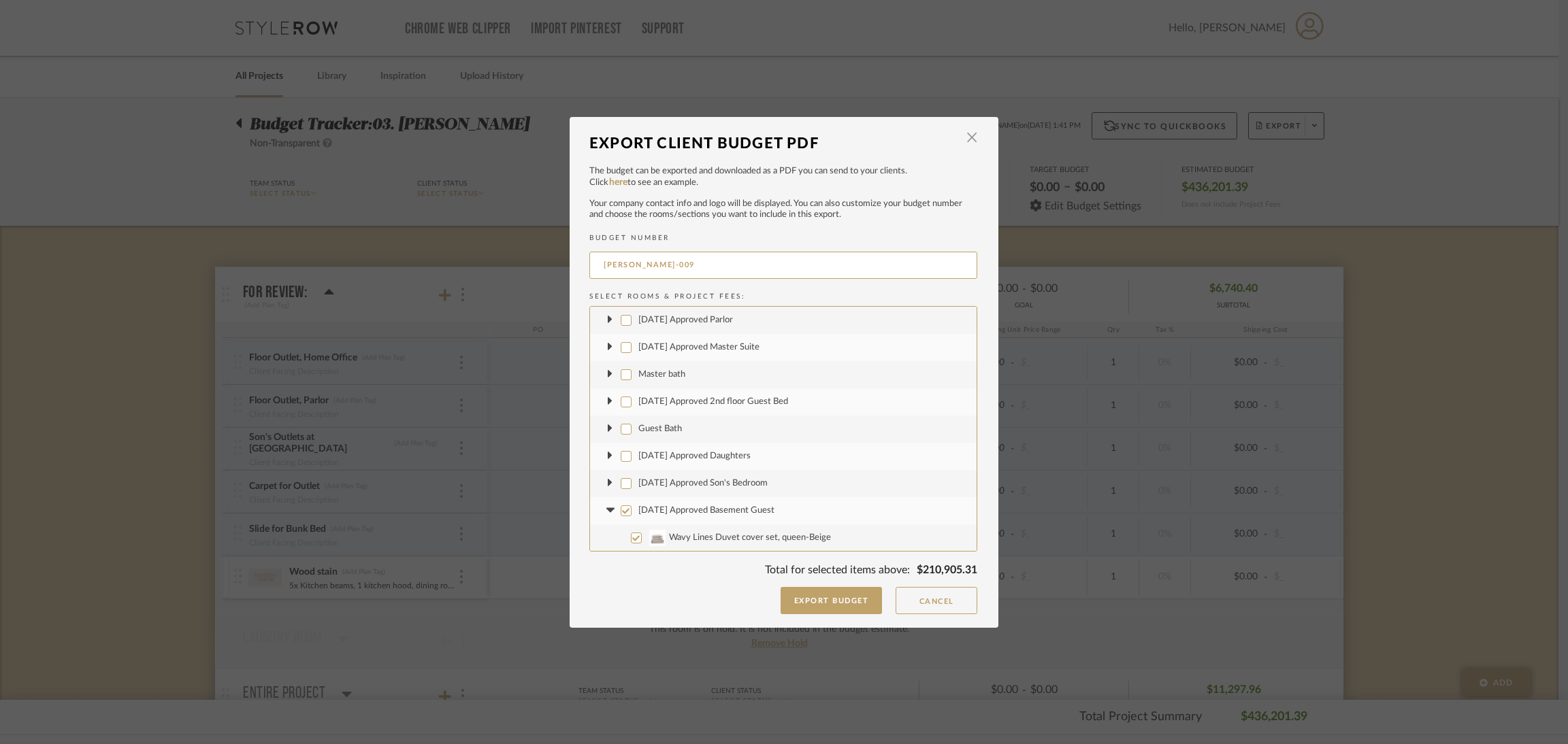
checkbox input "false"
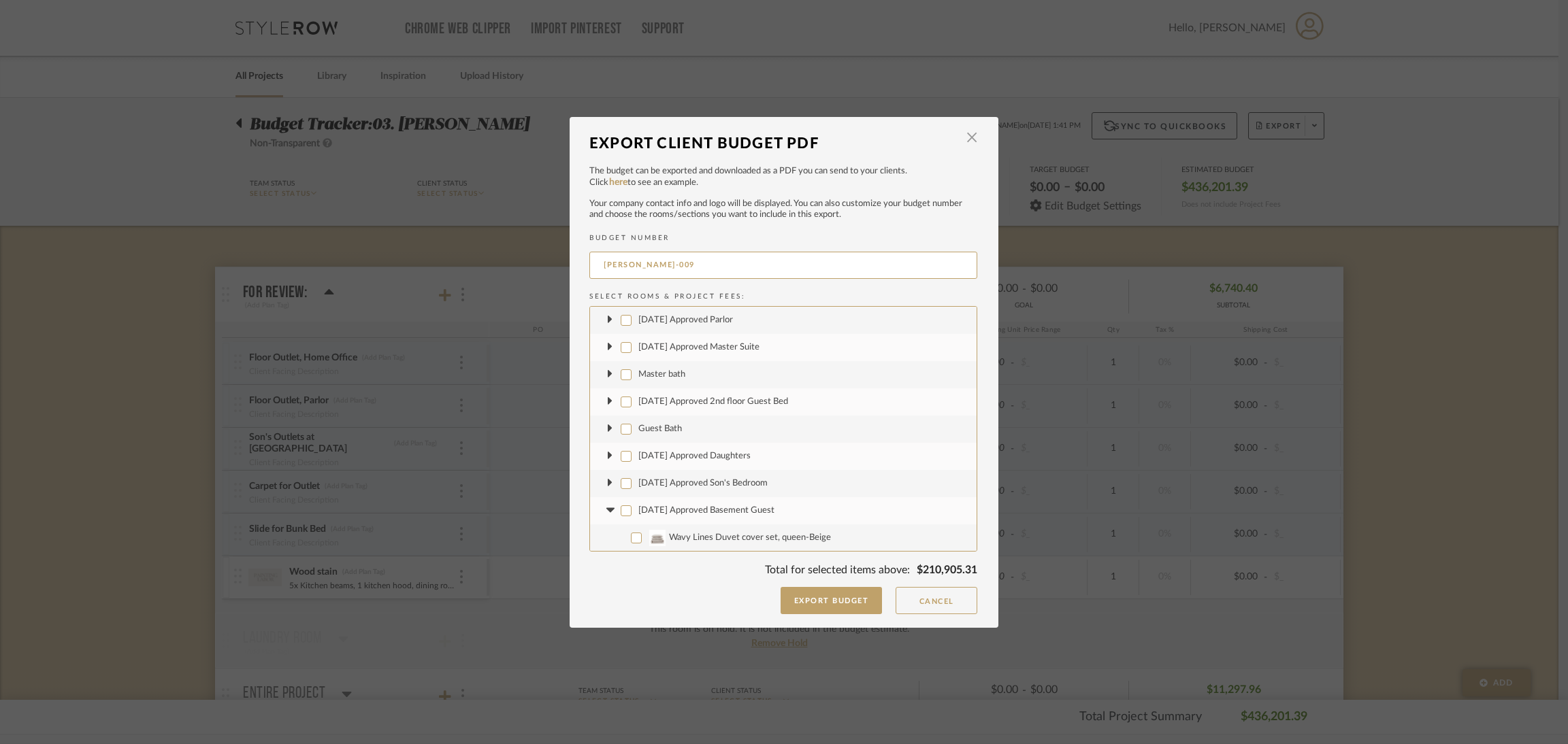
checkbox input "false"
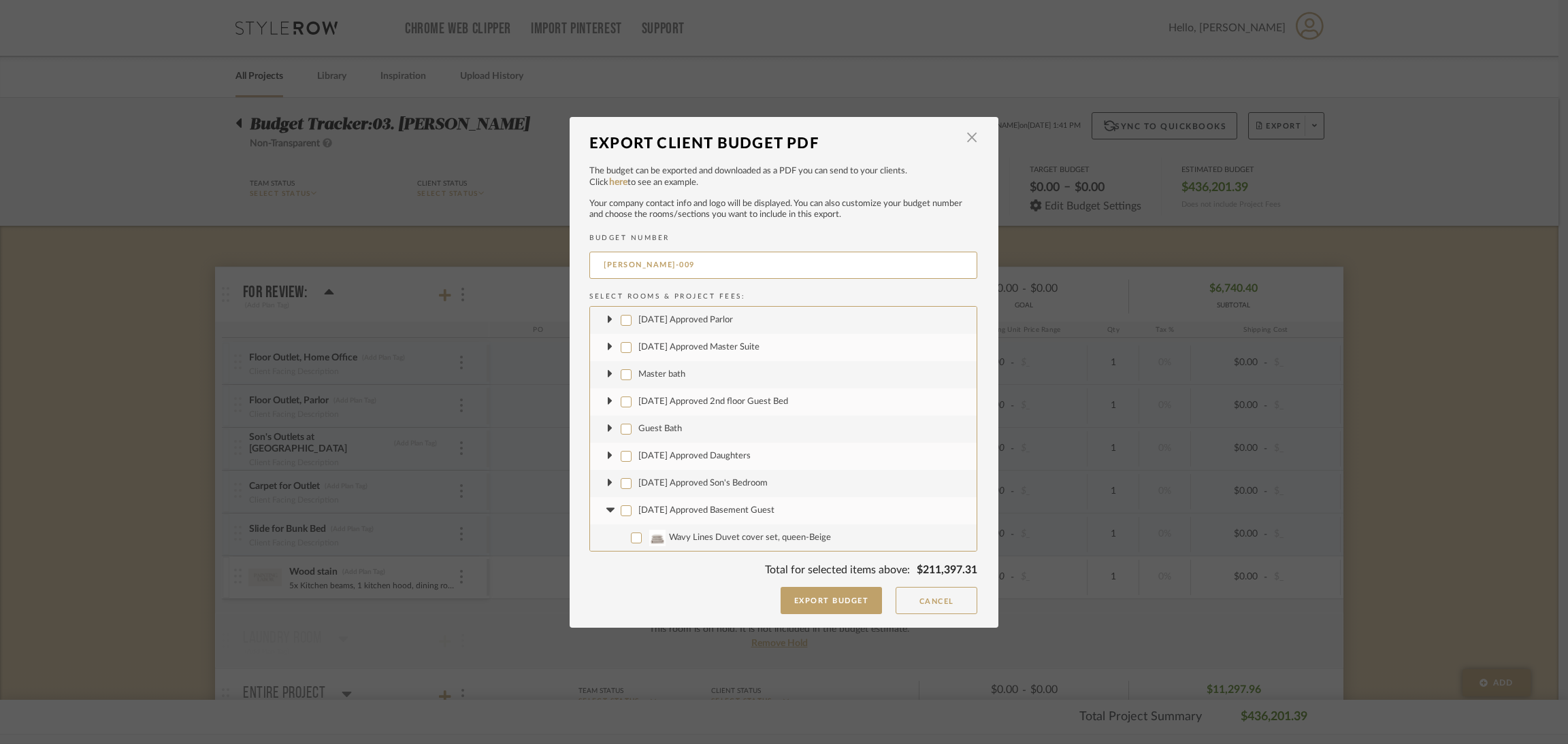
click at [606, 510] on icon at bounding box center [610, 510] width 8 height 5
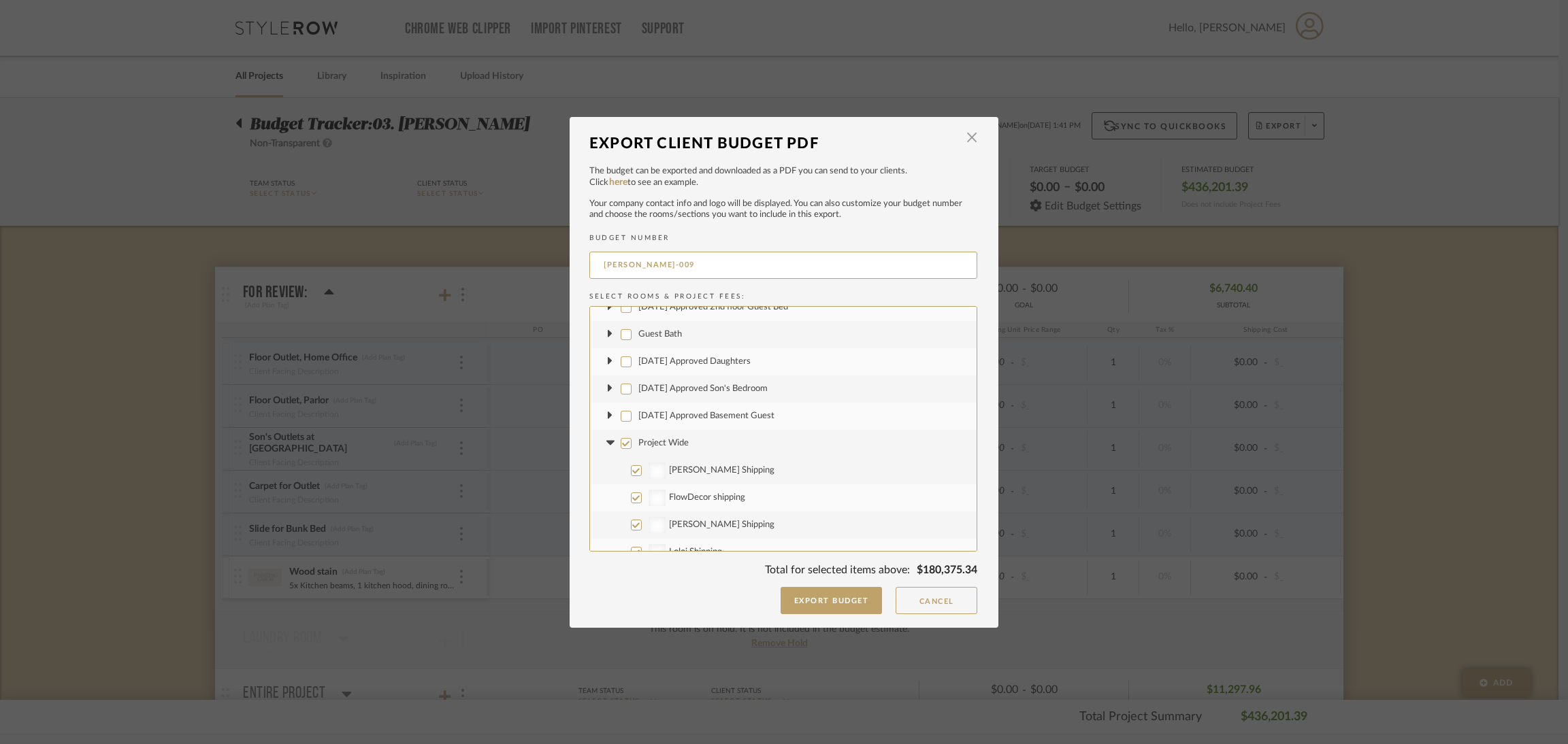
scroll to position [509, 0]
click at [623, 433] on input "Project Wide" at bounding box center [626, 437] width 11 height 11
checkbox input "false"
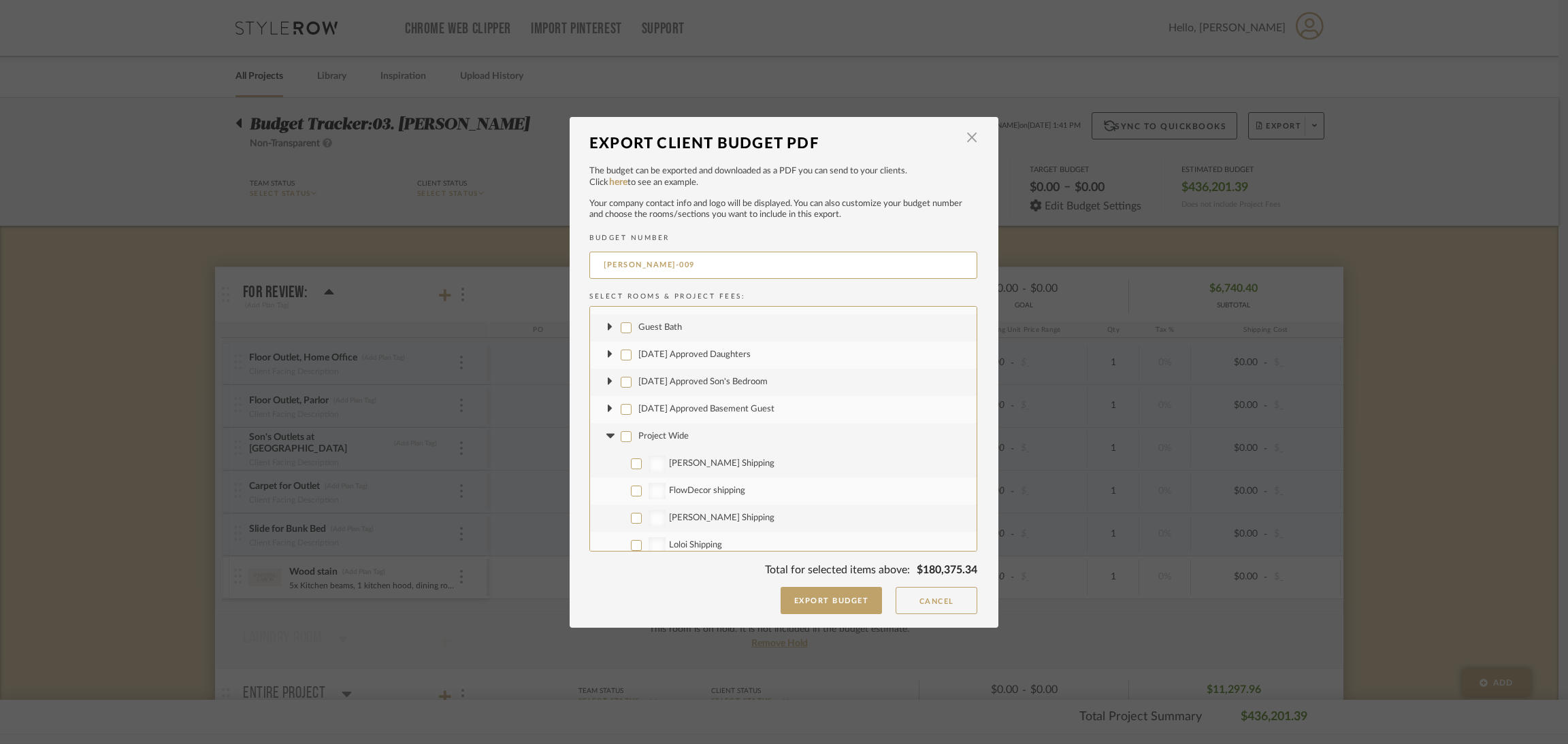
checkbox input "false"
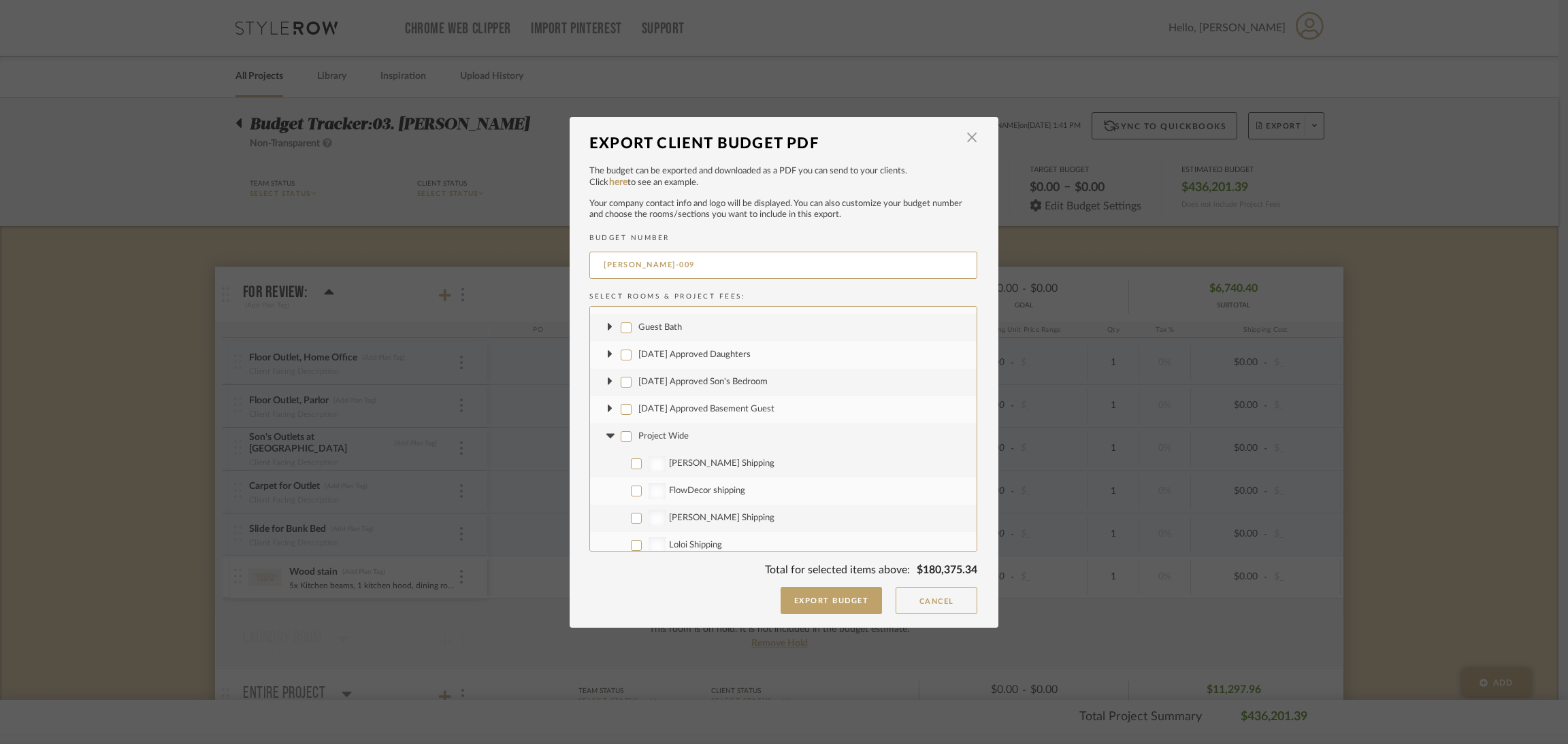
checkbox input "false"
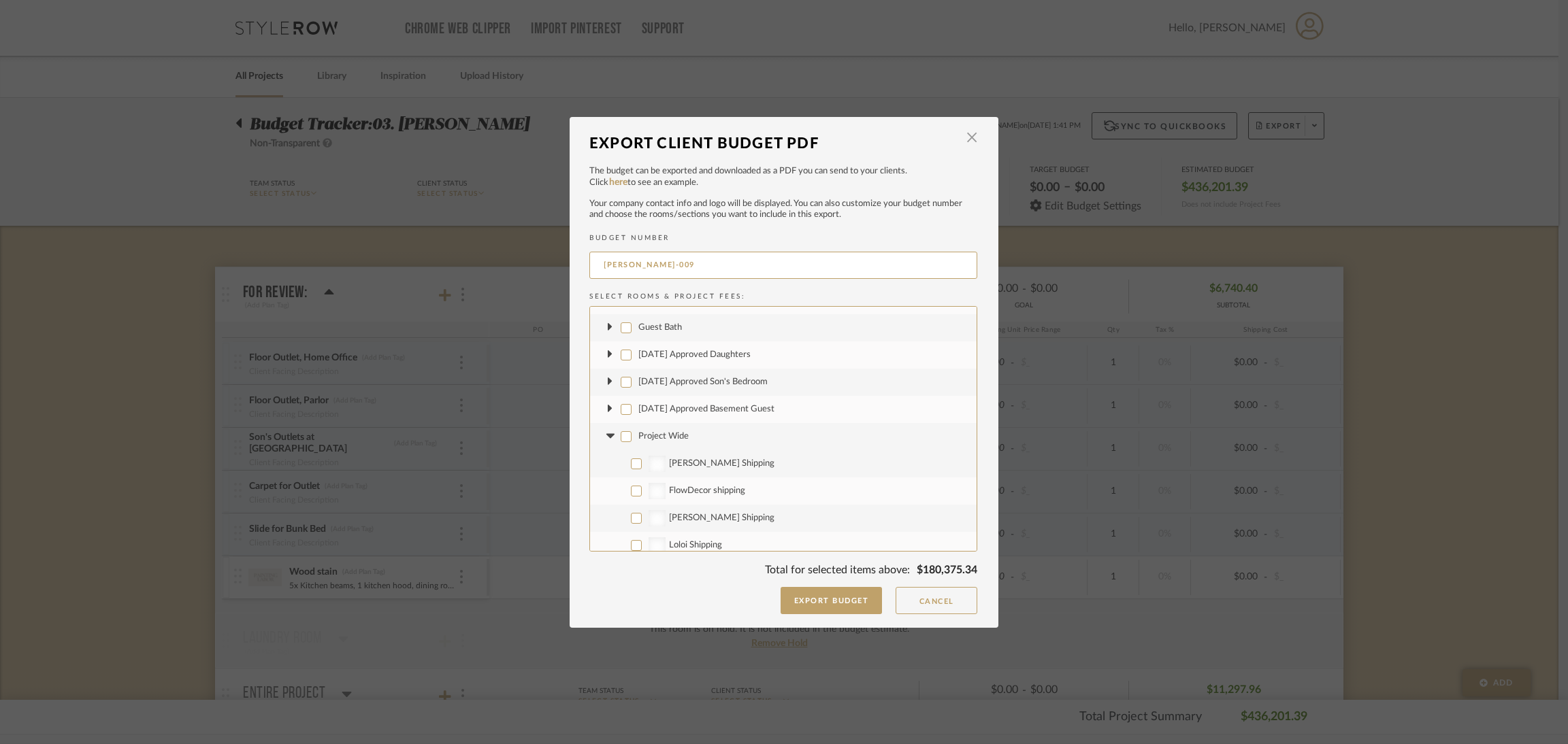
checkbox input "false"
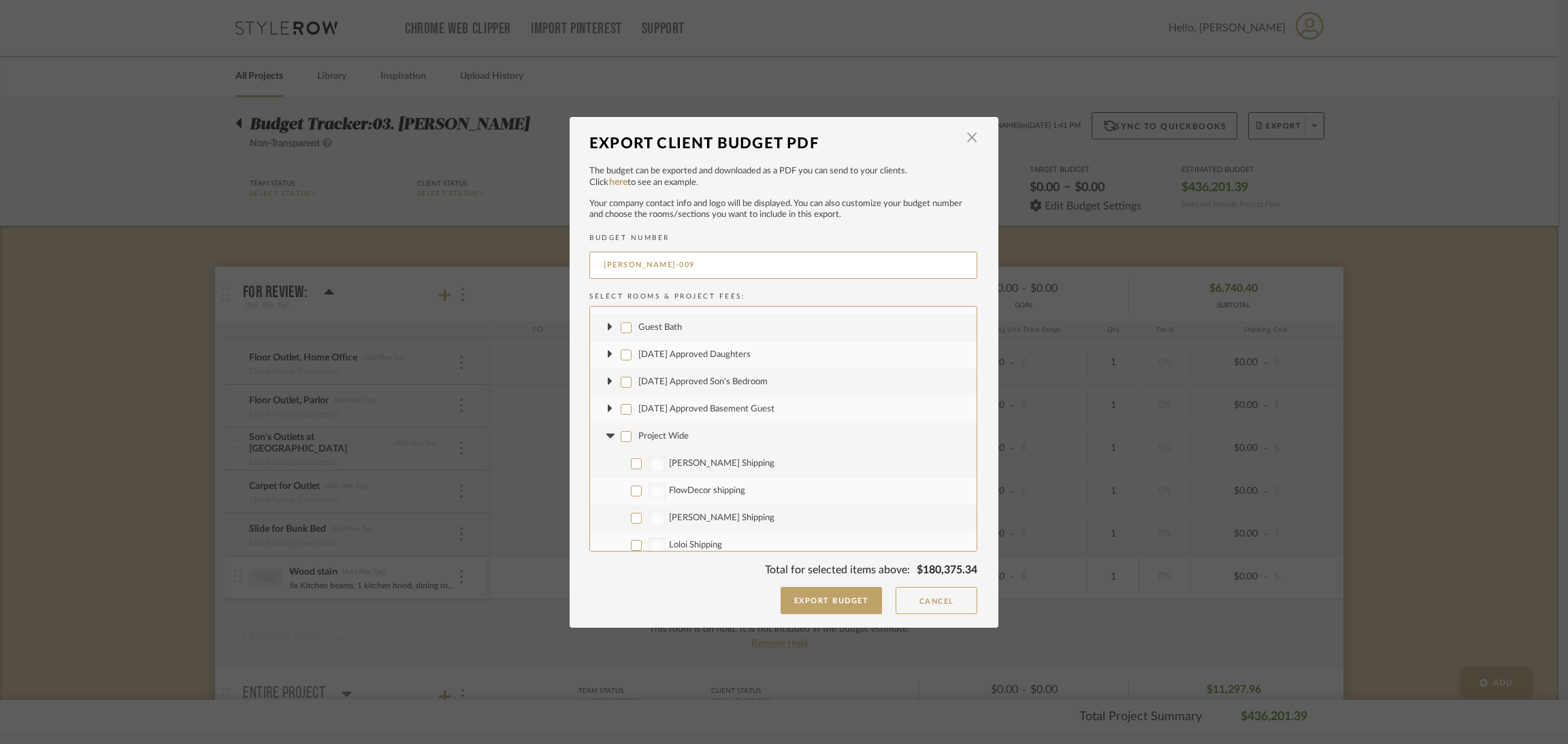
checkbox input "false"
click at [606, 434] on icon at bounding box center [610, 436] width 8 height 5
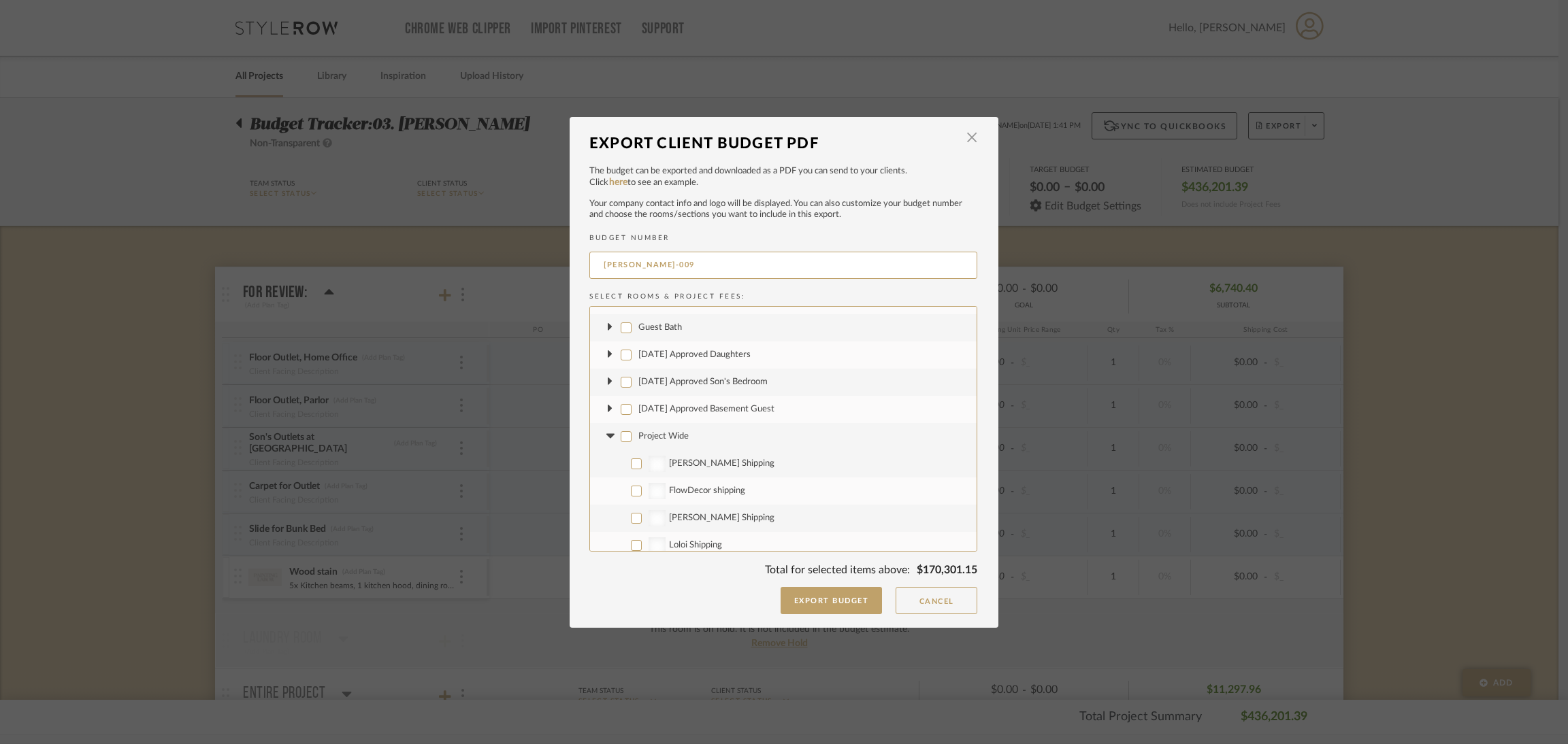
scroll to position [463, 0]
click at [620, 510] on input "Project Fees" at bounding box center [626, 510] width 11 height 11
click at [596, 508] on label "Project Fees" at bounding box center [784, 509] width 387 height 27
click at [620, 508] on input "Project Fees" at bounding box center [626, 510] width 11 height 11
click at [607, 510] on icon at bounding box center [610, 510] width 14 height 6
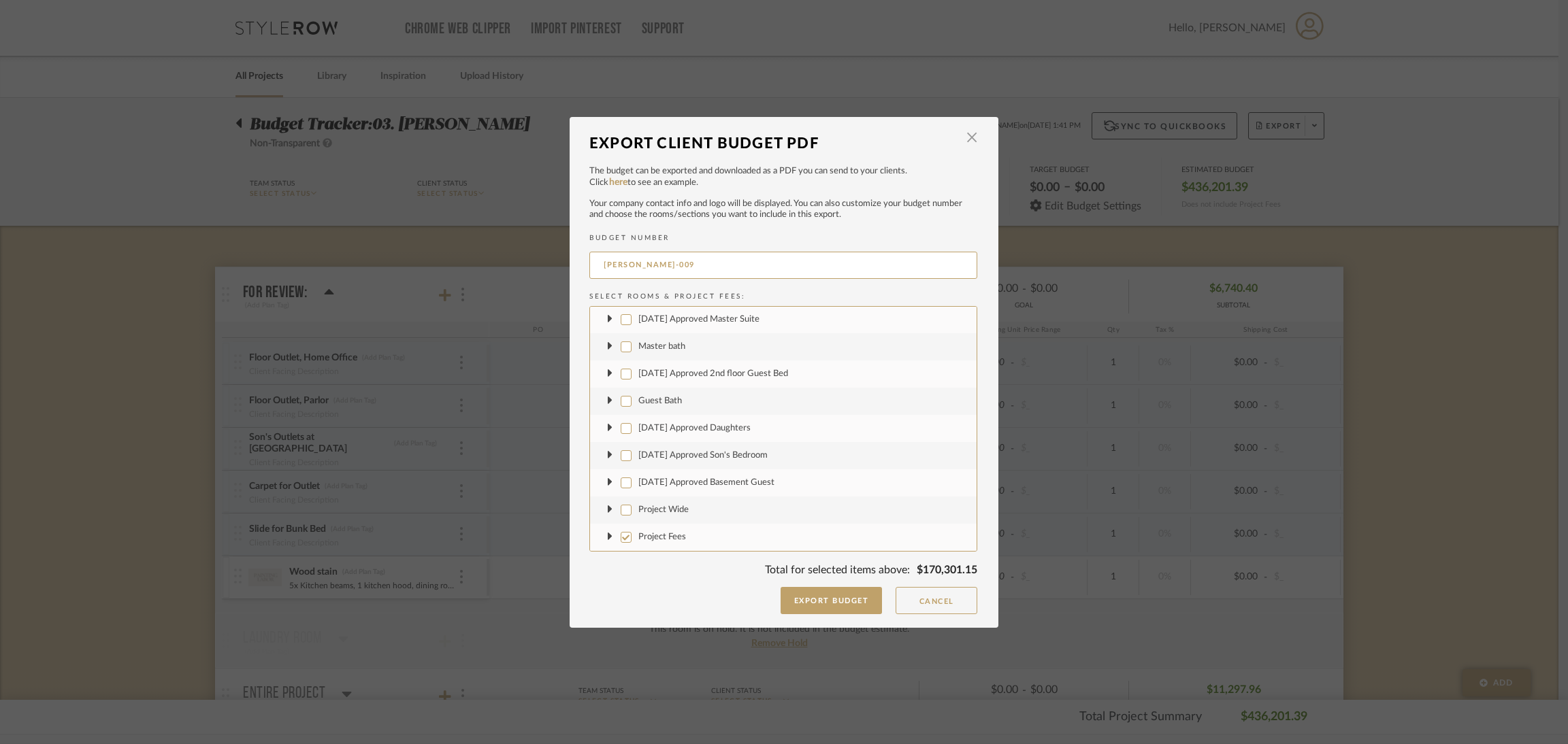
scroll to position [435, 0]
click at [622, 541] on input "Project Fees" at bounding box center [626, 539] width 11 height 11
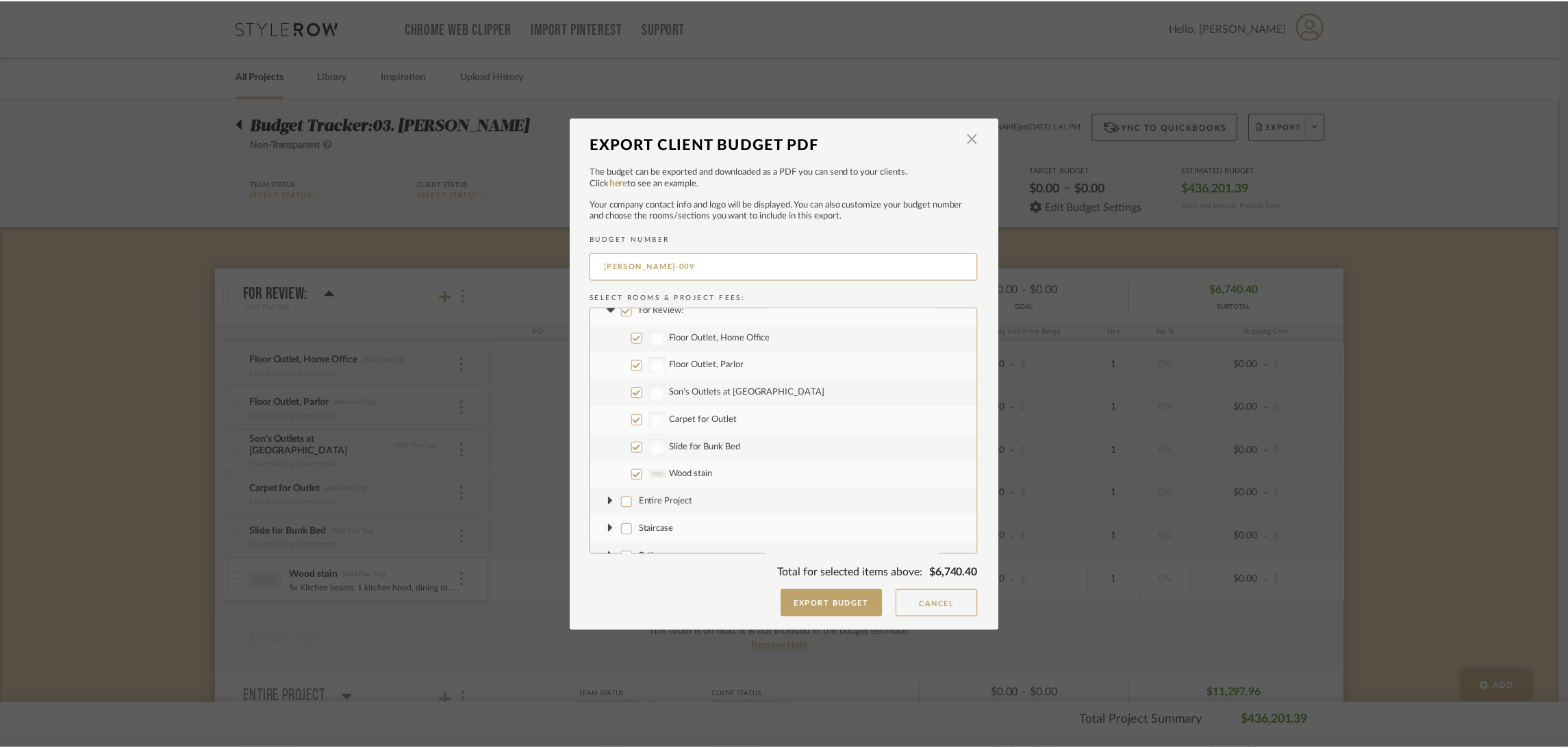
scroll to position [0, 0]
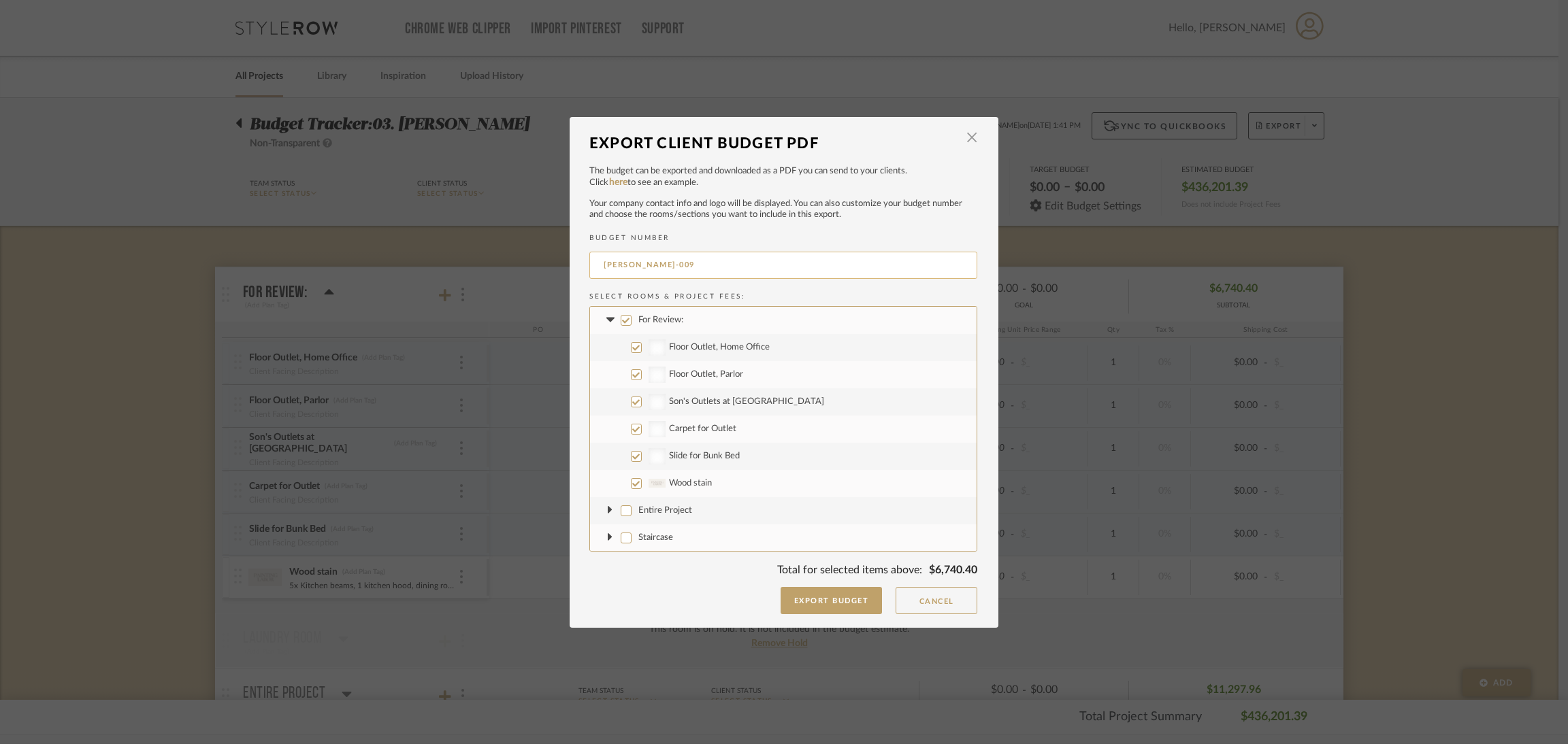
drag, startPoint x: 693, startPoint y: 270, endPoint x: 585, endPoint y: 264, distance: 108.2
click at [589, 264] on input "[PERSON_NAME]-009" at bounding box center [783, 265] width 388 height 27
drag, startPoint x: 854, startPoint y: 600, endPoint x: 832, endPoint y: 596, distance: 22.4
click at [852, 600] on button "Export Budget" at bounding box center [831, 600] width 102 height 27
